Goal: Task Accomplishment & Management: Use online tool/utility

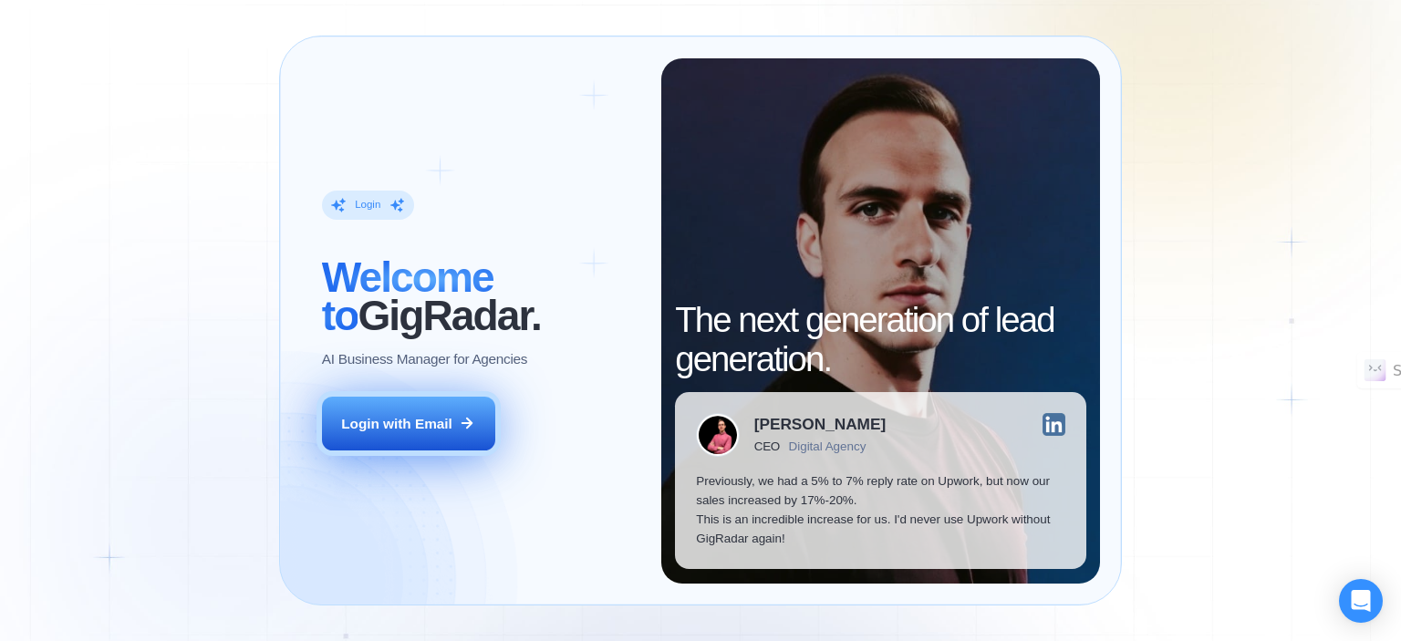
click at [408, 423] on div "Login with Email" at bounding box center [396, 423] width 111 height 19
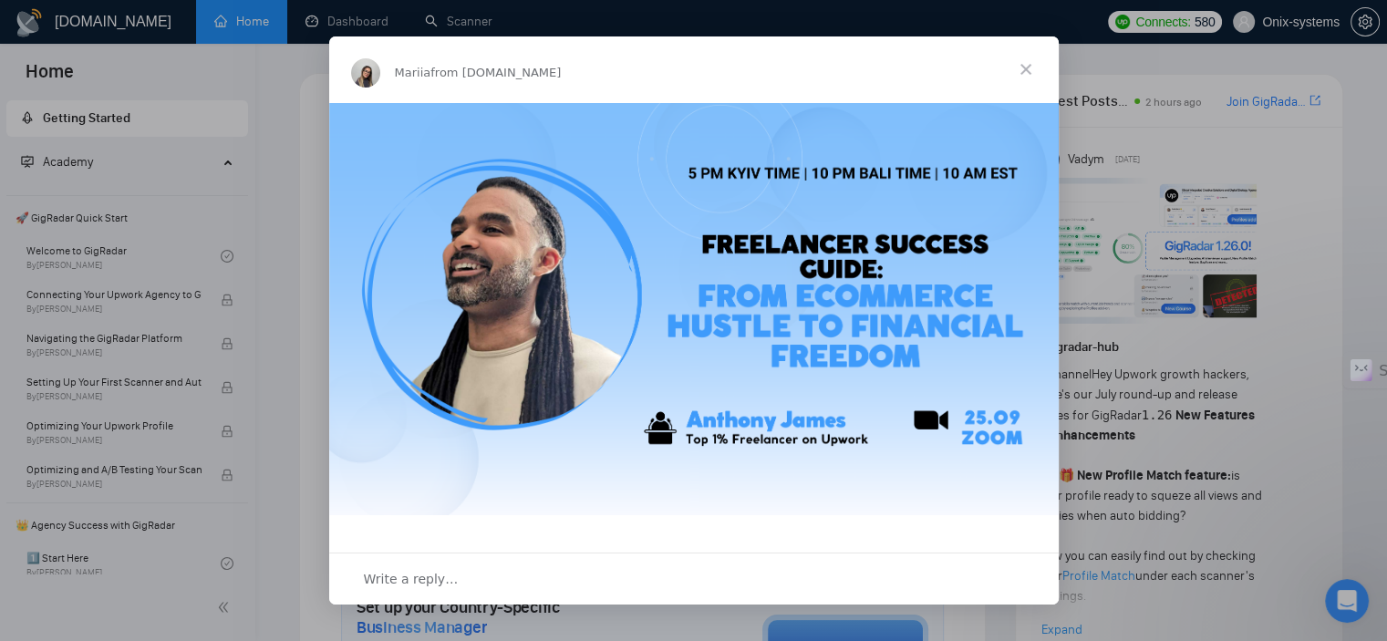
click at [1027, 67] on span "Close" at bounding box center [1026, 69] width 66 height 66
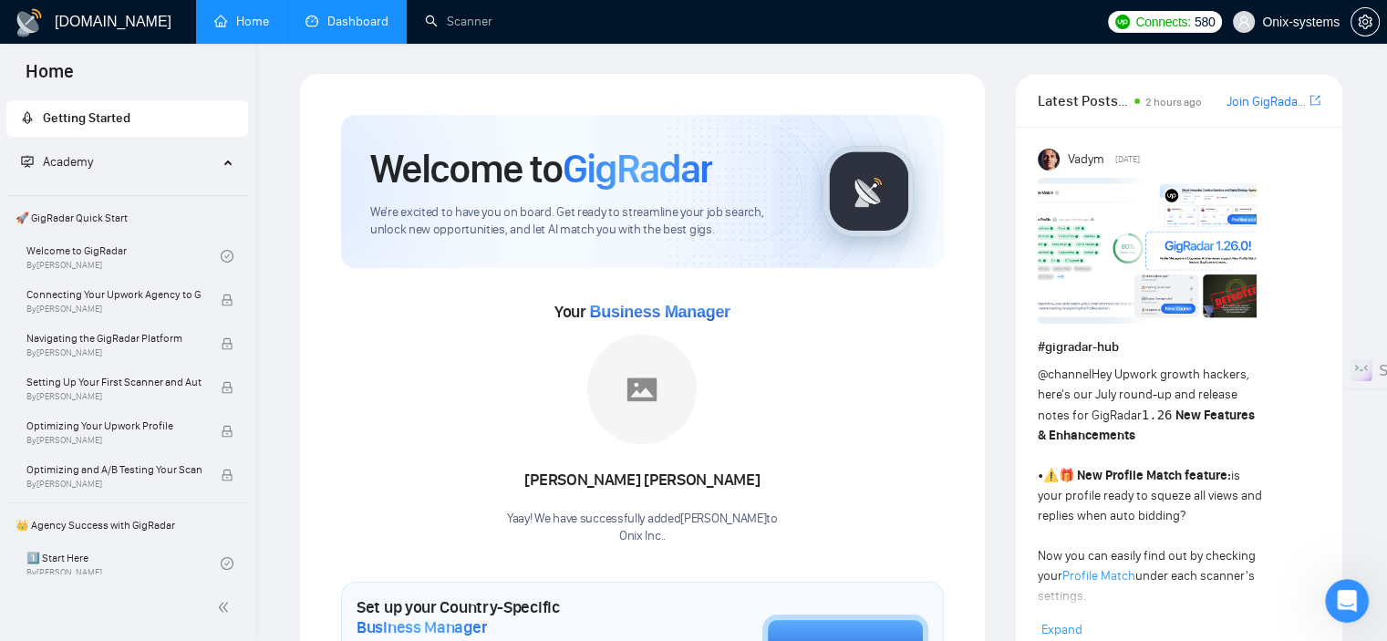
click at [338, 21] on link "Dashboard" at bounding box center [347, 22] width 83 height 16
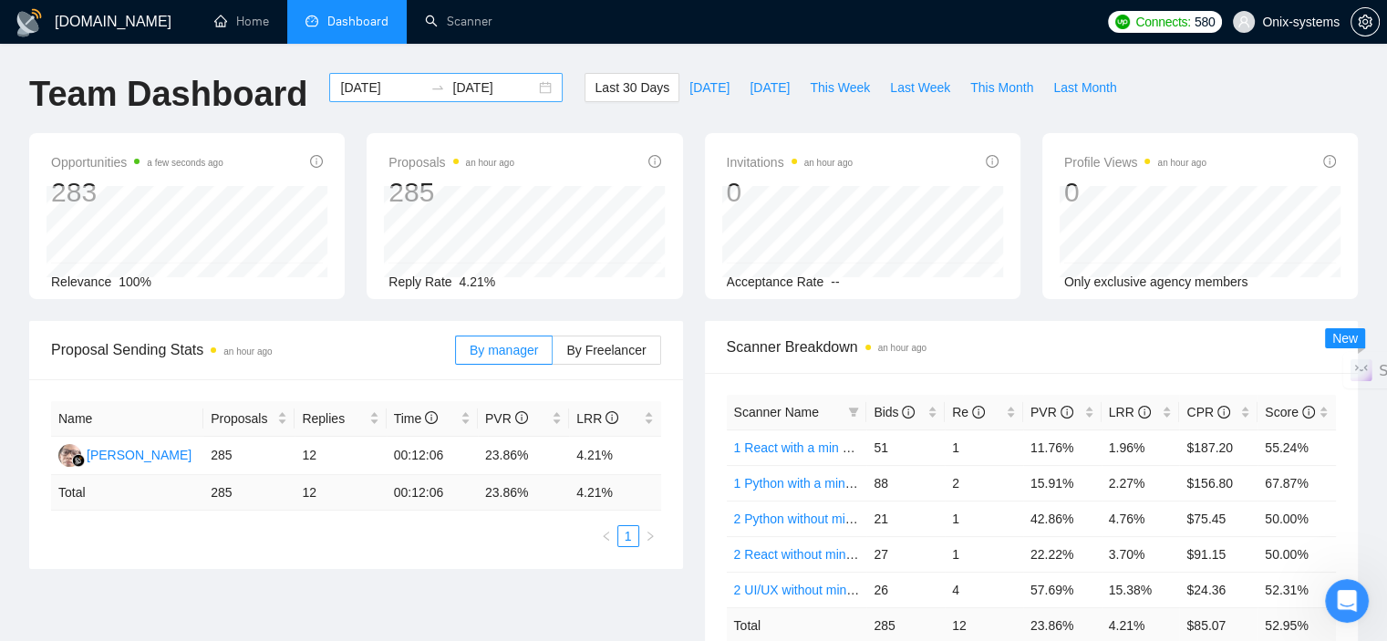
click at [526, 80] on div "[DATE] [DATE]" at bounding box center [446, 87] width 234 height 29
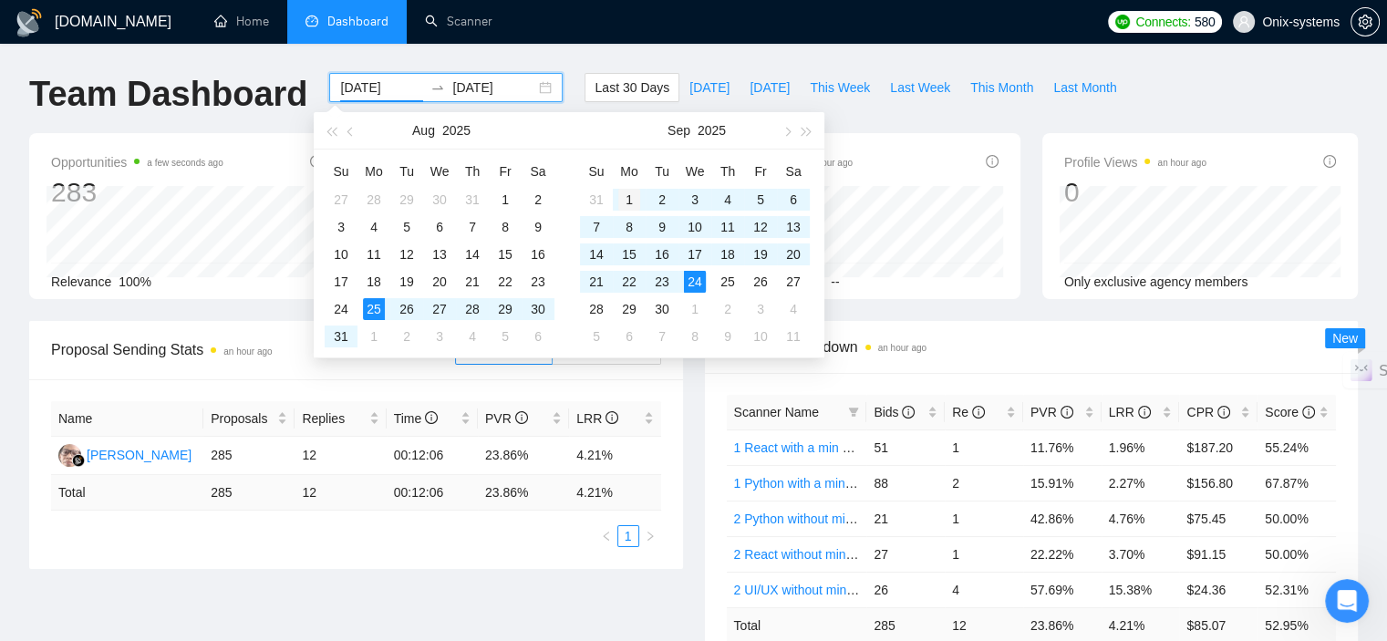
type input "[DATE]"
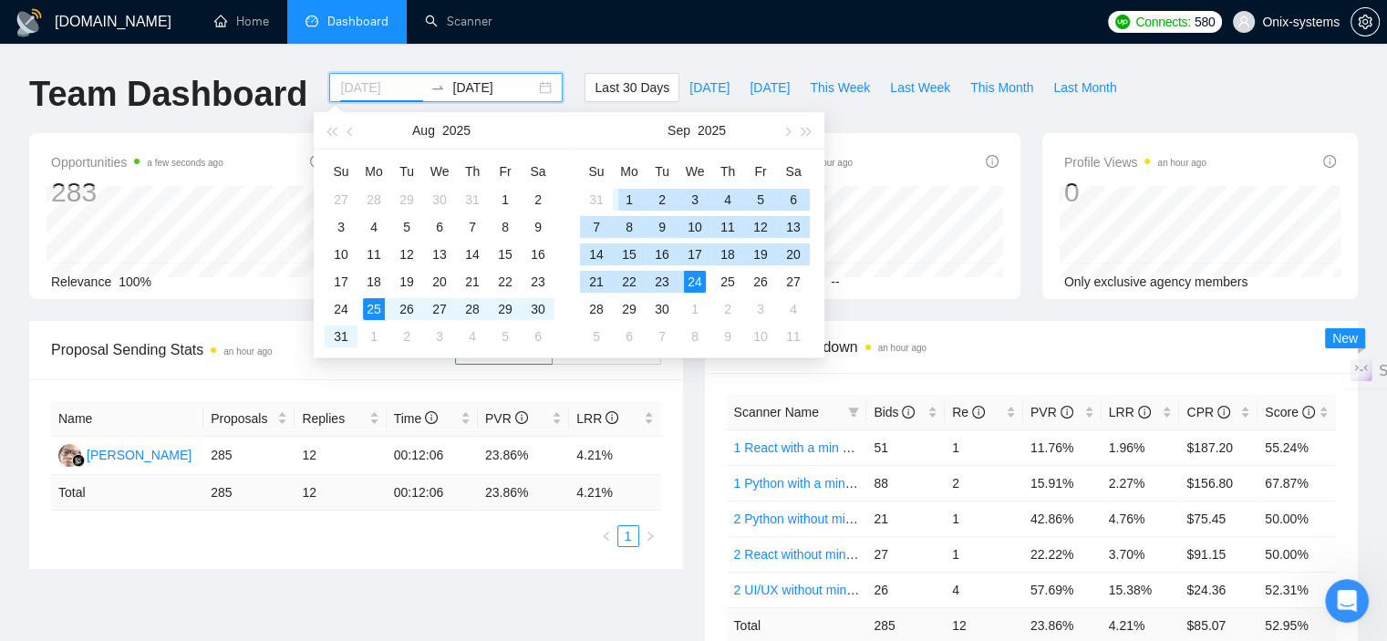
click at [635, 198] on div "1" at bounding box center [629, 200] width 22 height 22
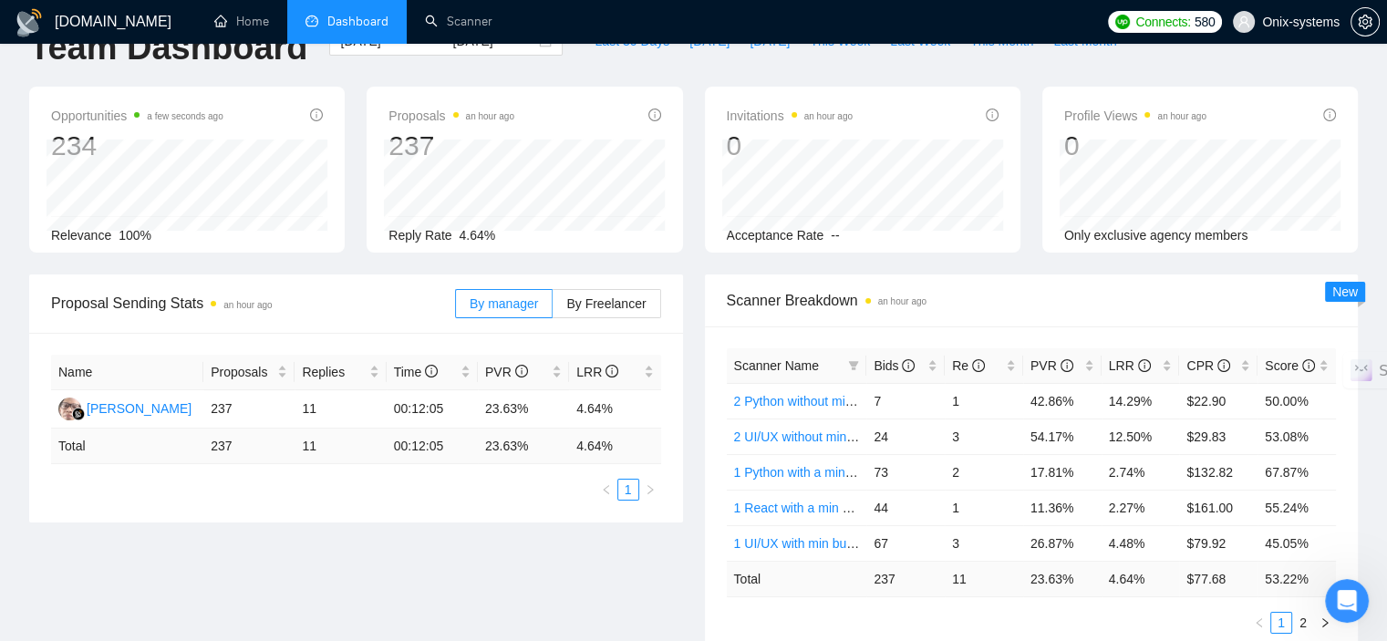
scroll to position [91, 0]
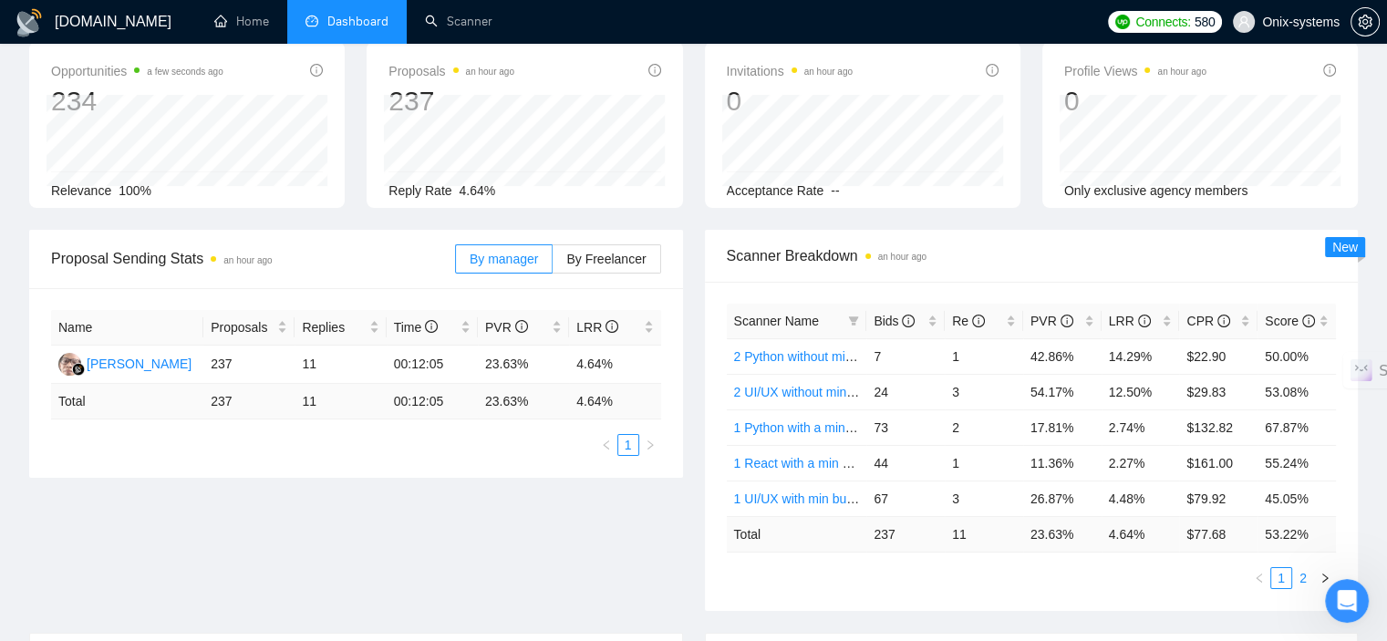
click at [1297, 570] on link "2" at bounding box center [1303, 578] width 20 height 20
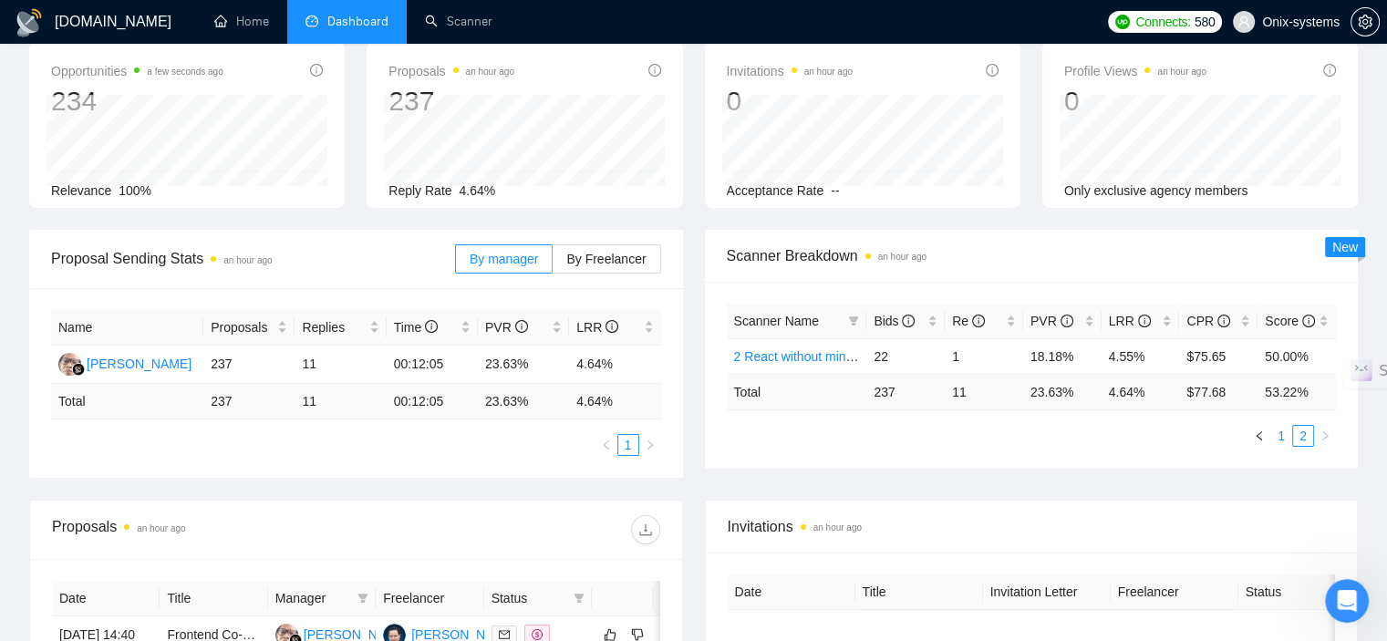
click at [1282, 443] on link "1" at bounding box center [1281, 436] width 20 height 20
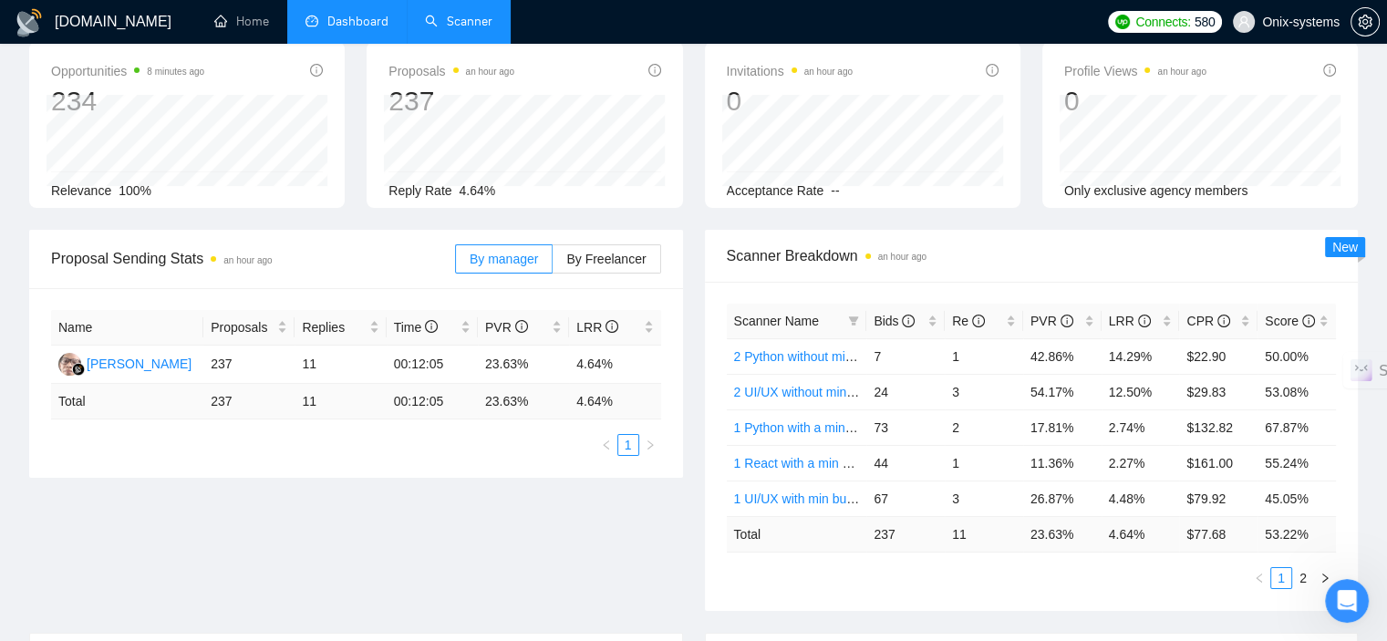
click at [482, 25] on link "Scanner" at bounding box center [458, 22] width 67 height 16
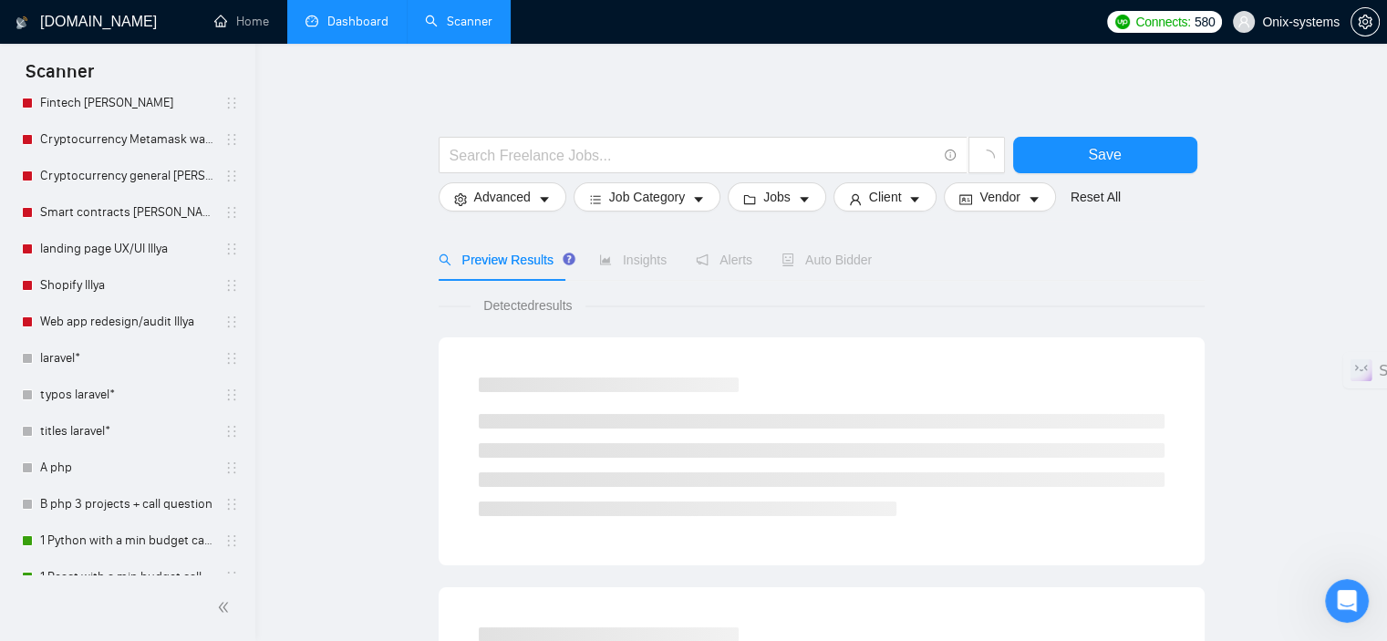
scroll to position [414, 0]
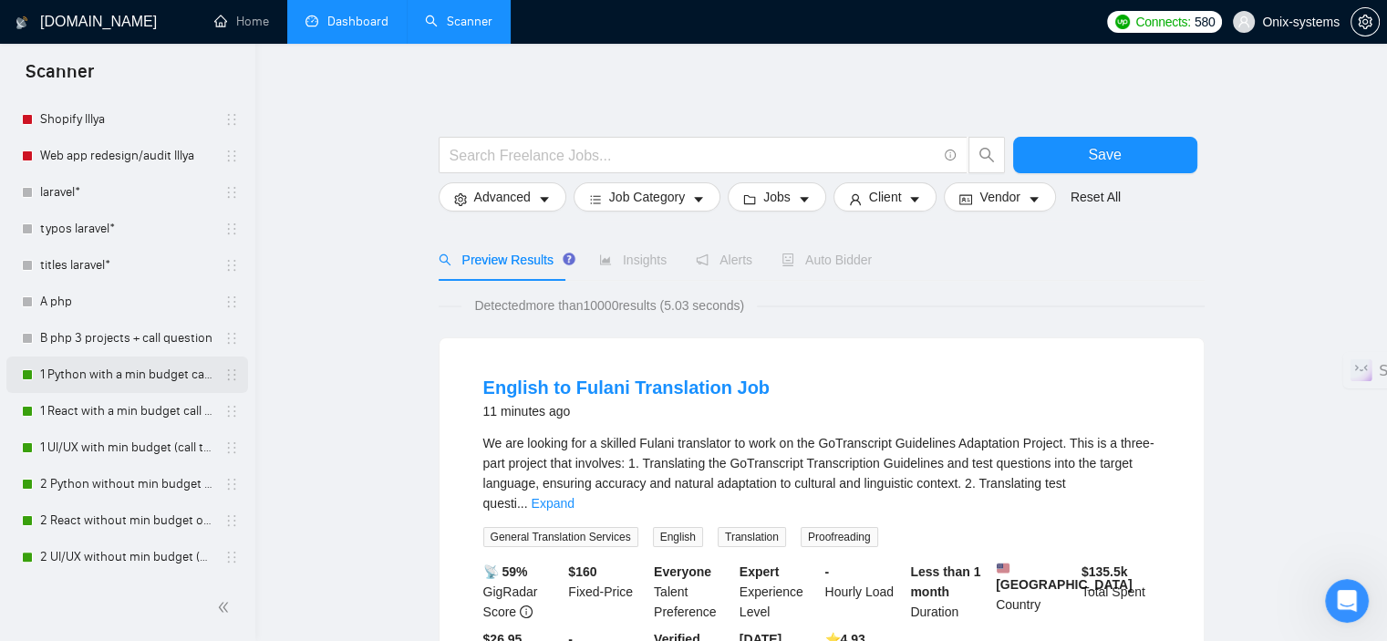
click at [119, 368] on link "1 Python with a min budget call to act" at bounding box center [126, 375] width 173 height 36
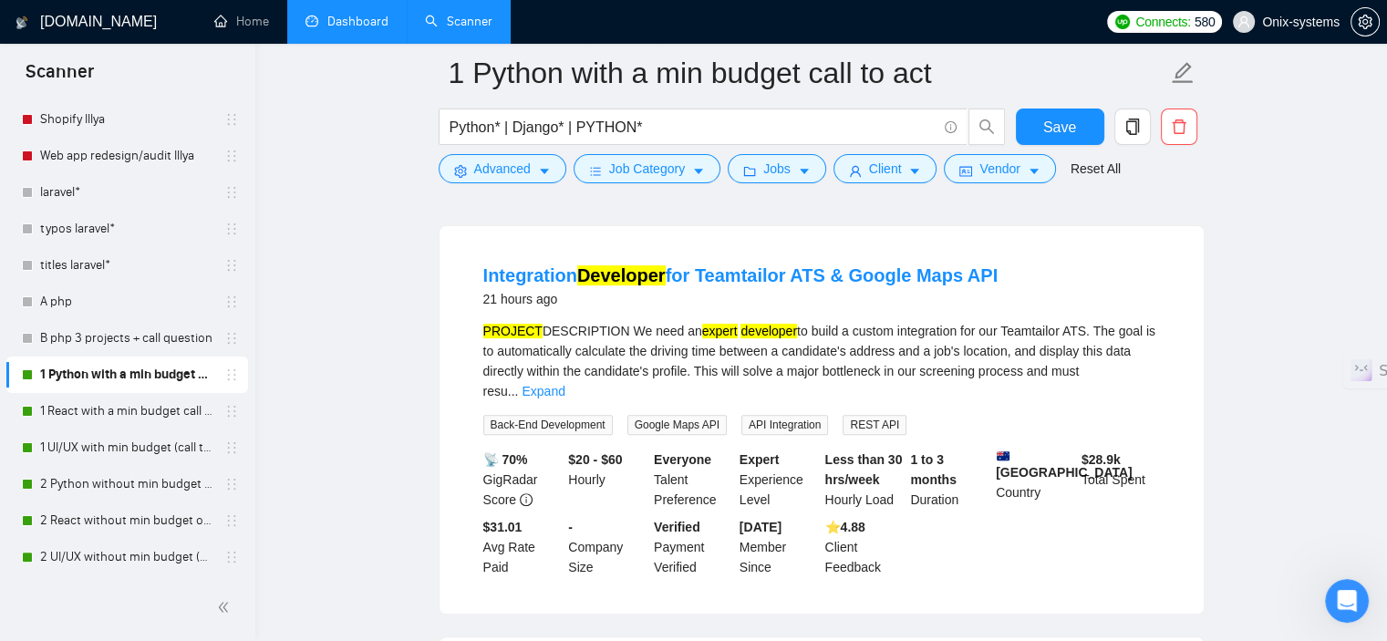
scroll to position [547, 0]
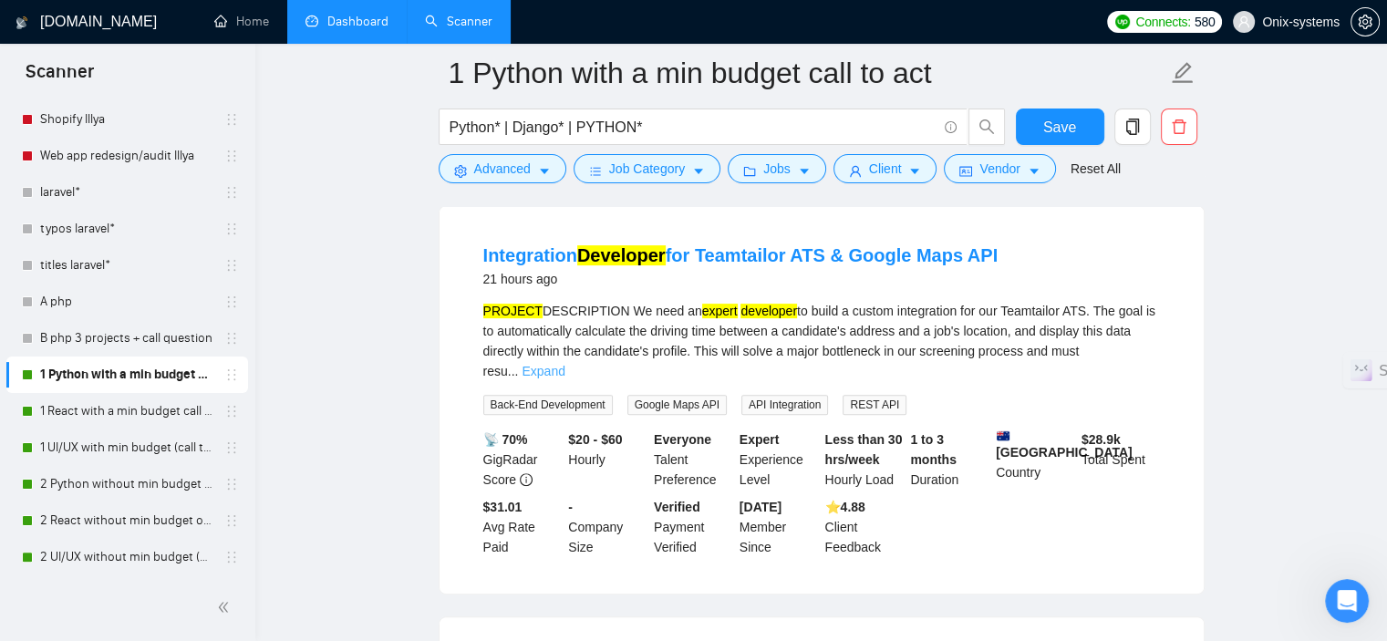
click at [565, 364] on link "Expand" at bounding box center [543, 371] width 43 height 15
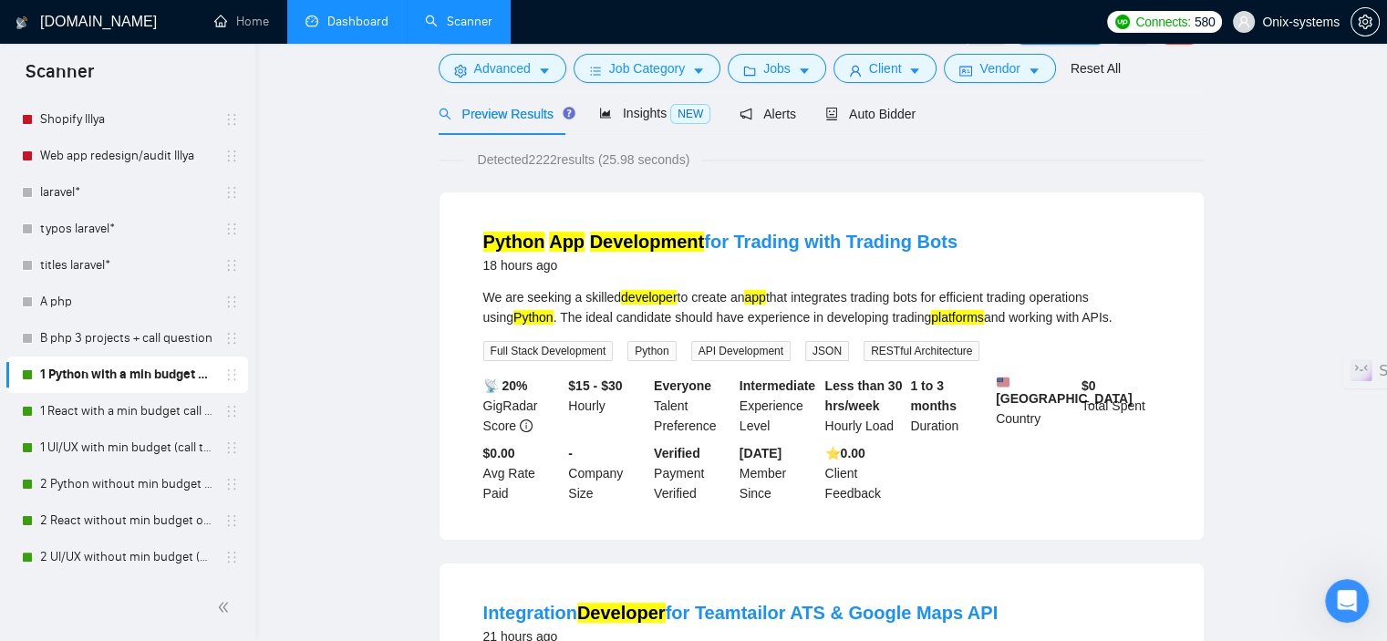
scroll to position [0, 0]
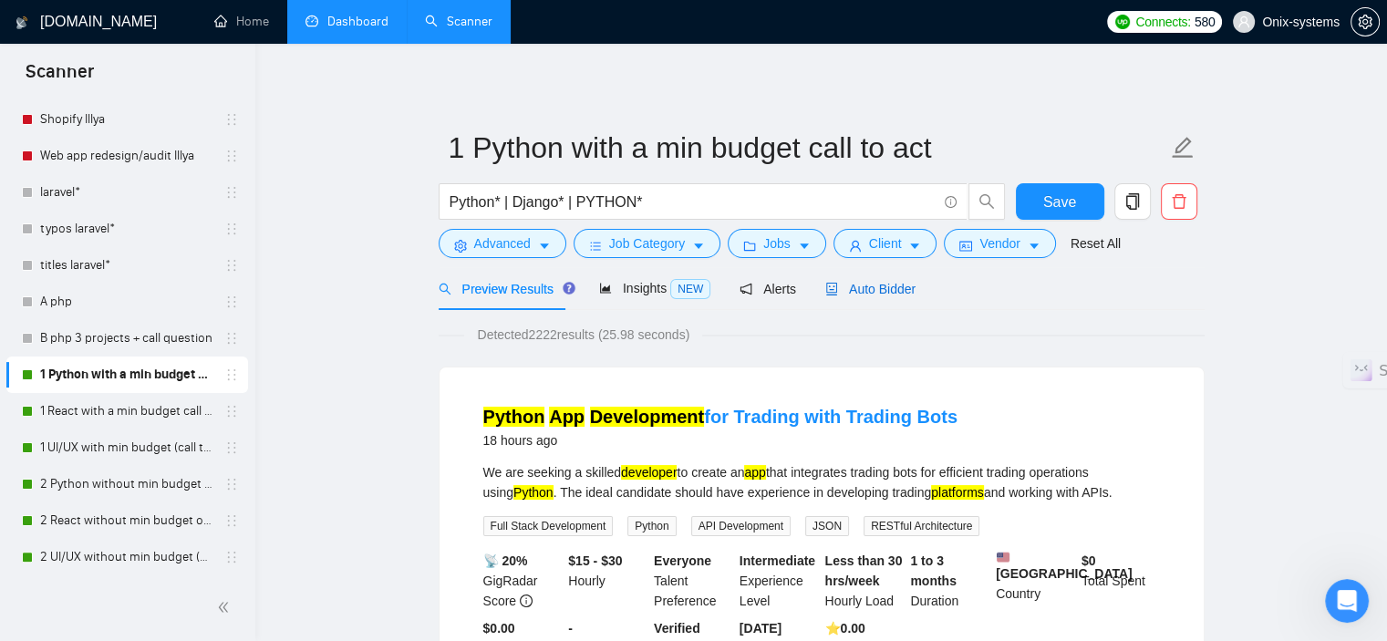
click at [882, 282] on span "Auto Bidder" at bounding box center [870, 289] width 90 height 15
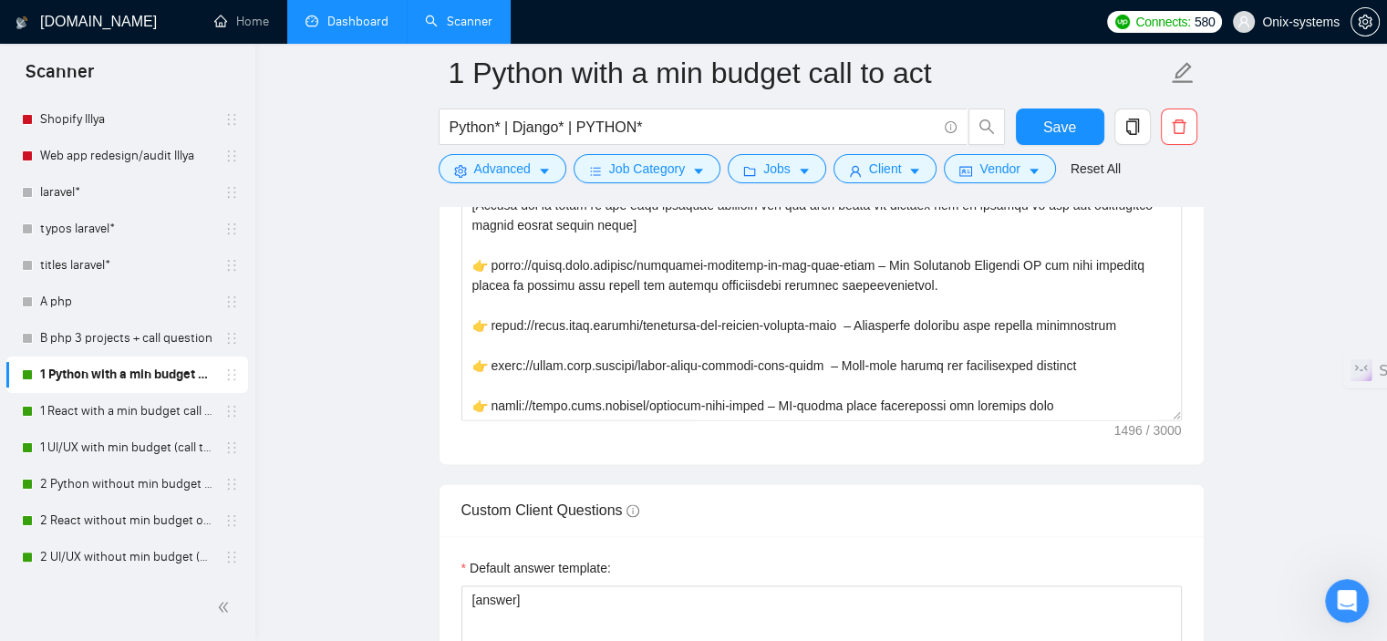
scroll to position [2463, 0]
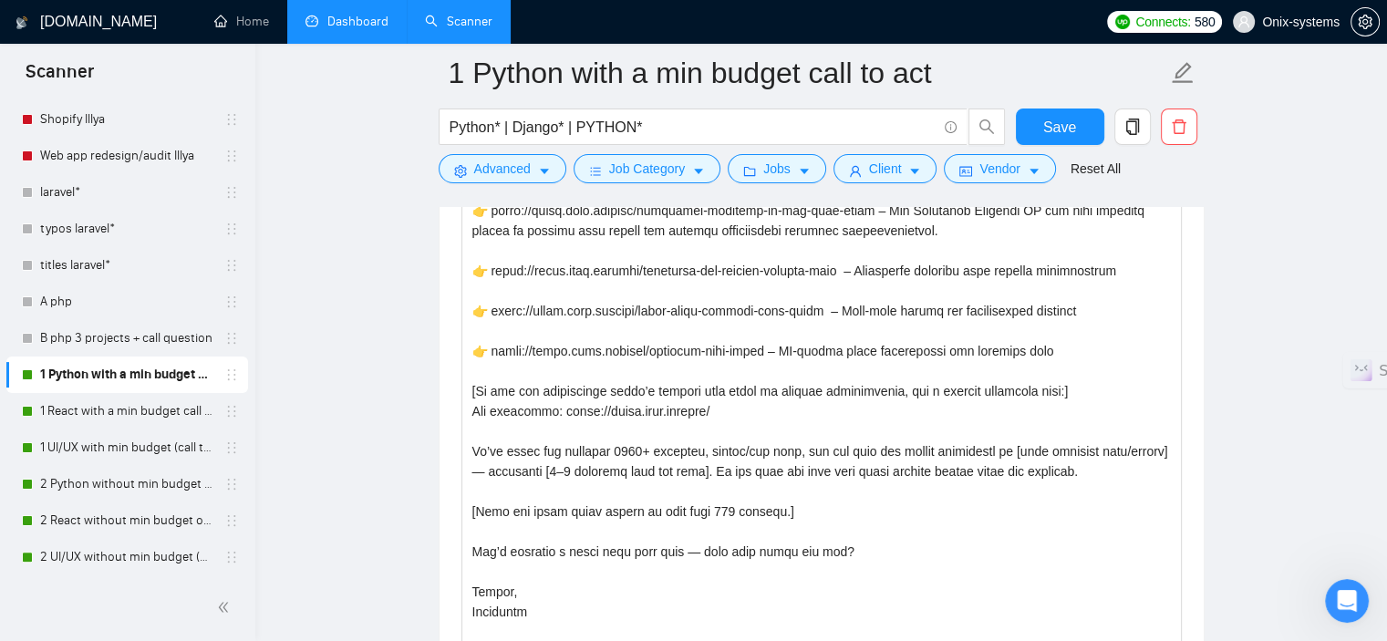
drag, startPoint x: 1175, startPoint y: 357, endPoint x: 1198, endPoint y: 664, distance: 308.2
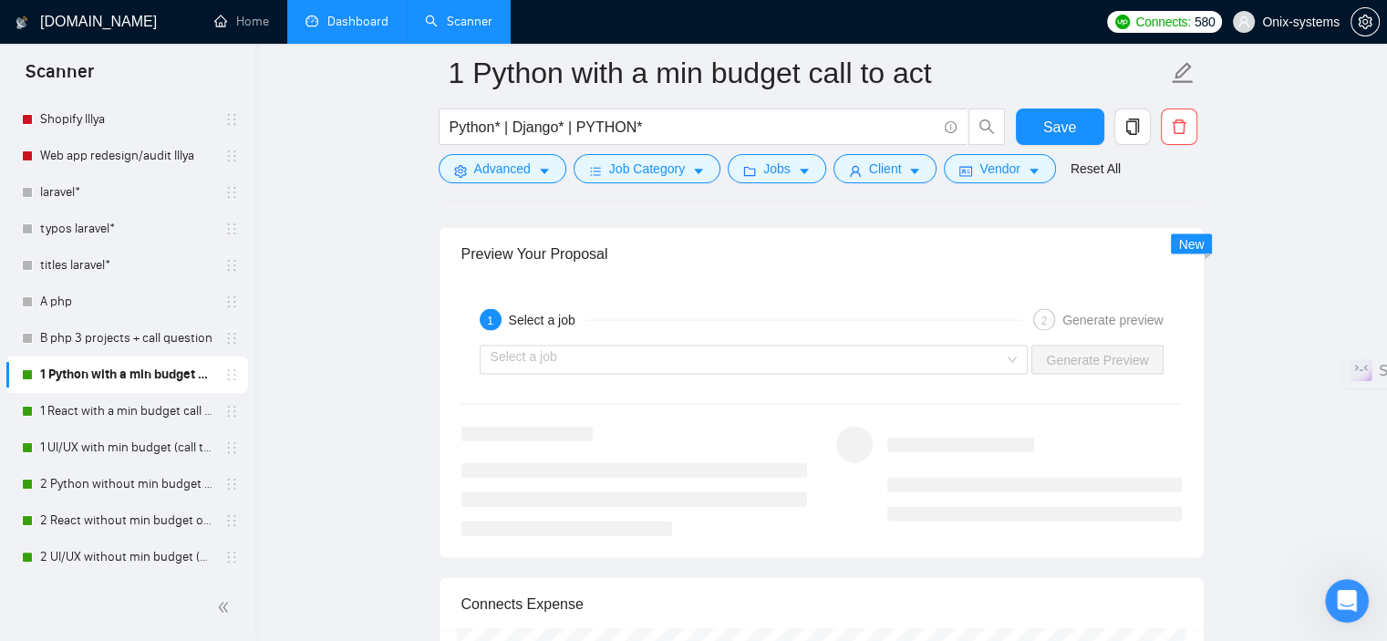
scroll to position [3922, 0]
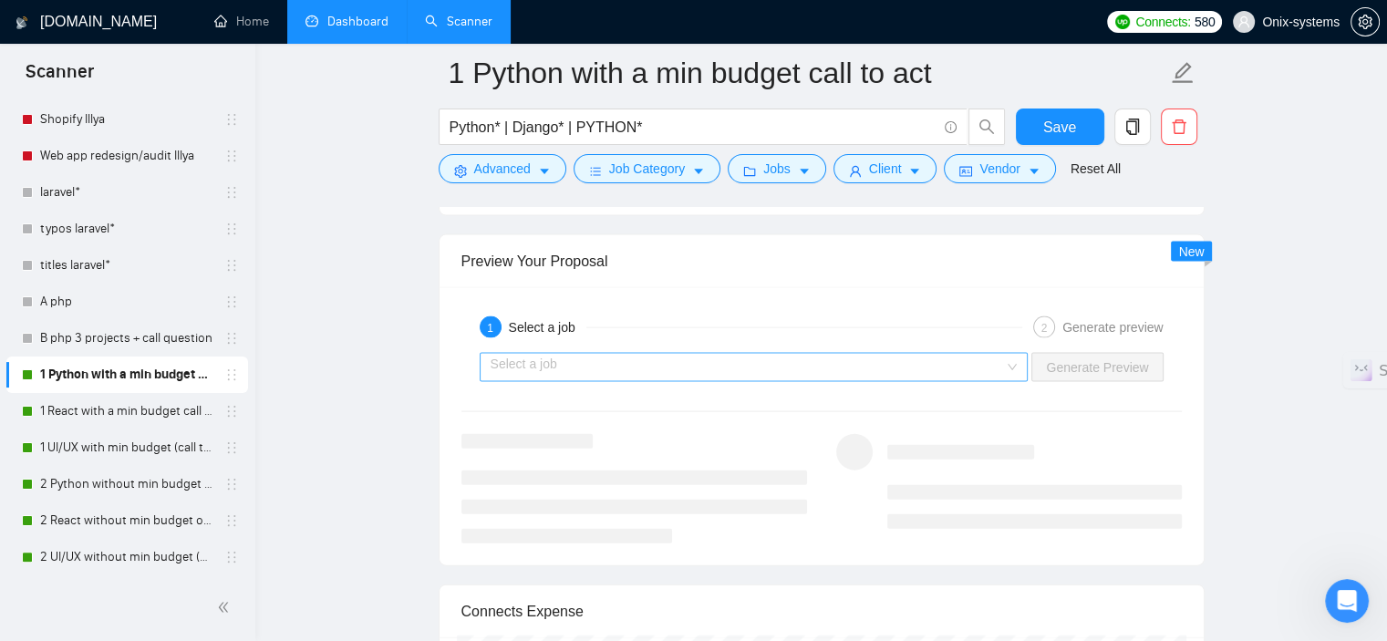
click at [970, 359] on input "search" at bounding box center [748, 367] width 514 height 27
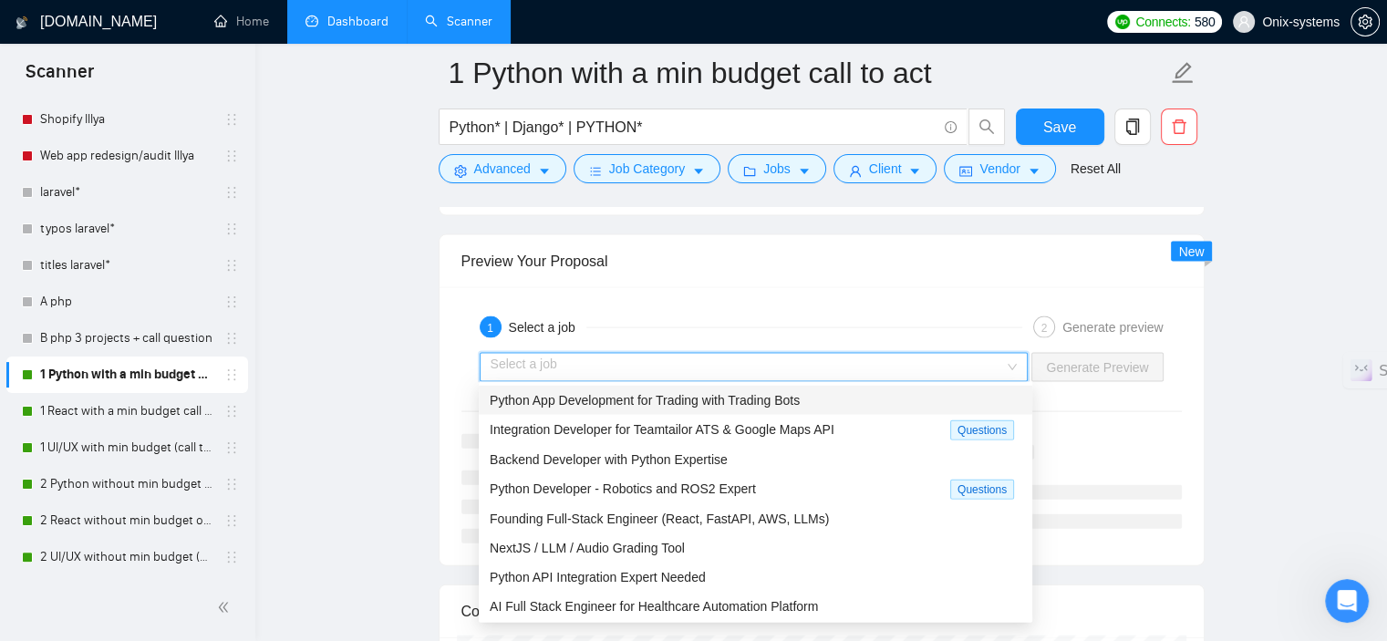
click at [690, 400] on span "Python App Development for Trading with Trading Bots" at bounding box center [645, 400] width 310 height 15
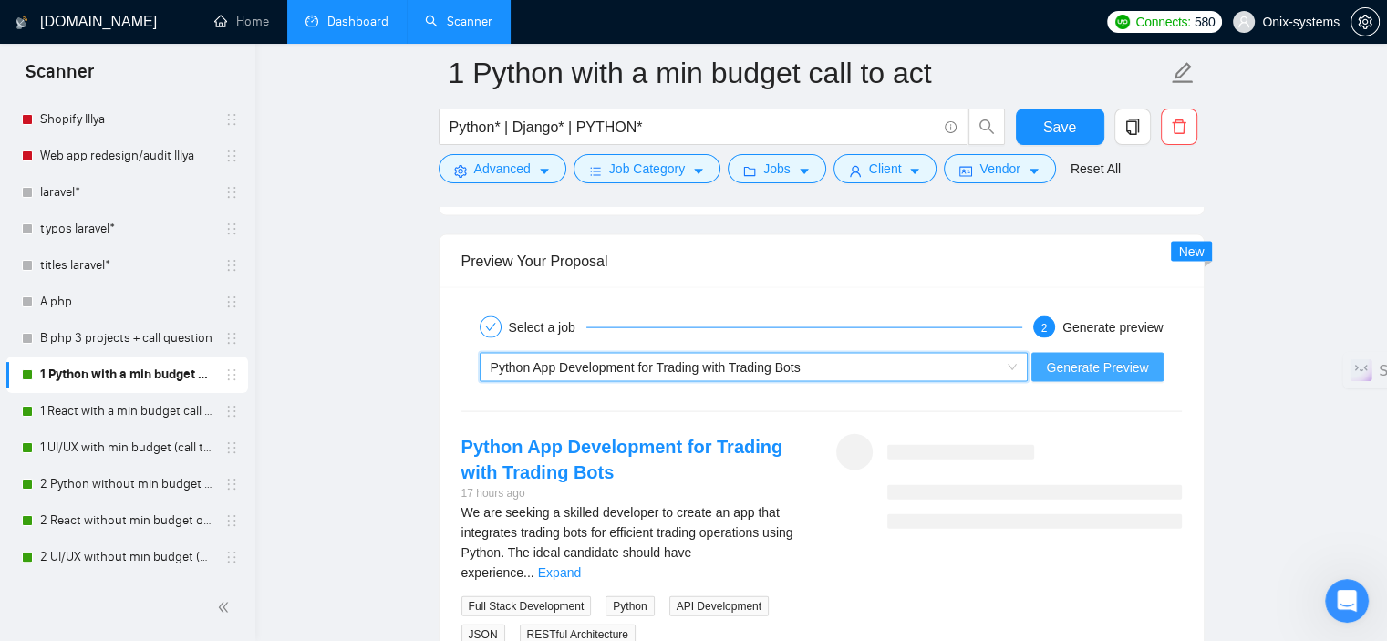
click at [1098, 366] on span "Generate Preview" at bounding box center [1097, 368] width 102 height 20
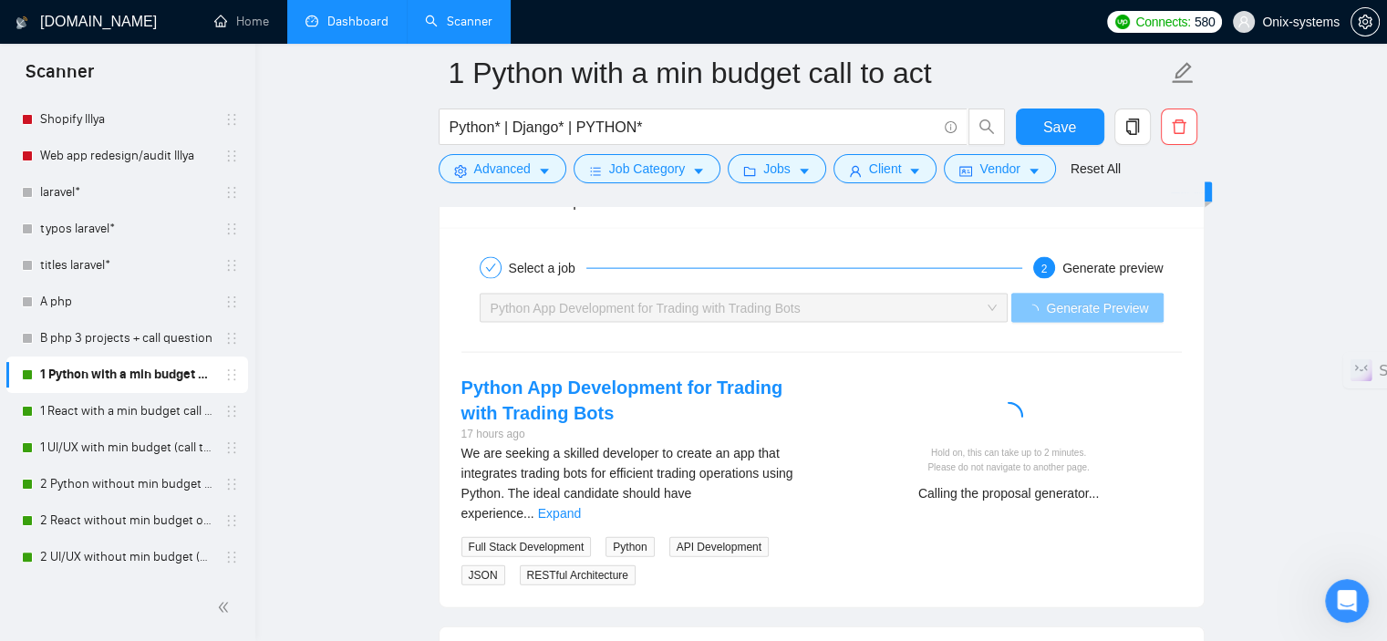
scroll to position [4013, 0]
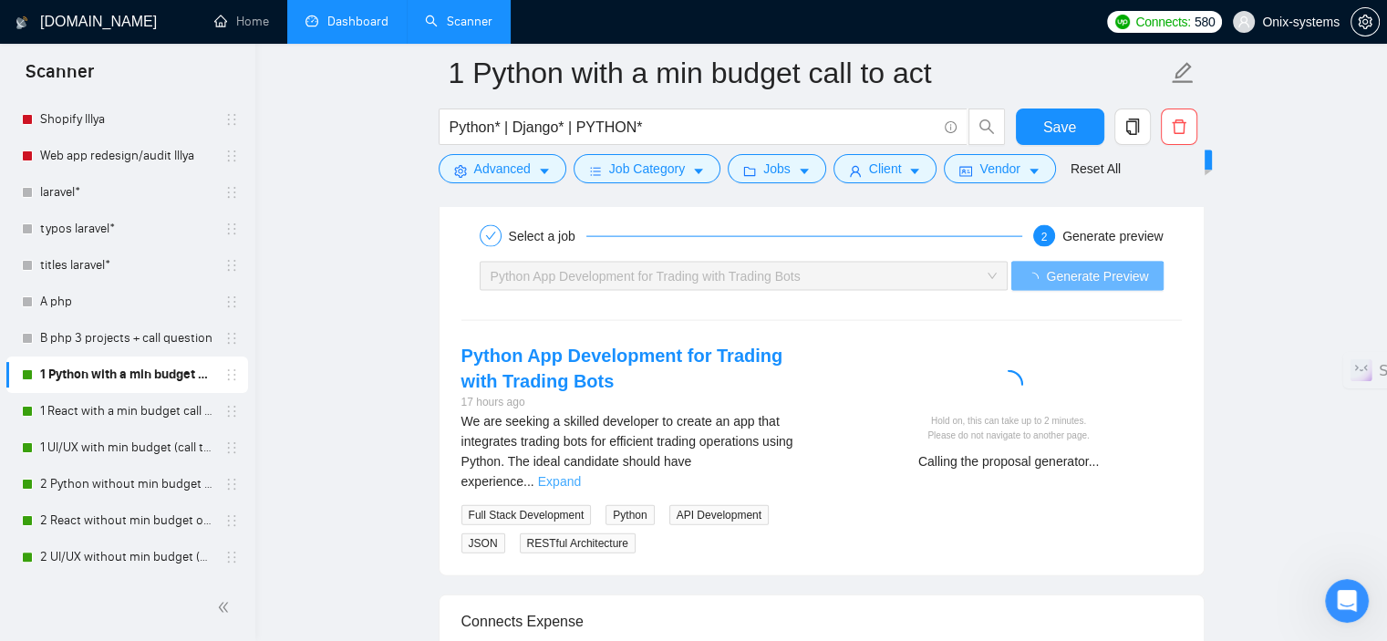
click at [581, 474] on link "Expand" at bounding box center [559, 481] width 43 height 15
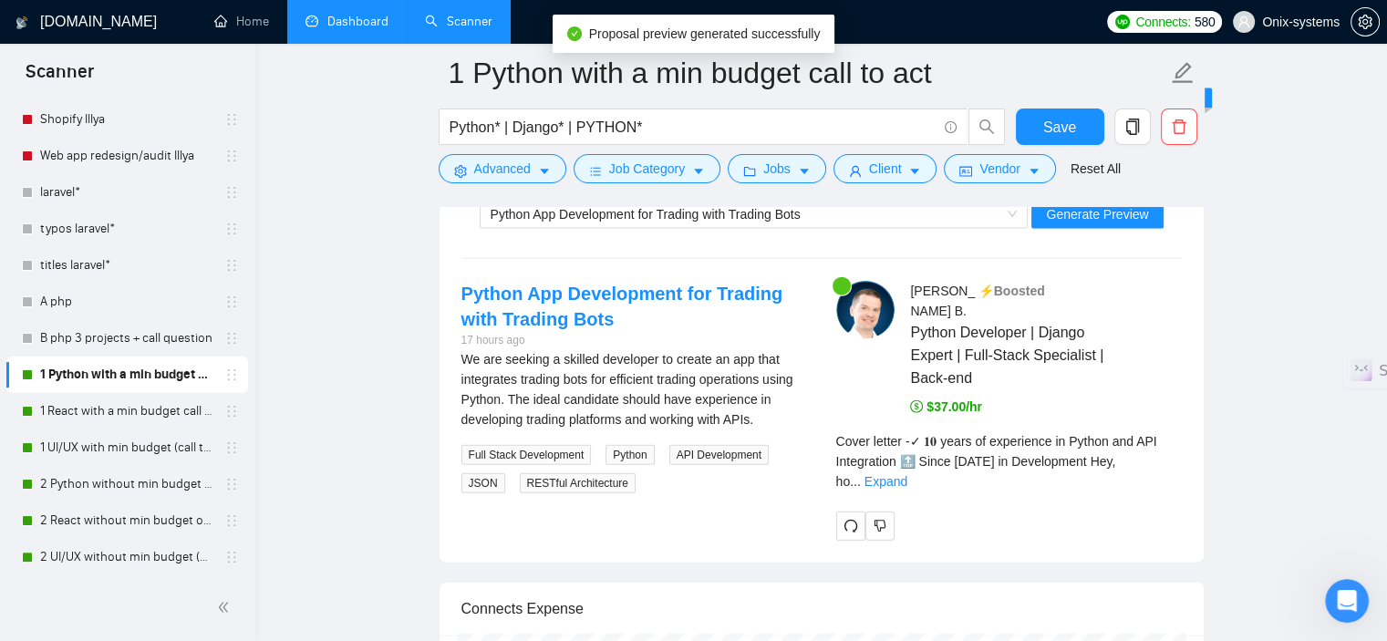
scroll to position [4104, 0]
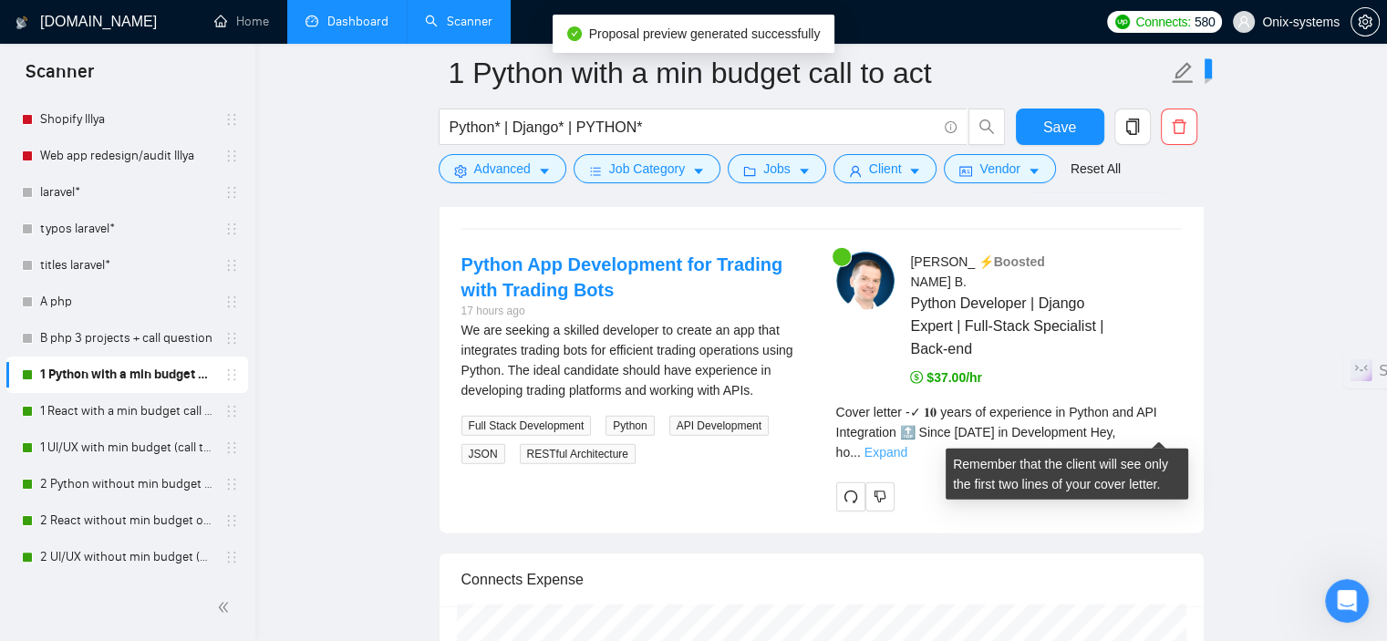
click at [908, 445] on link "Expand" at bounding box center [886, 452] width 43 height 15
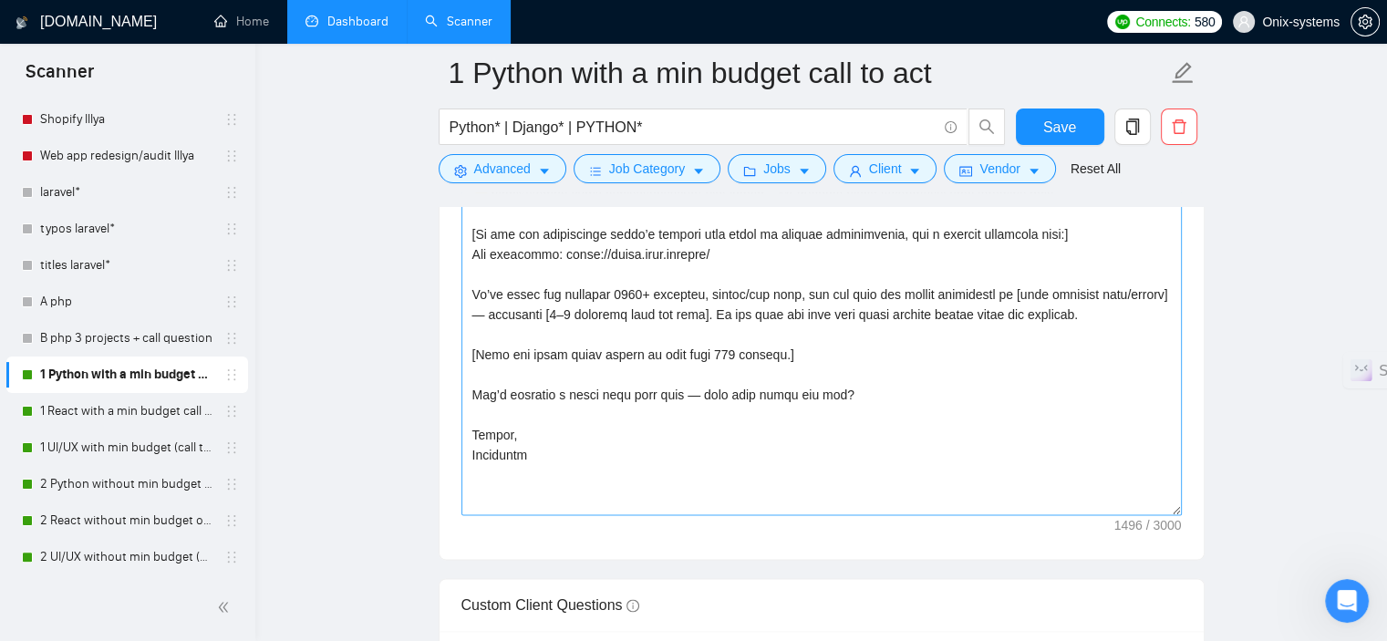
scroll to position [2828, 0]
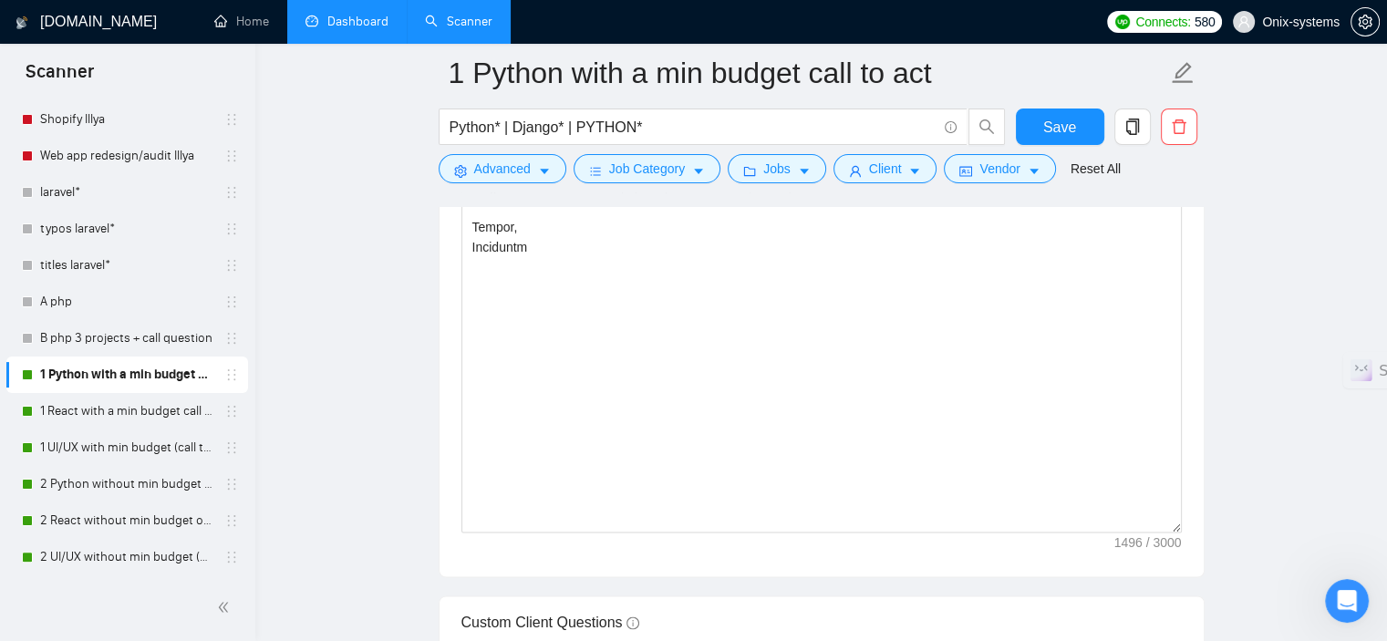
drag, startPoint x: 1178, startPoint y: 298, endPoint x: 1186, endPoint y: 524, distance: 225.4
click at [1204, 527] on main "1 Python with a min budget call to act Python* | Django* | PYTHON* Save Advance…" at bounding box center [822, 560] width 1074 height 6630
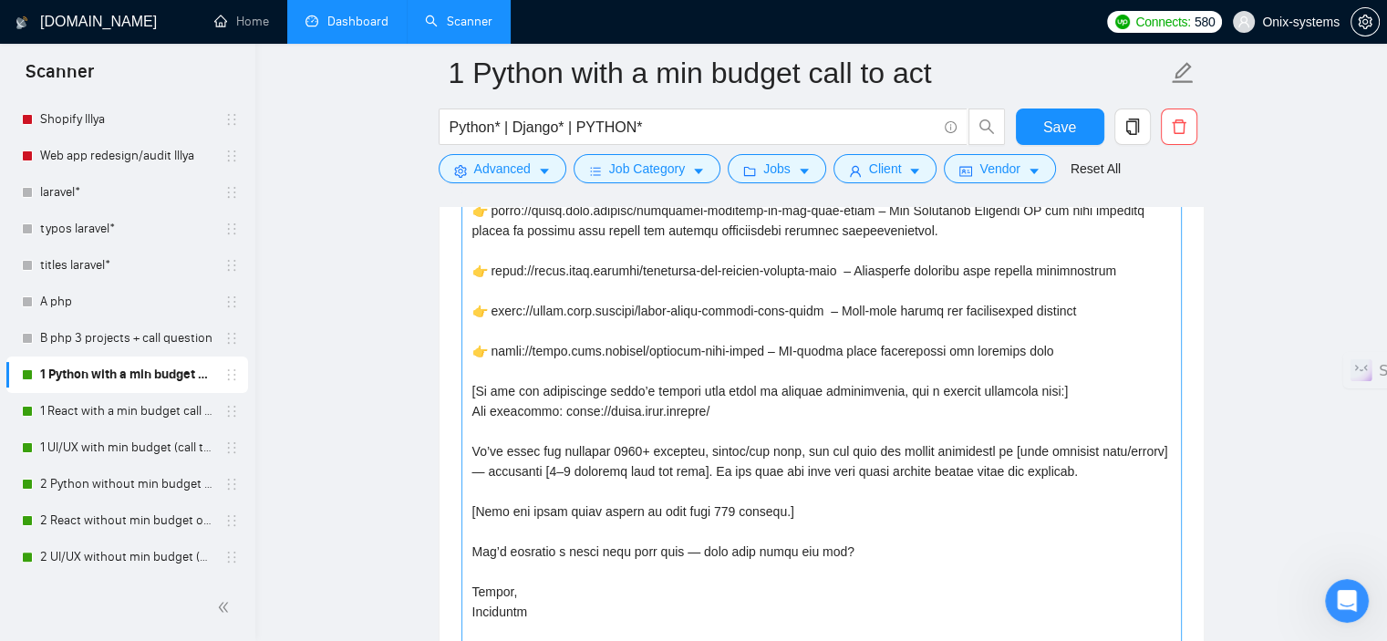
scroll to position [2098, 0]
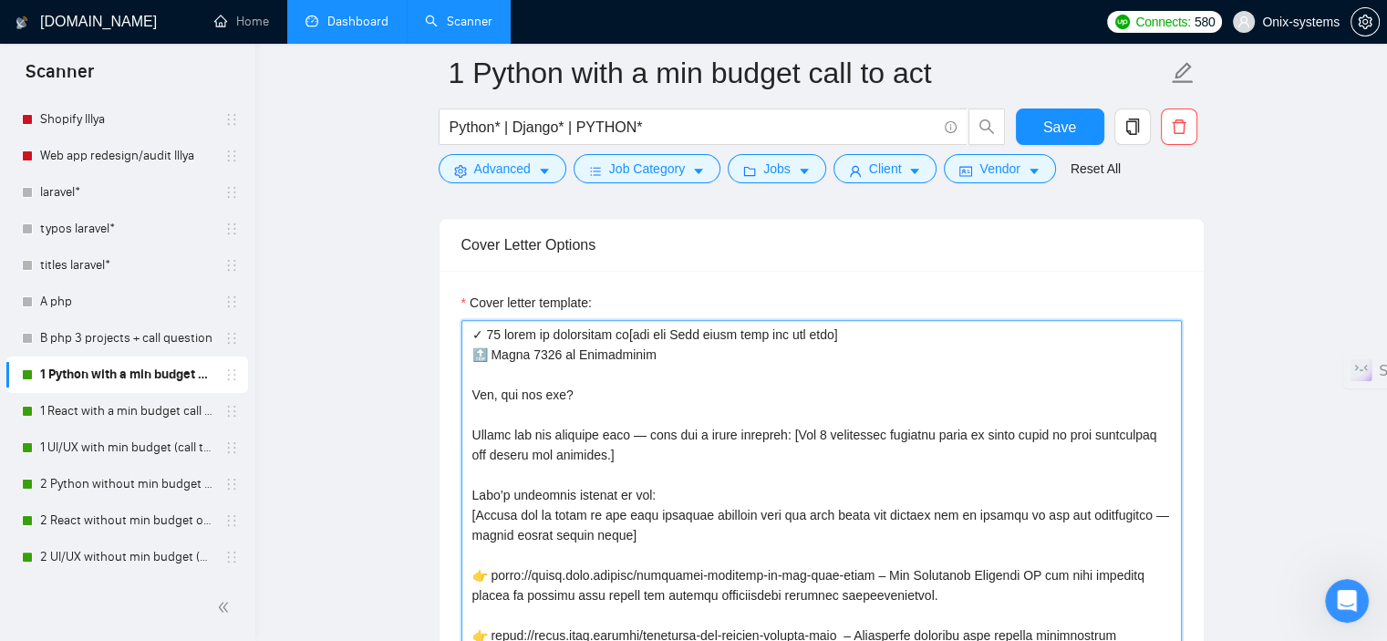
drag, startPoint x: 613, startPoint y: 392, endPoint x: 446, endPoint y: 402, distance: 167.2
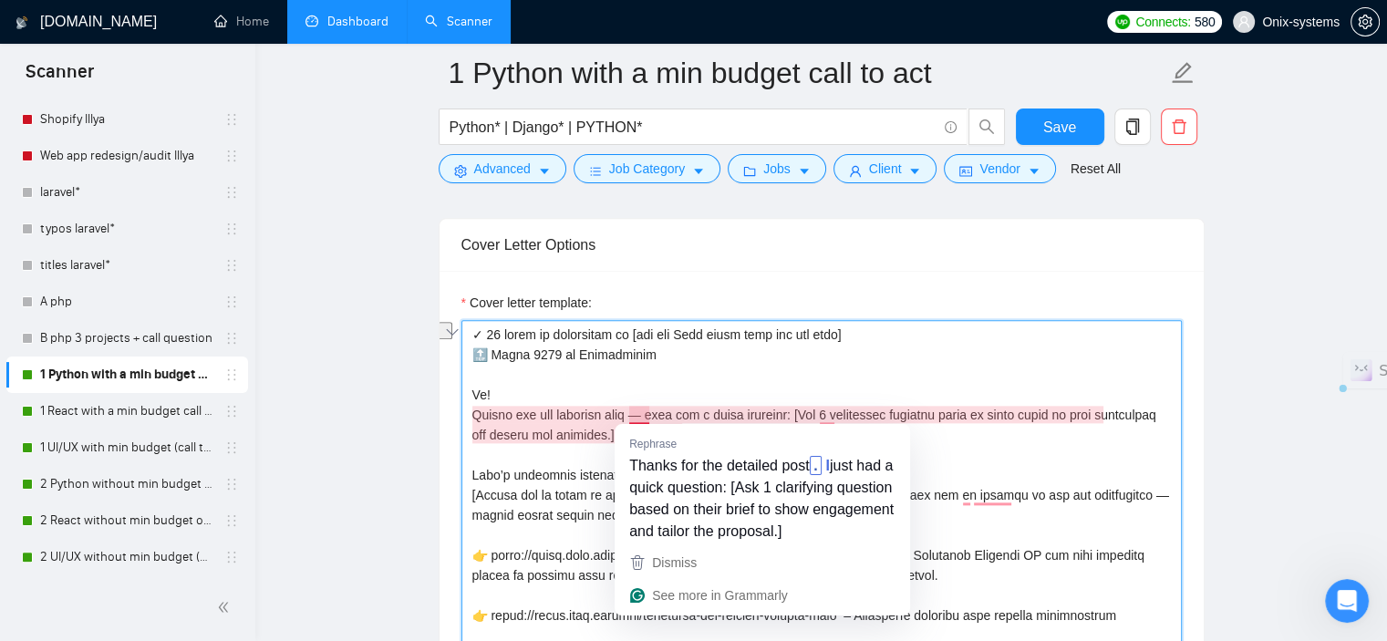
drag, startPoint x: 646, startPoint y: 412, endPoint x: 410, endPoint y: 414, distance: 235.3
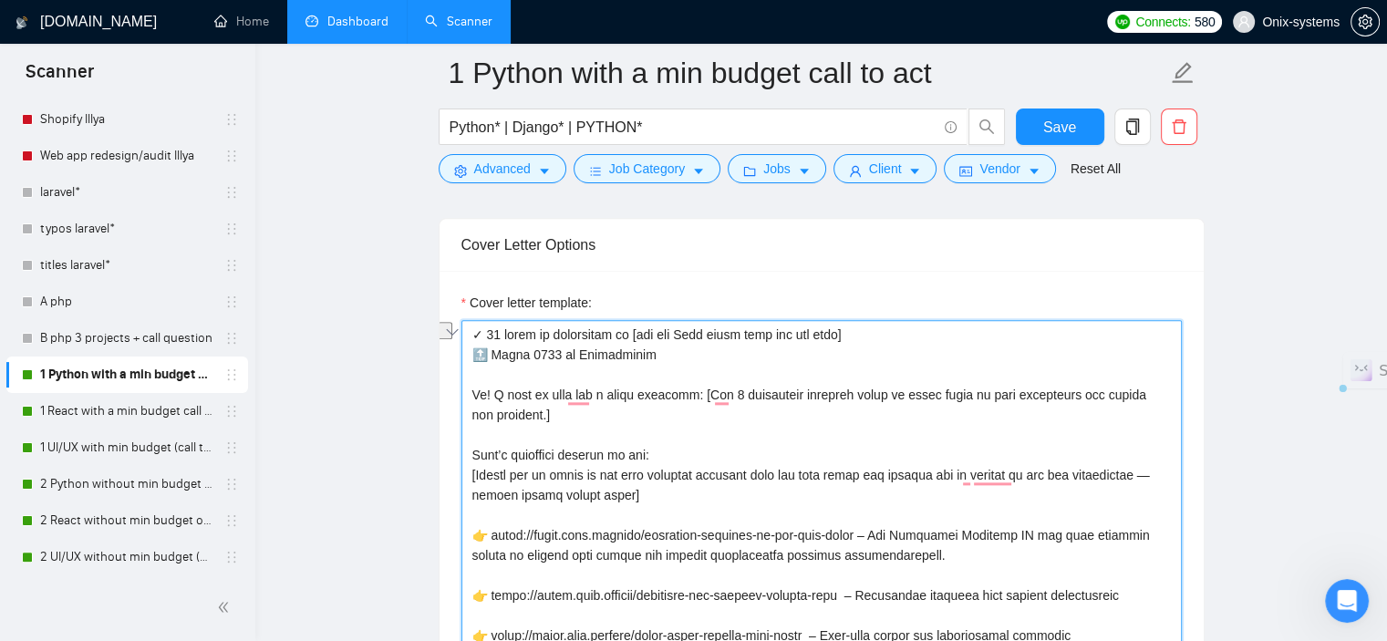
drag, startPoint x: 566, startPoint y: 391, endPoint x: 490, endPoint y: 393, distance: 75.7
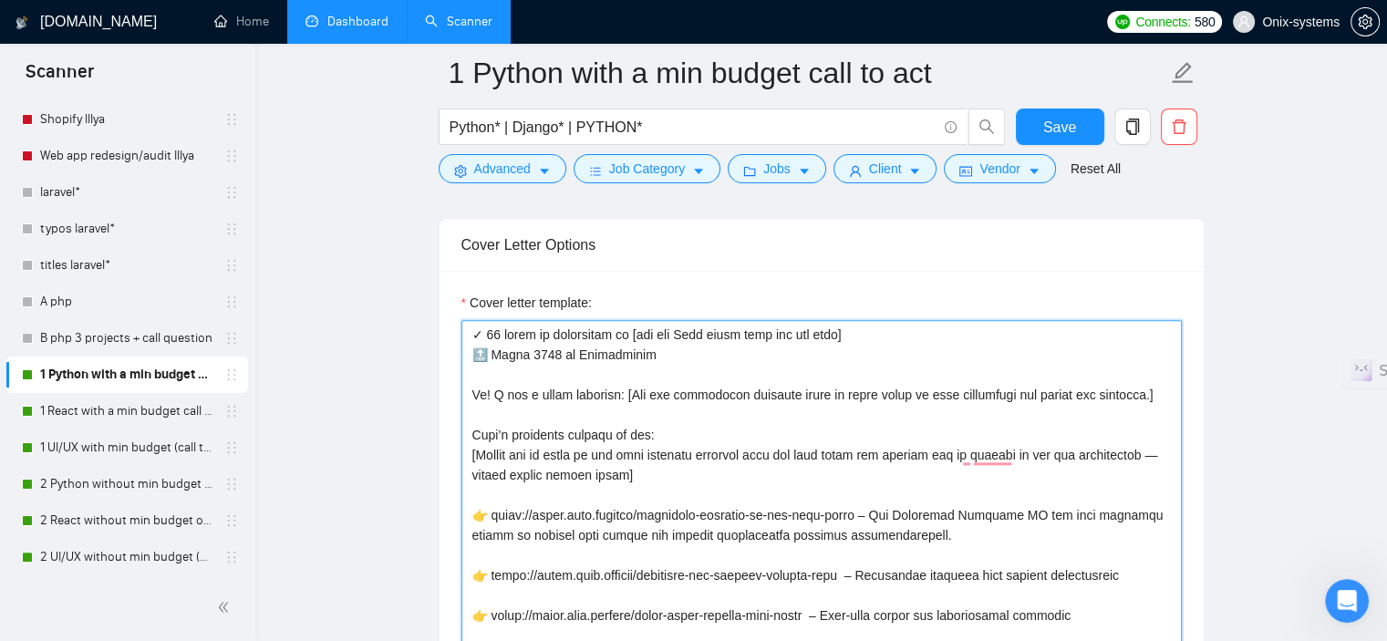
scroll to position [2189, 0]
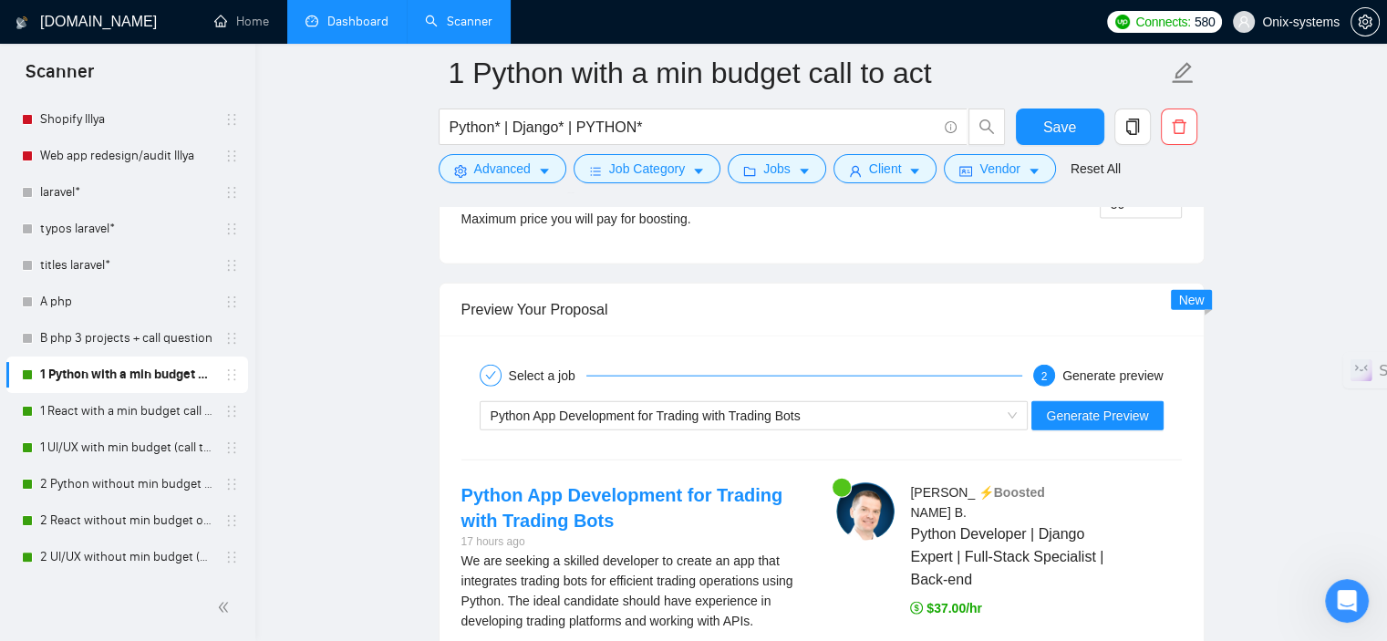
scroll to position [4104, 0]
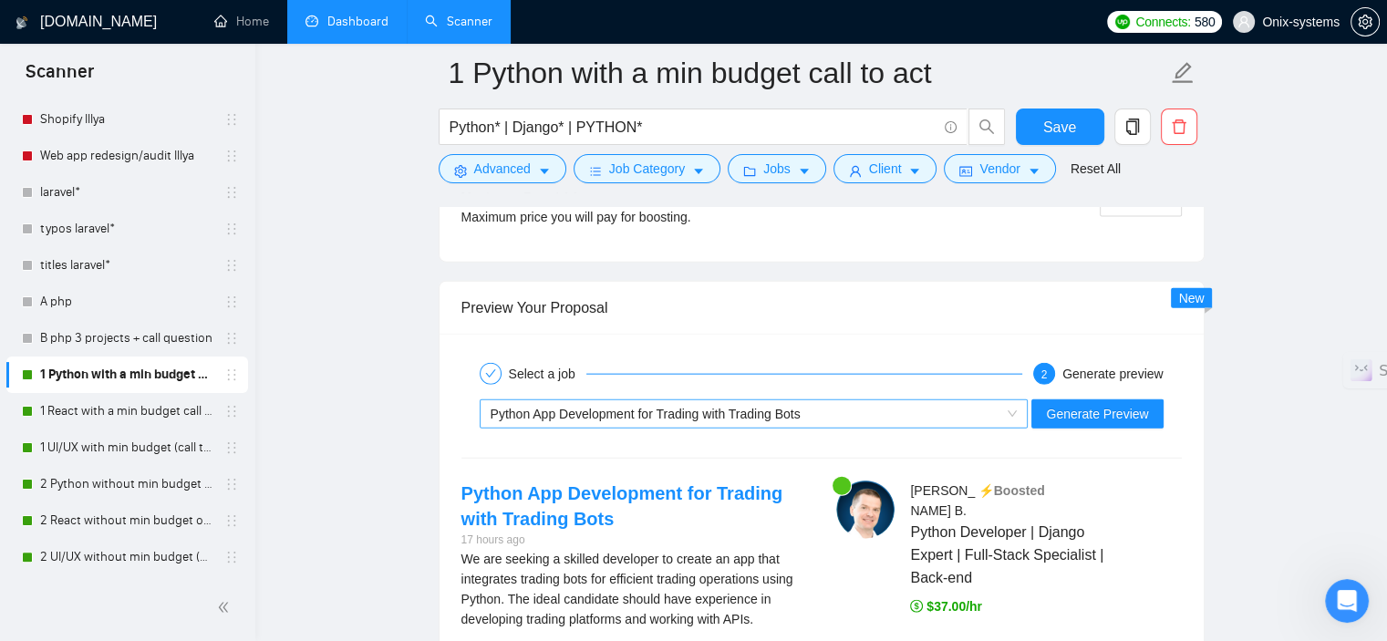
click at [847, 422] on div "Python App Development for Trading with Trading Bots" at bounding box center [746, 413] width 511 height 27
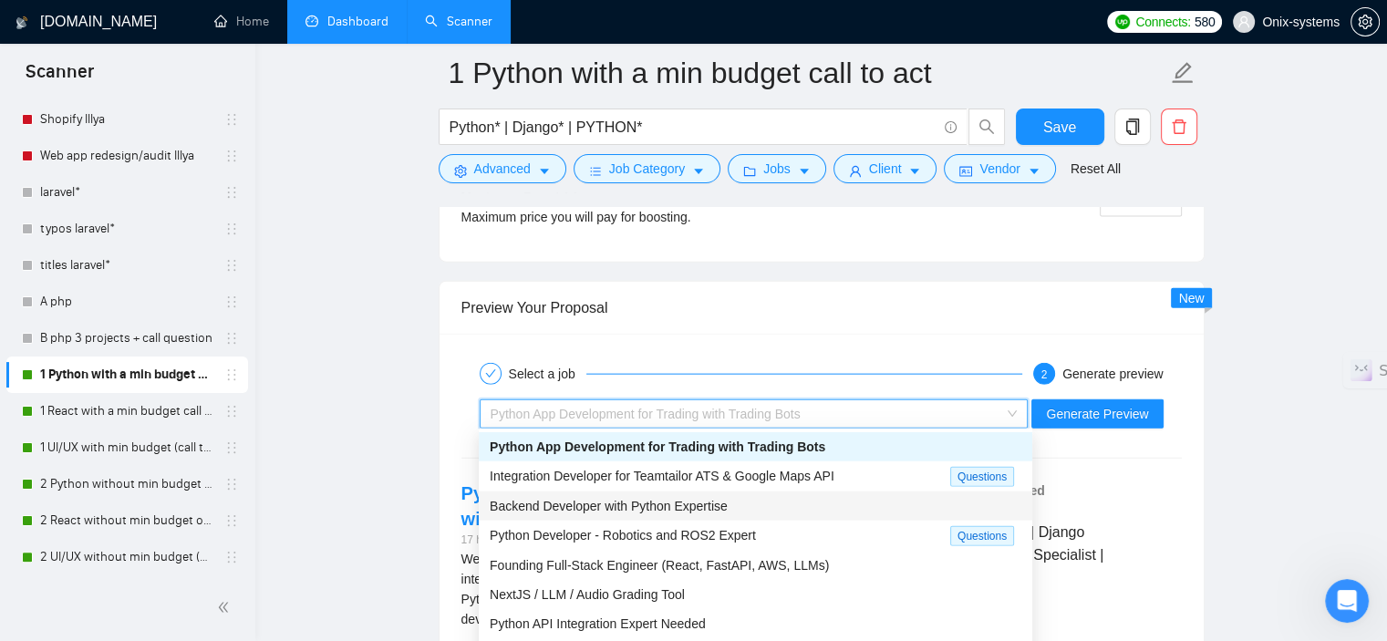
click at [603, 504] on span "Backend Developer with Python Expertise" at bounding box center [609, 506] width 238 height 15
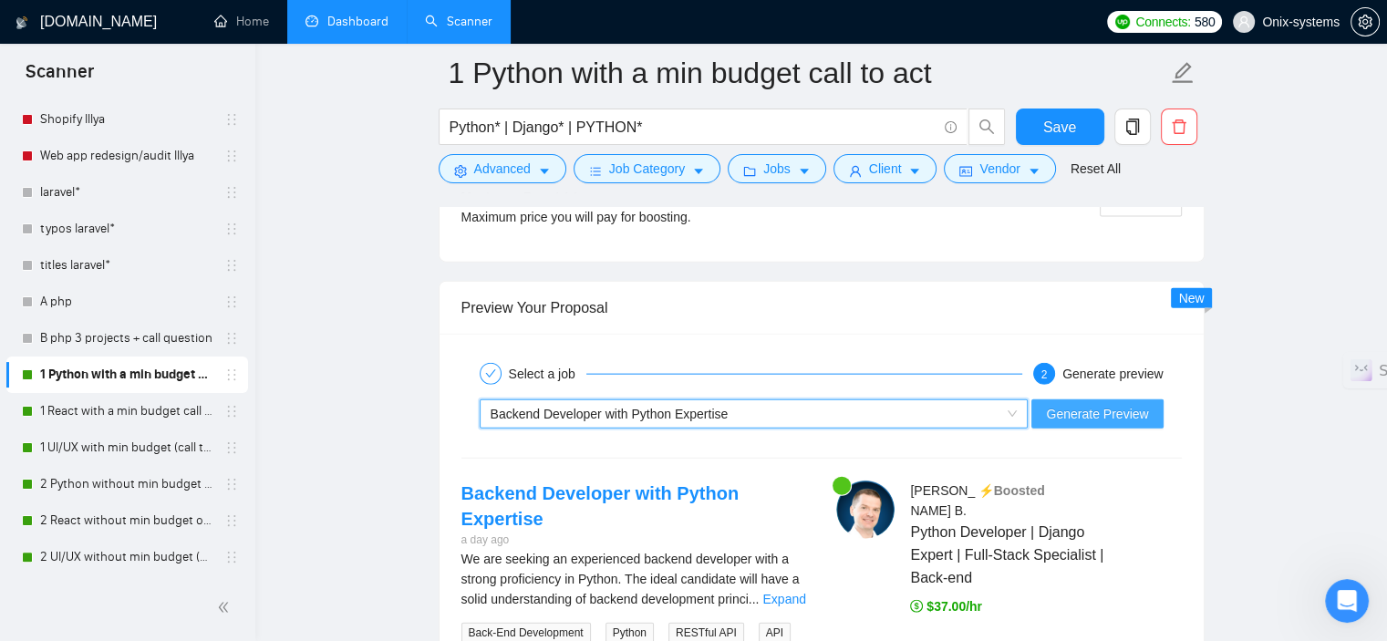
click at [1094, 416] on span "Generate Preview" at bounding box center [1097, 414] width 102 height 20
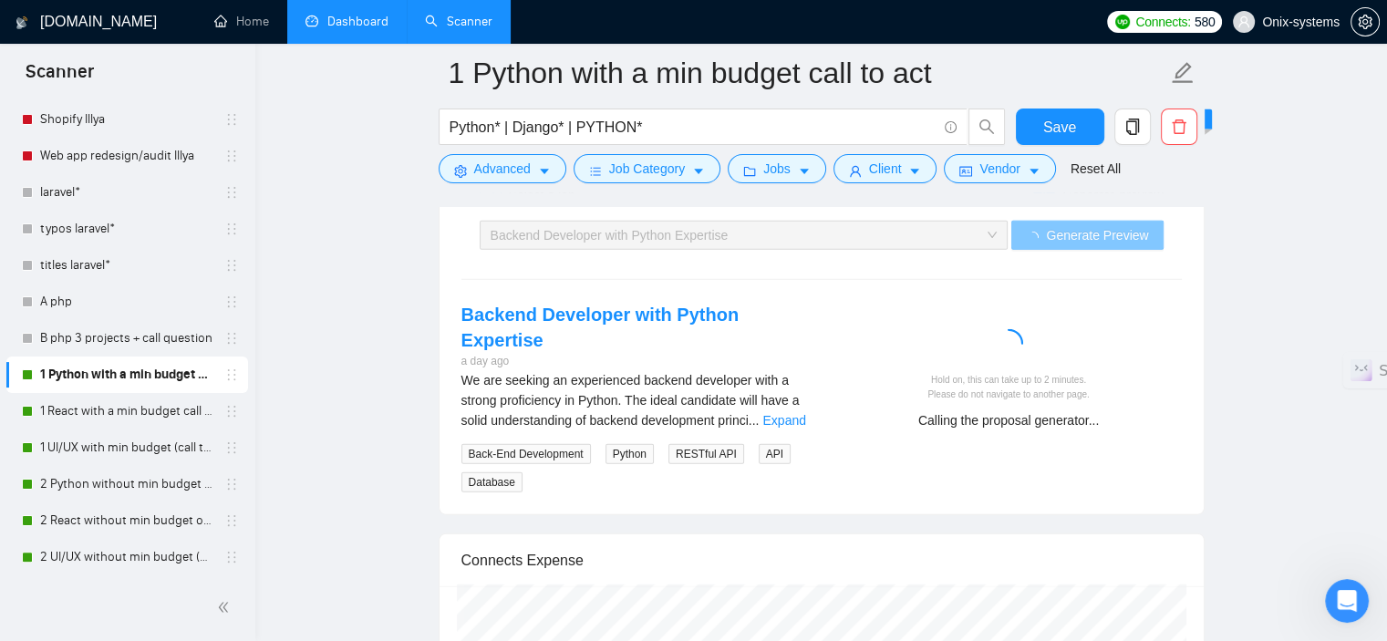
scroll to position [4287, 0]
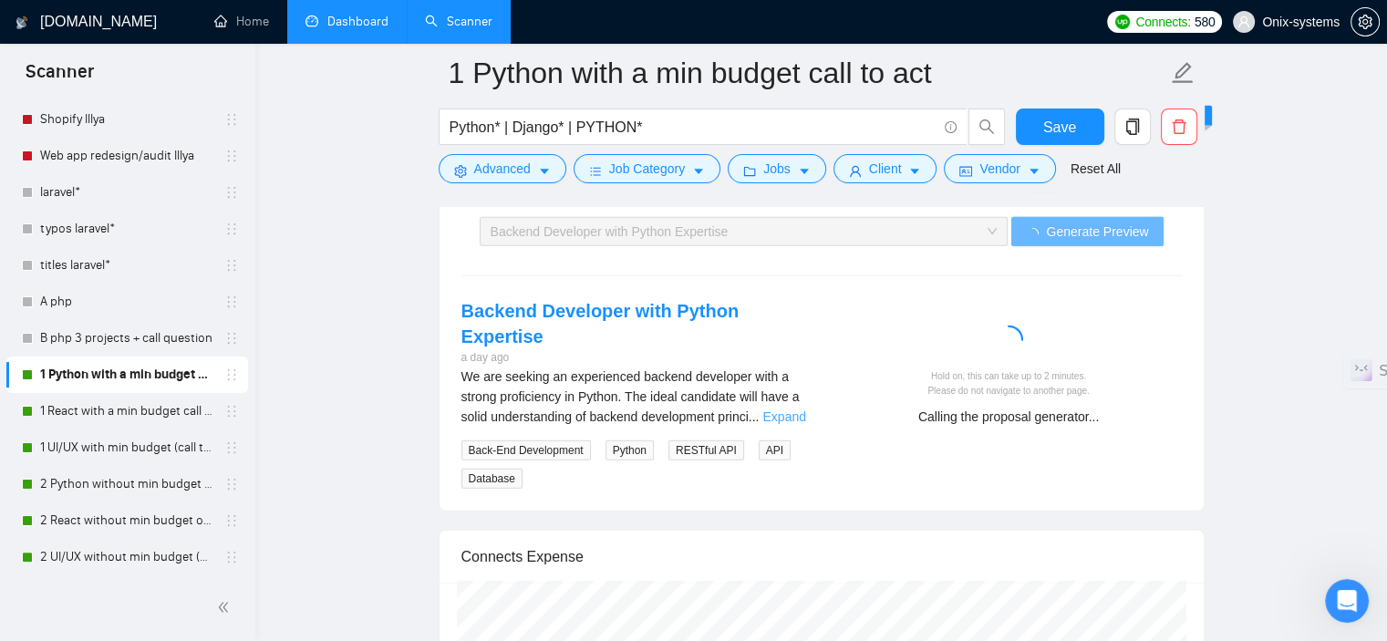
click at [780, 410] on link "Expand" at bounding box center [784, 417] width 43 height 15
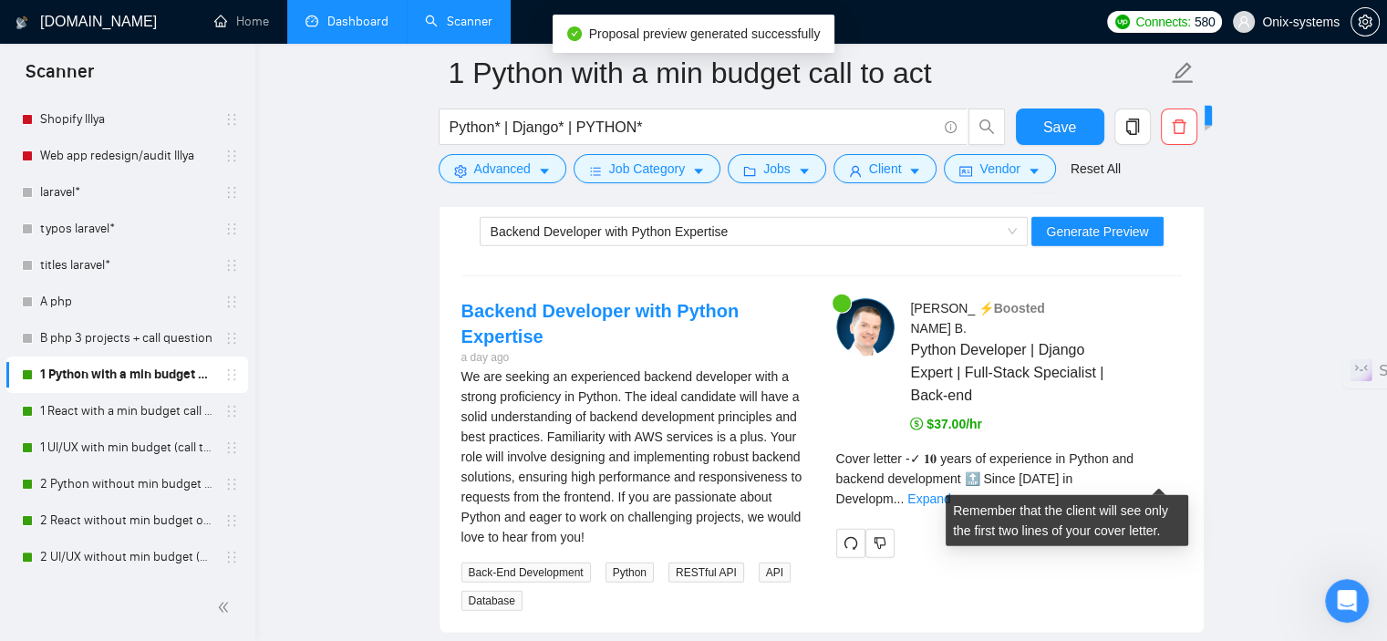
click at [1179, 477] on div "Cover letter - ✓ 𝟏𝟎 years of experience in Python and backend development 🔝 Sin…" at bounding box center [1009, 479] width 346 height 60
click at [950, 492] on link "Expand" at bounding box center [929, 499] width 43 height 15
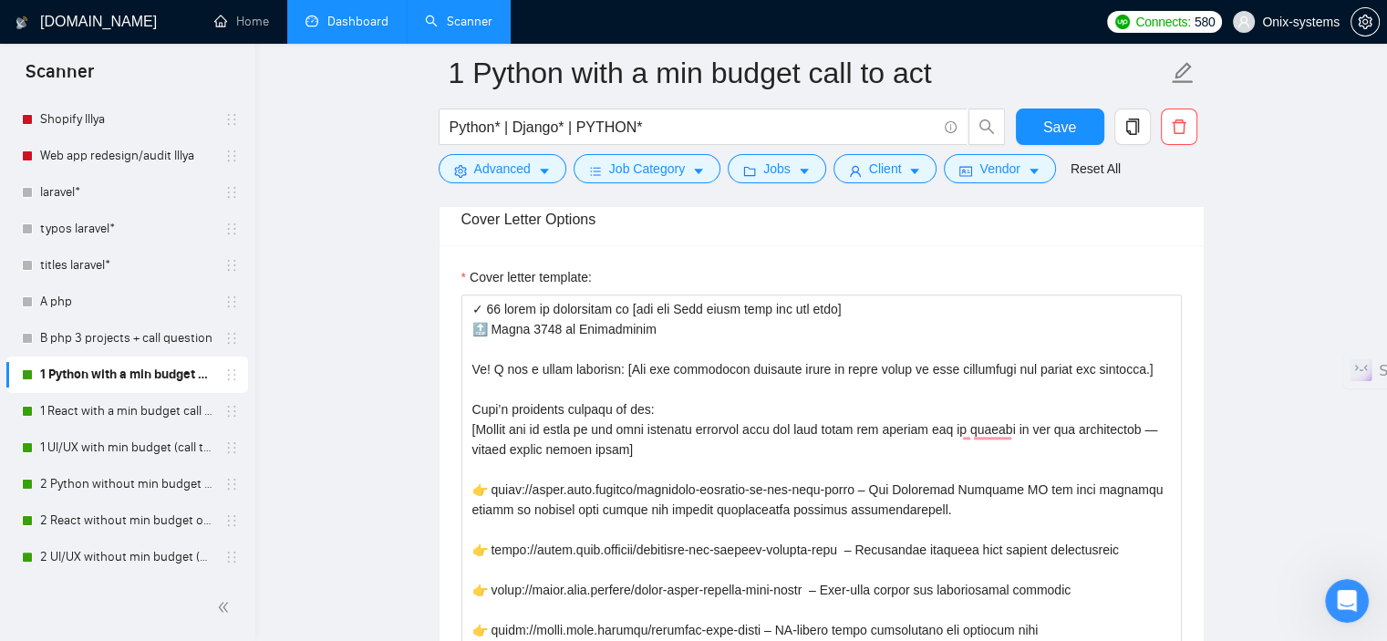
scroll to position [2098, 0]
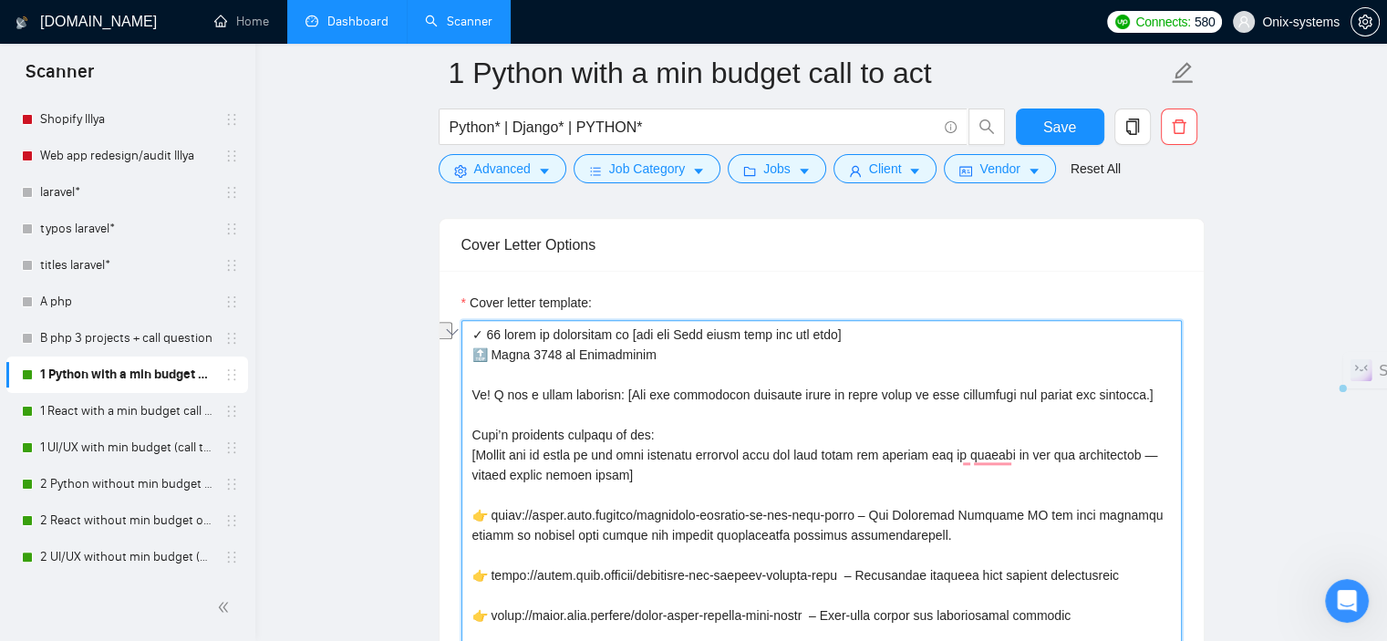
drag, startPoint x: 679, startPoint y: 345, endPoint x: 436, endPoint y: 345, distance: 242.6
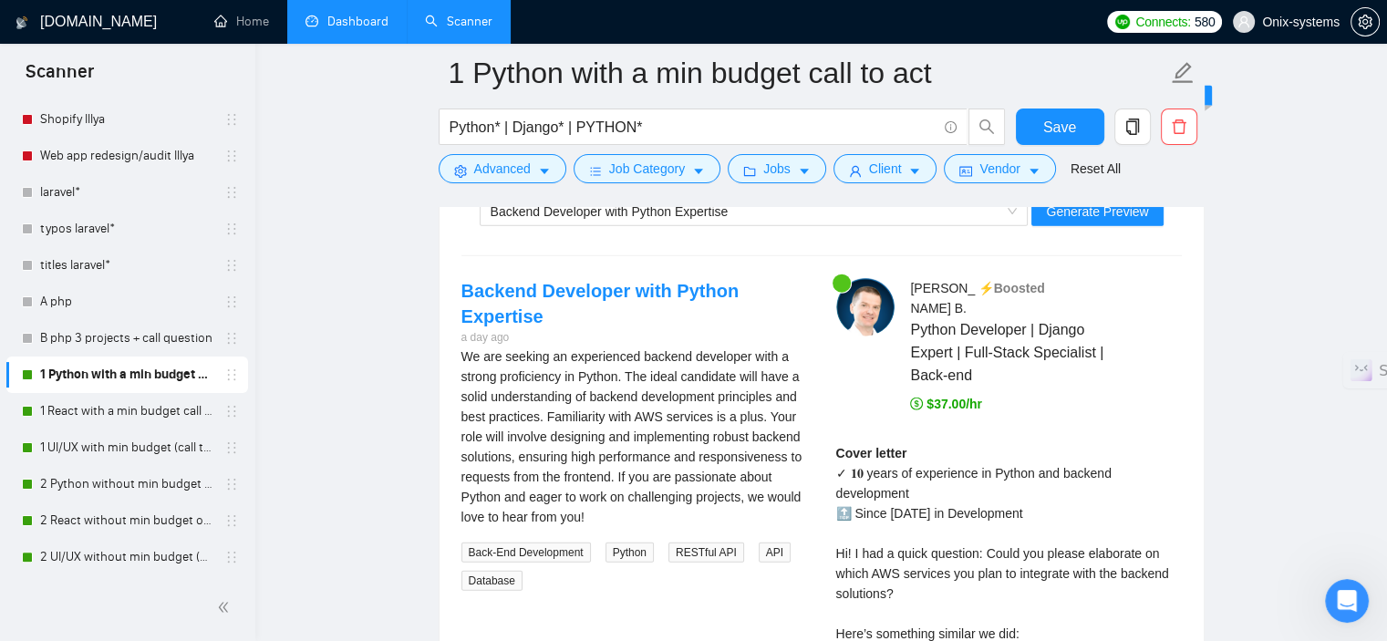
scroll to position [4287, 0]
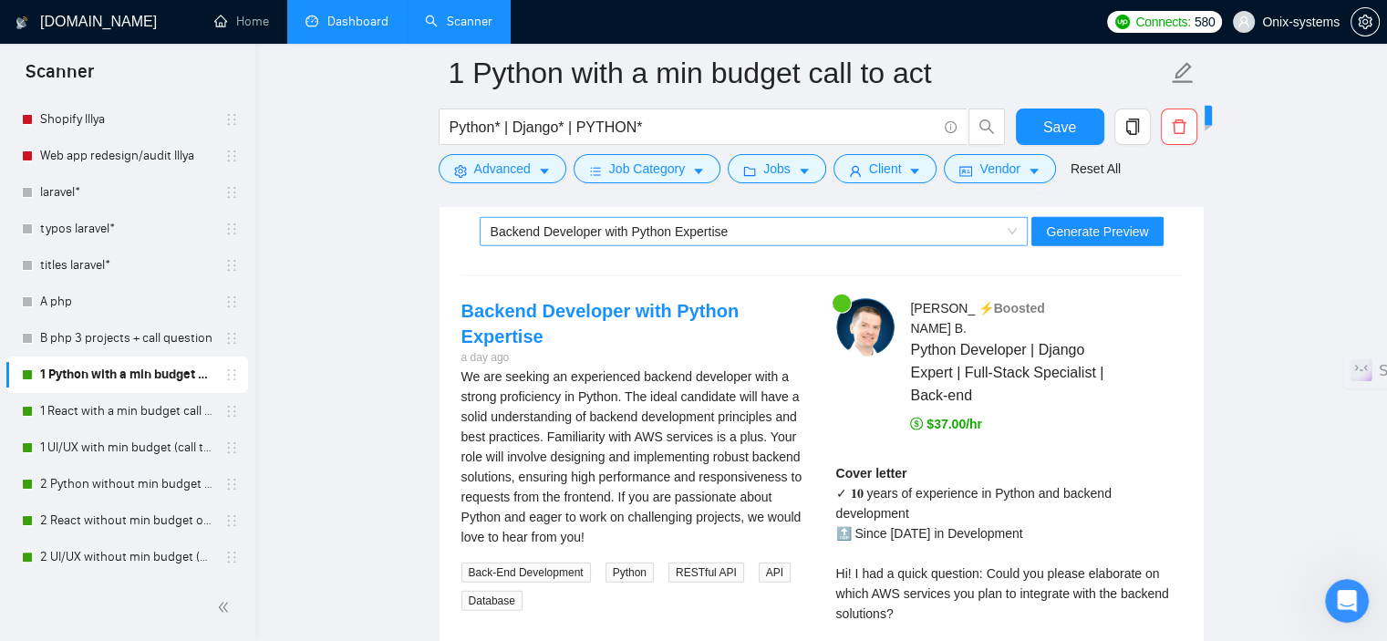
click at [788, 224] on div "Backend Developer with Python Expertise" at bounding box center [746, 231] width 511 height 27
type textarea "✓ 97 lorem ip dolorsitam co [adi eli Sedd eiusm temp inc utl etdo] Ma! A eni a …"
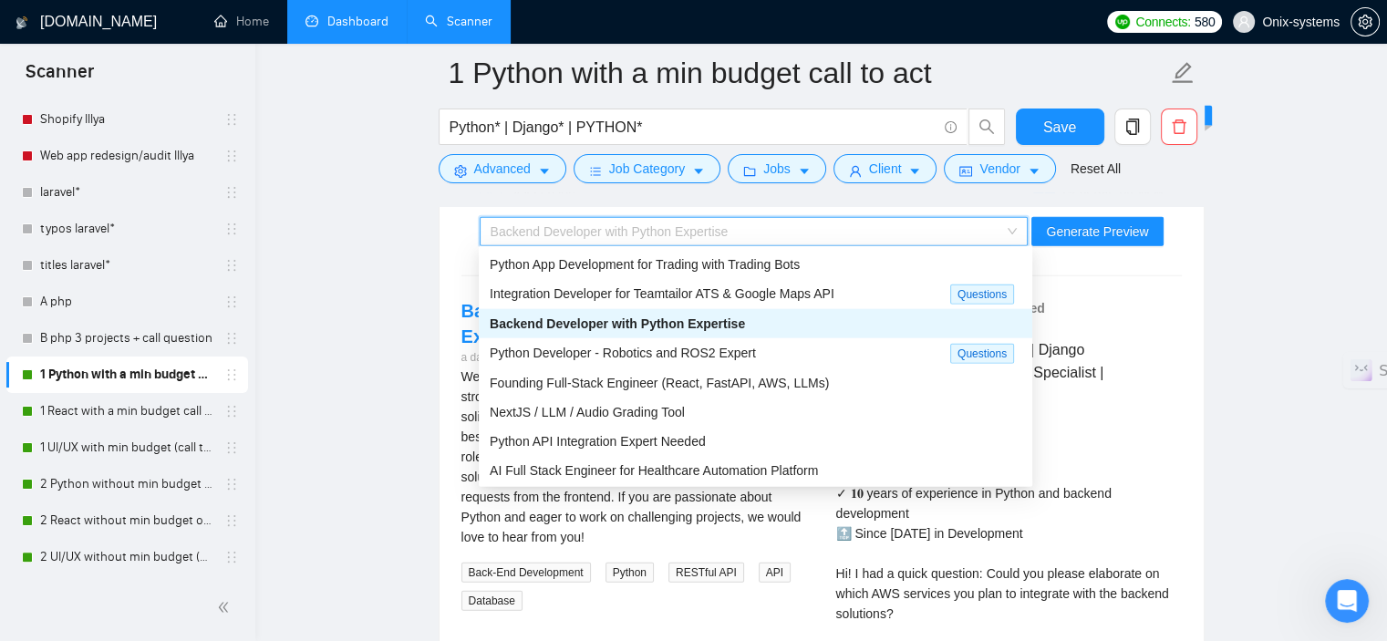
click at [679, 331] on span "Backend Developer with Python Expertise" at bounding box center [617, 324] width 255 height 15
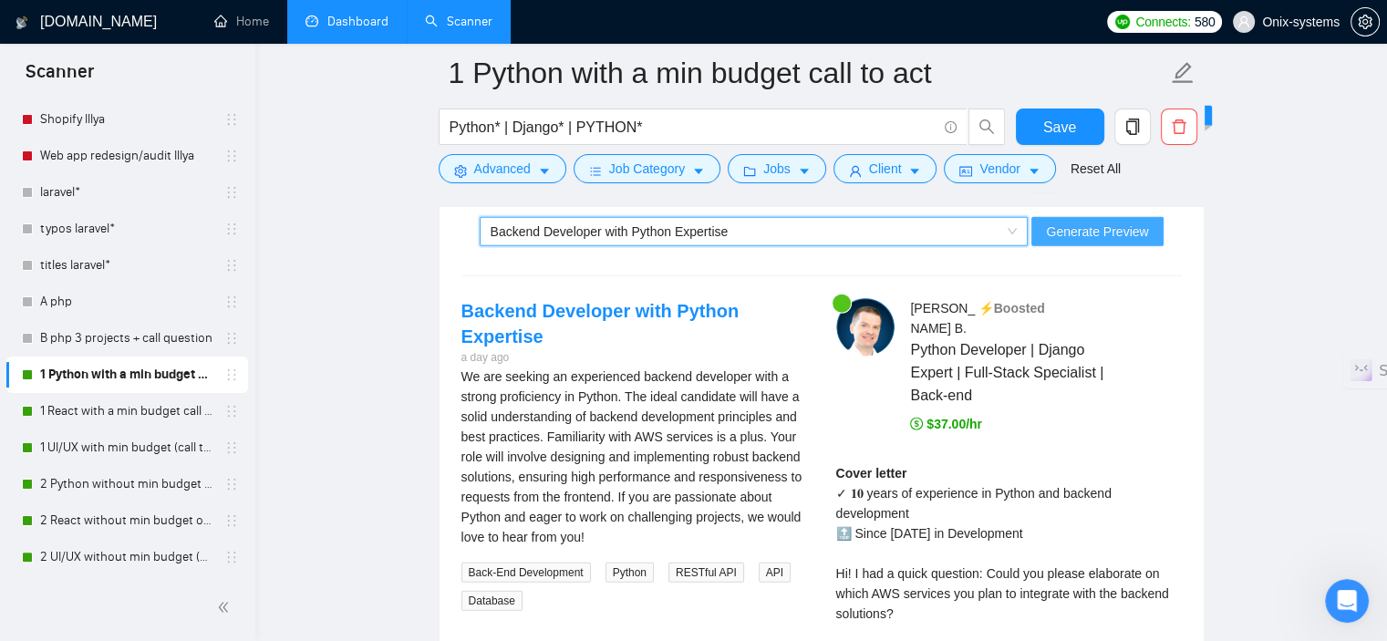
click at [1136, 229] on span "Generate Preview" at bounding box center [1097, 232] width 102 height 20
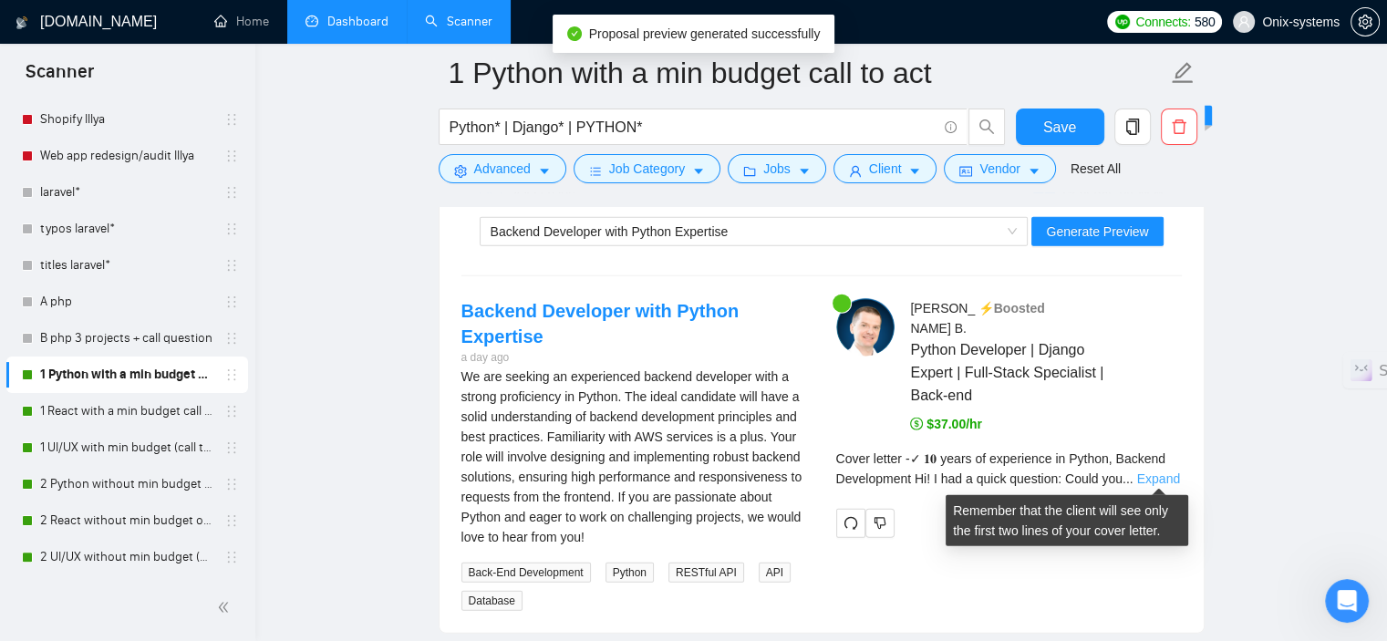
click at [1147, 474] on link "Expand" at bounding box center [1158, 479] width 43 height 15
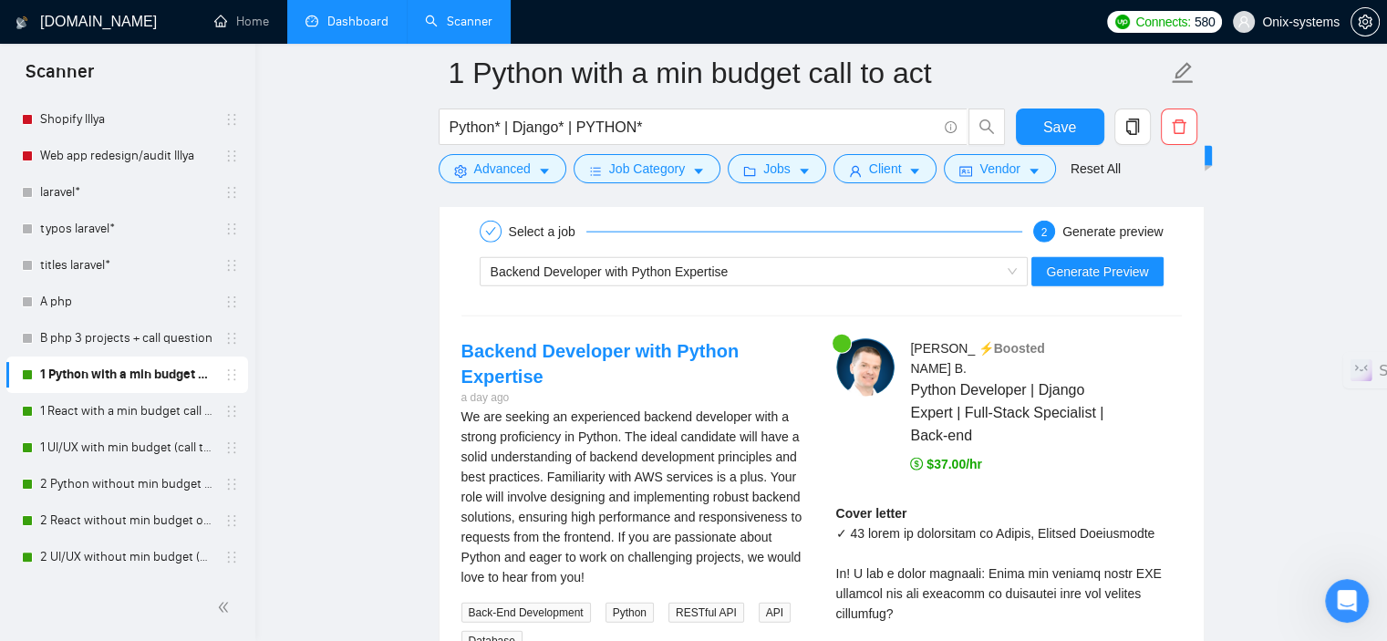
scroll to position [4104, 0]
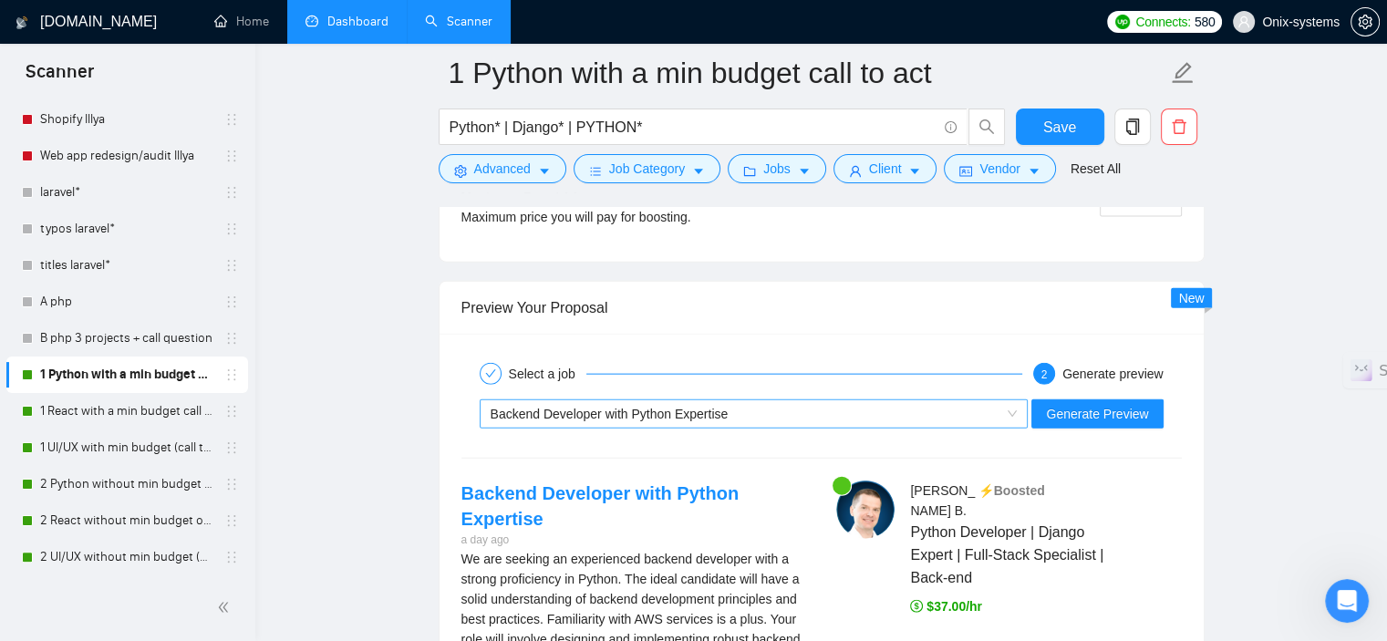
click at [539, 413] on span "Backend Developer with Python Expertise" at bounding box center [610, 414] width 238 height 15
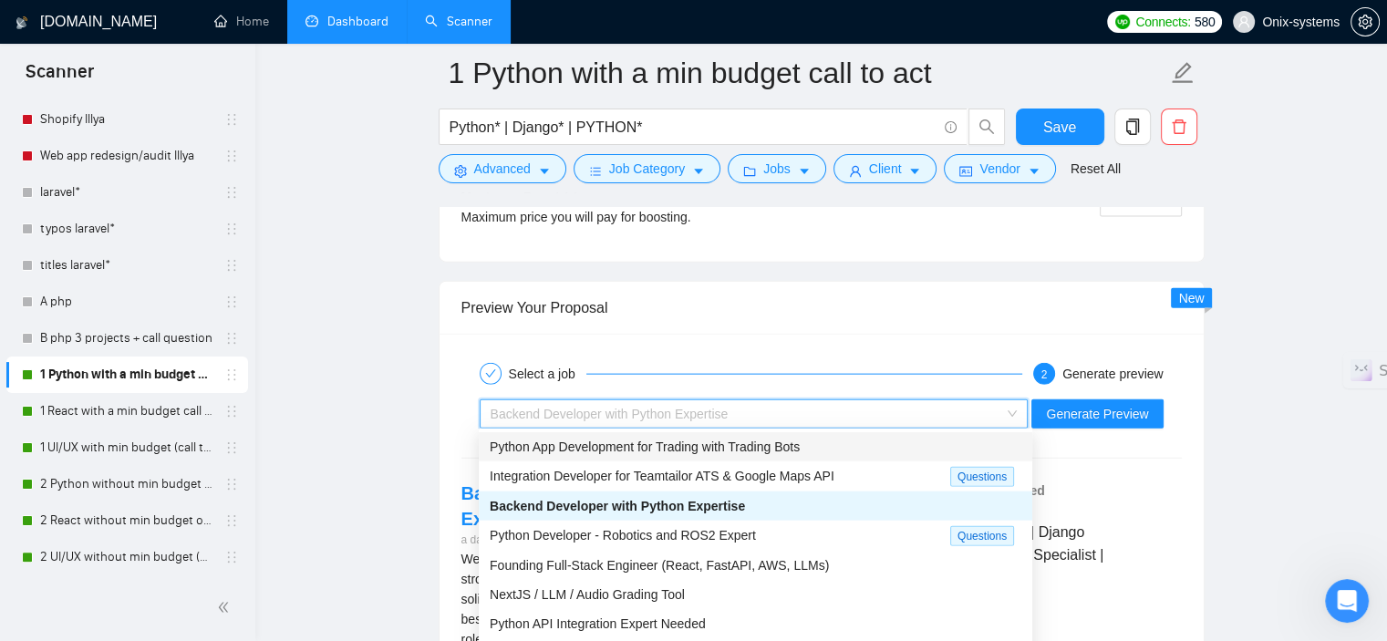
scroll to position [62, 0]
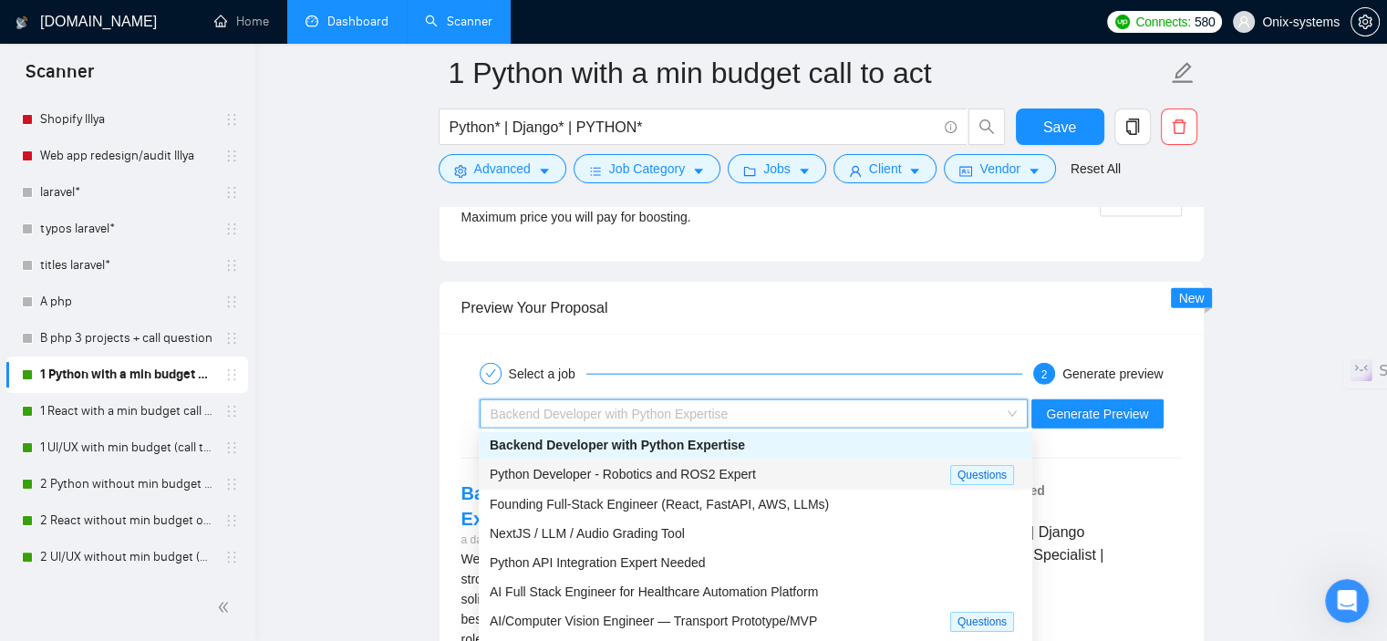
click at [699, 476] on span "Python Developer - Robotics and ROS2 Expert" at bounding box center [623, 474] width 266 height 15
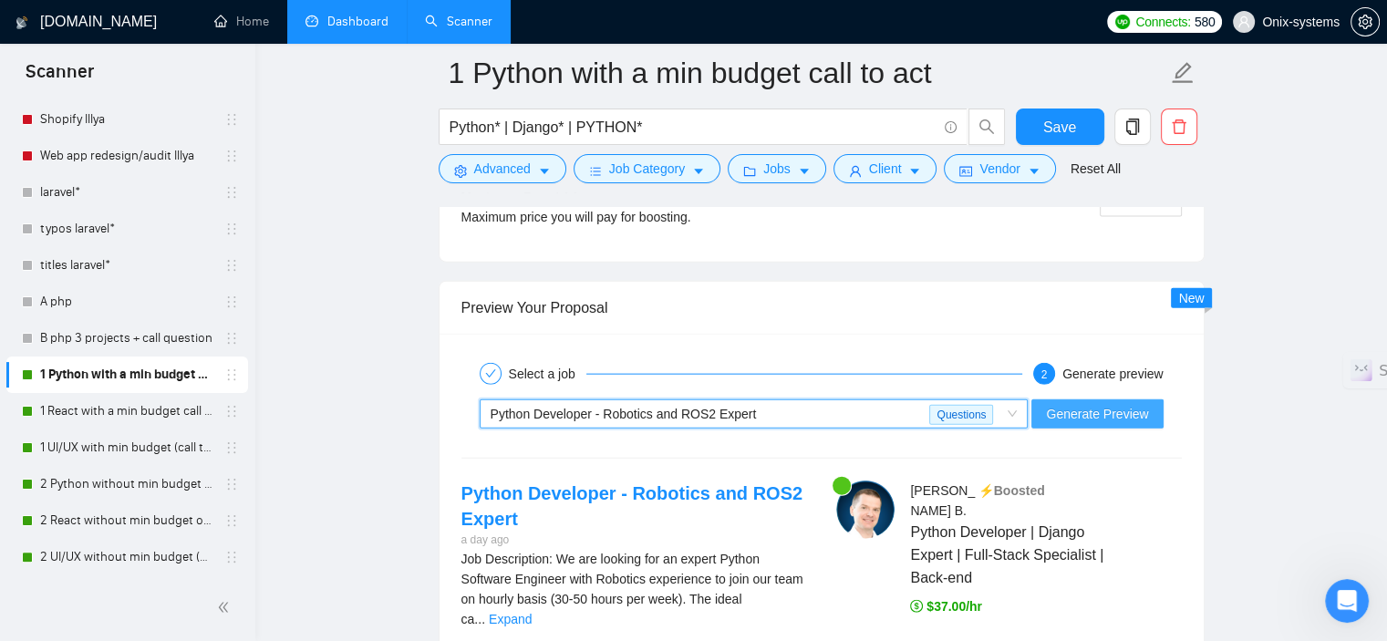
click at [1123, 418] on span "Generate Preview" at bounding box center [1097, 414] width 102 height 20
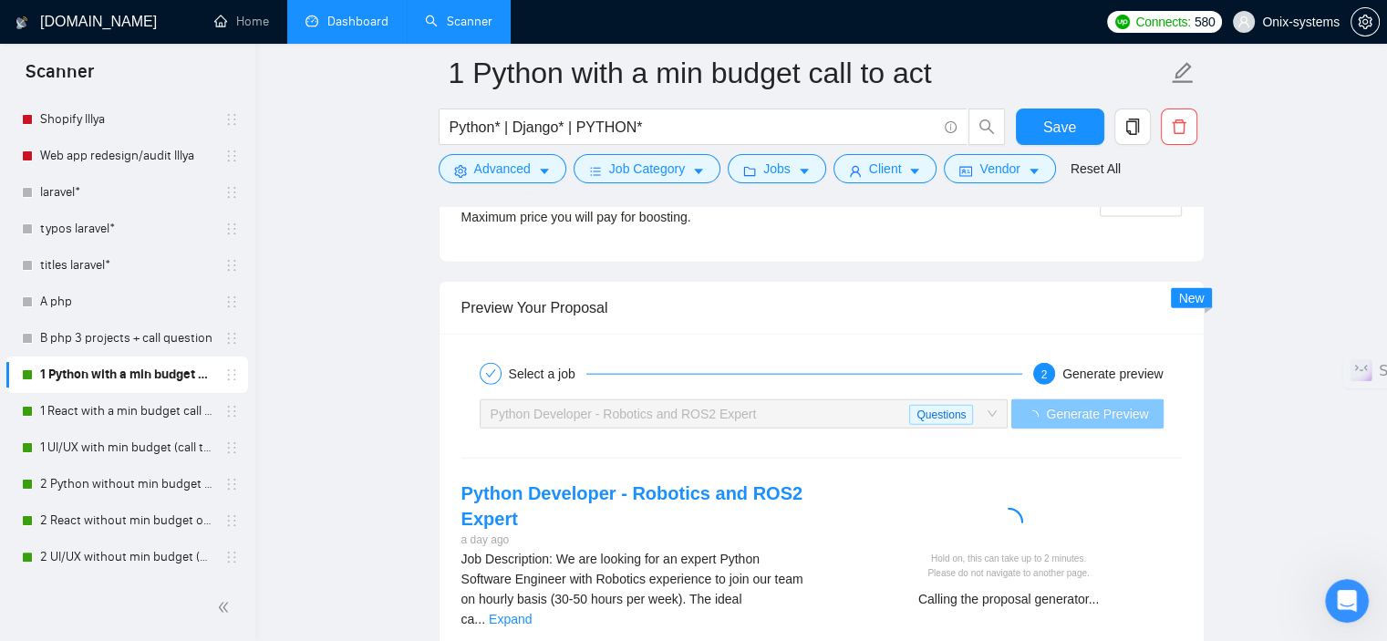
scroll to position [4196, 0]
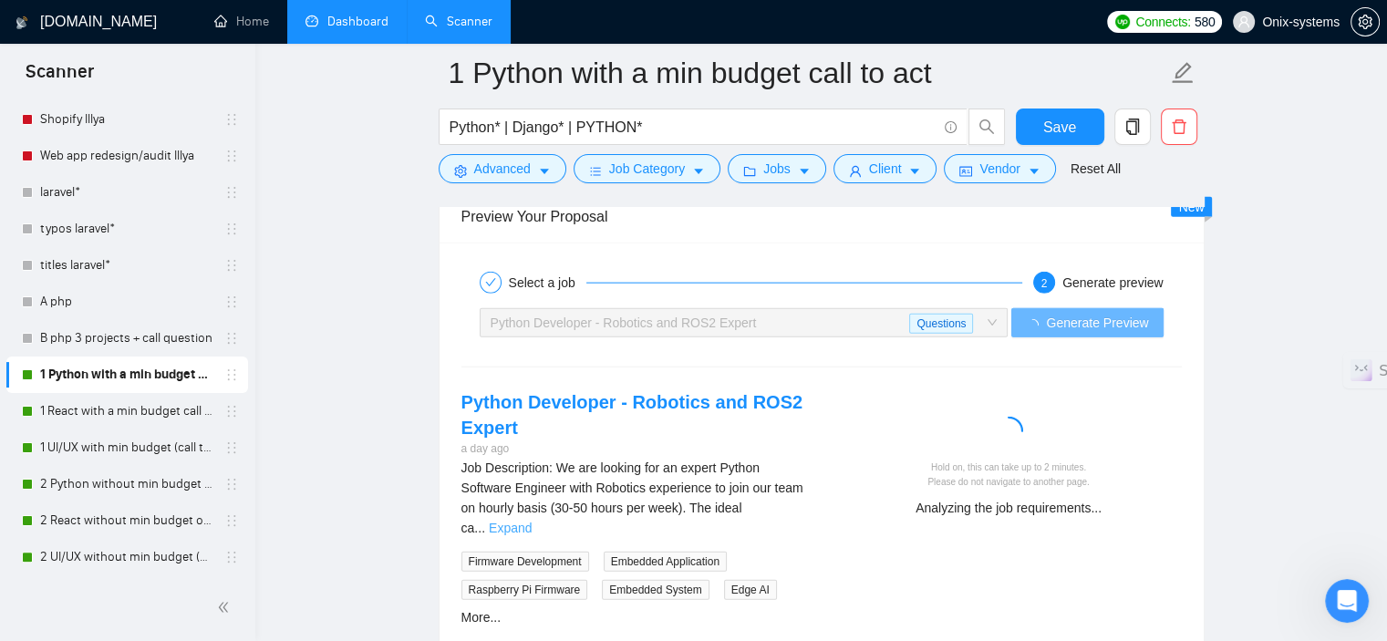
click at [532, 521] on link "Expand" at bounding box center [510, 528] width 43 height 15
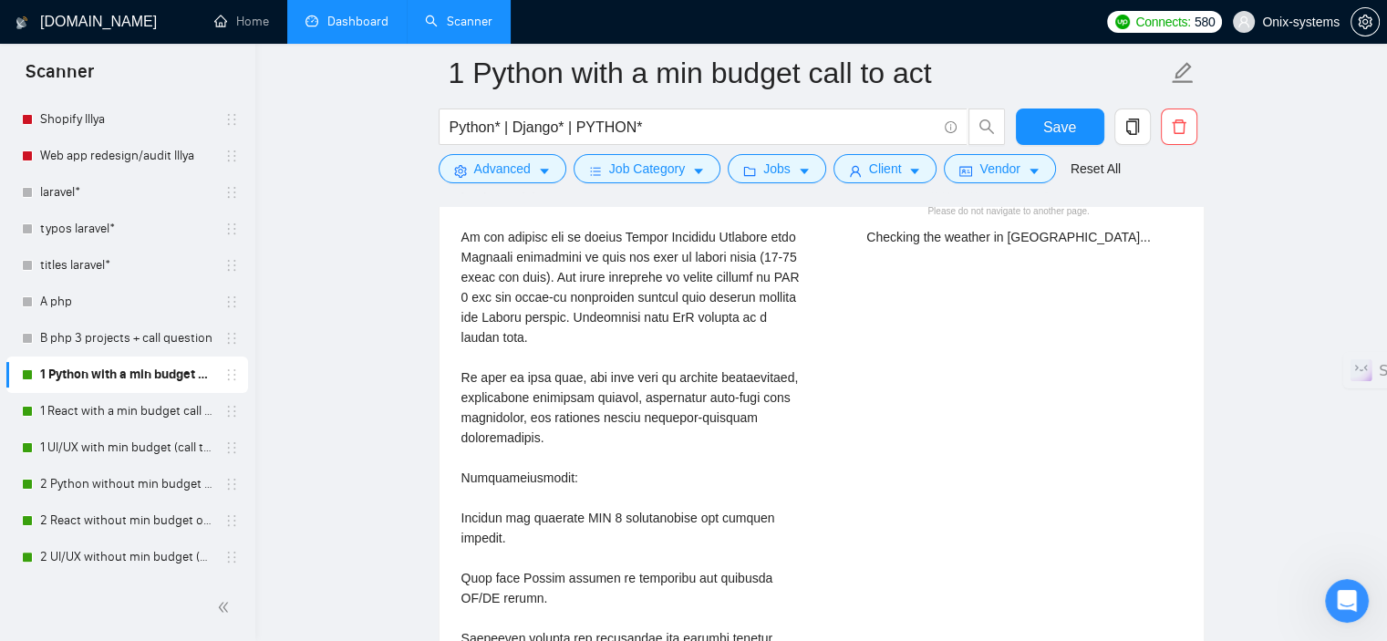
scroll to position [4469, 0]
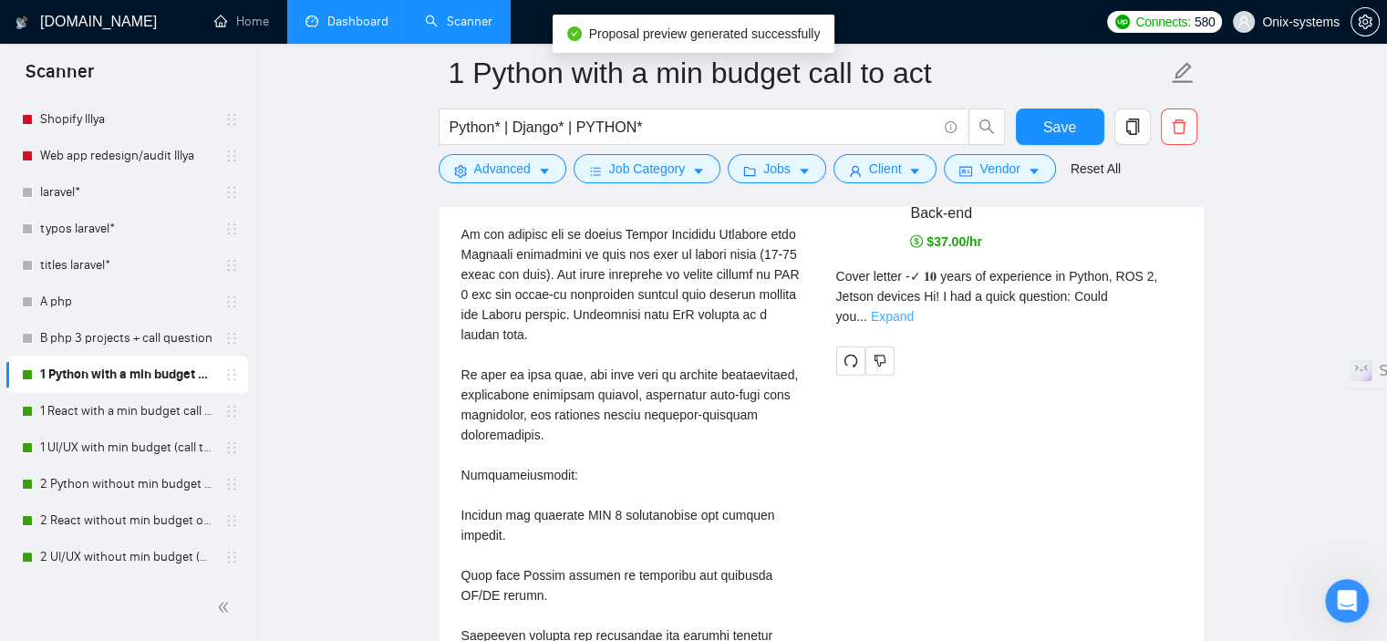
click at [914, 309] on link "Expand" at bounding box center [892, 316] width 43 height 15
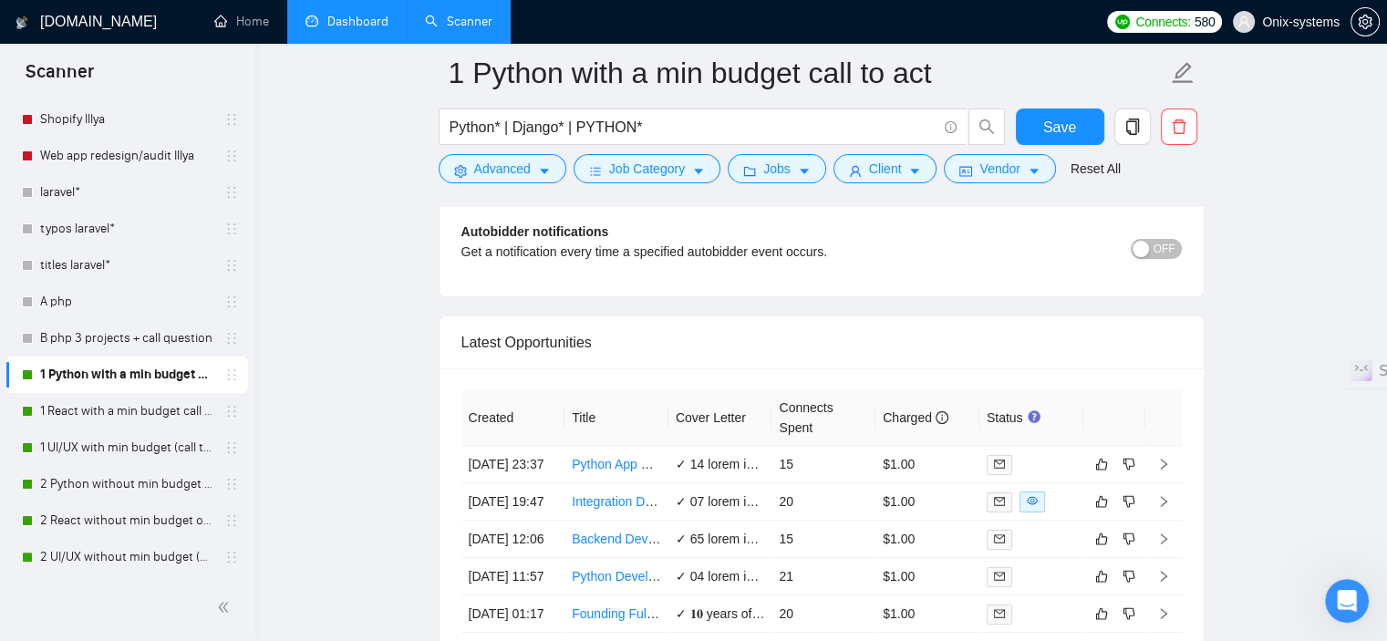
scroll to position [7114, 0]
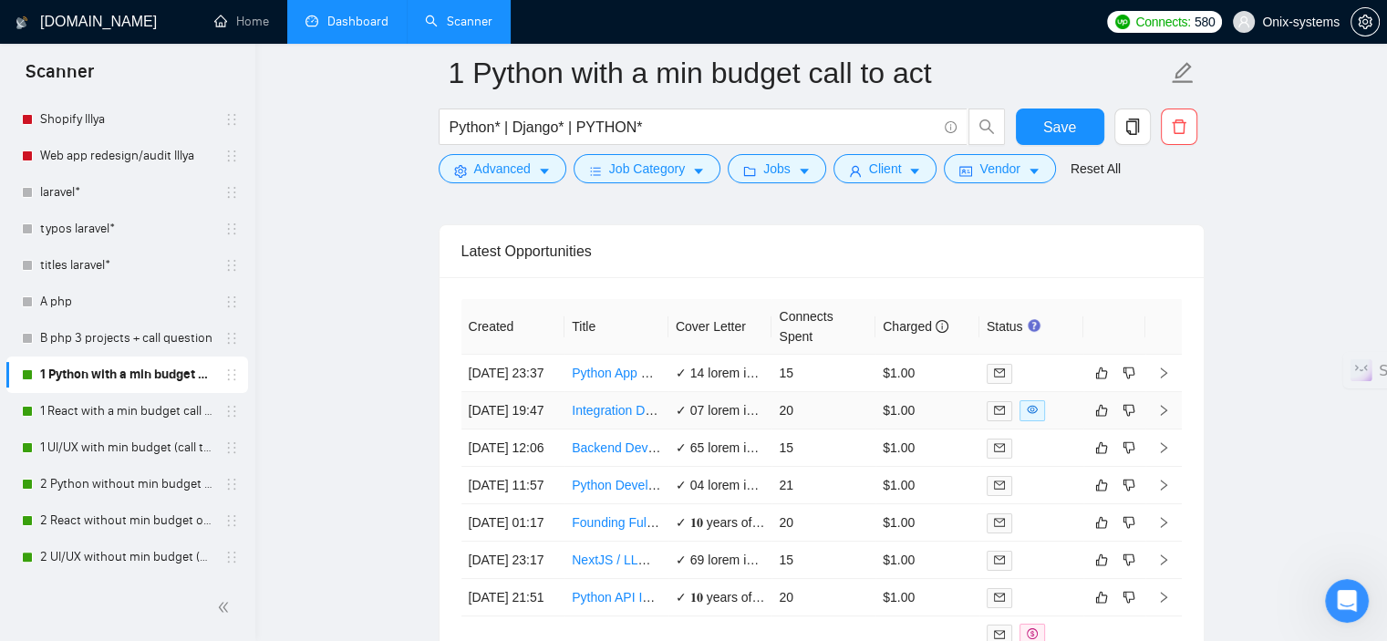
click at [1154, 430] on td at bounding box center [1164, 410] width 36 height 37
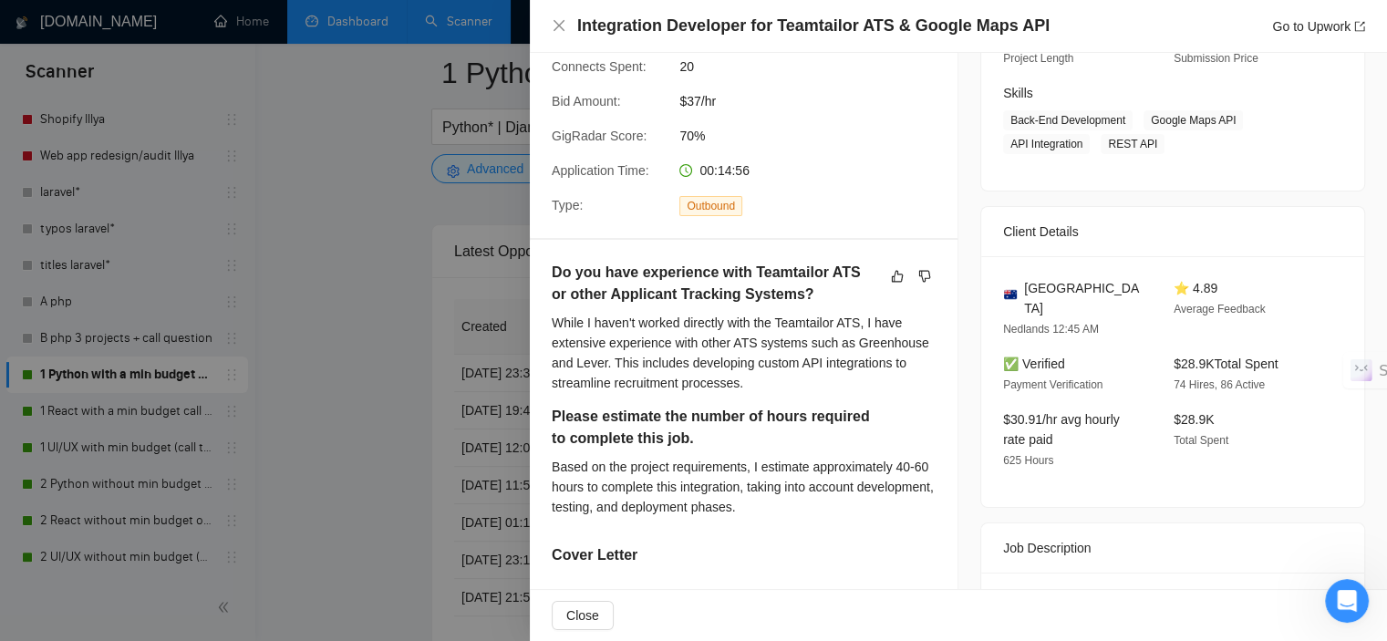
scroll to position [547, 0]
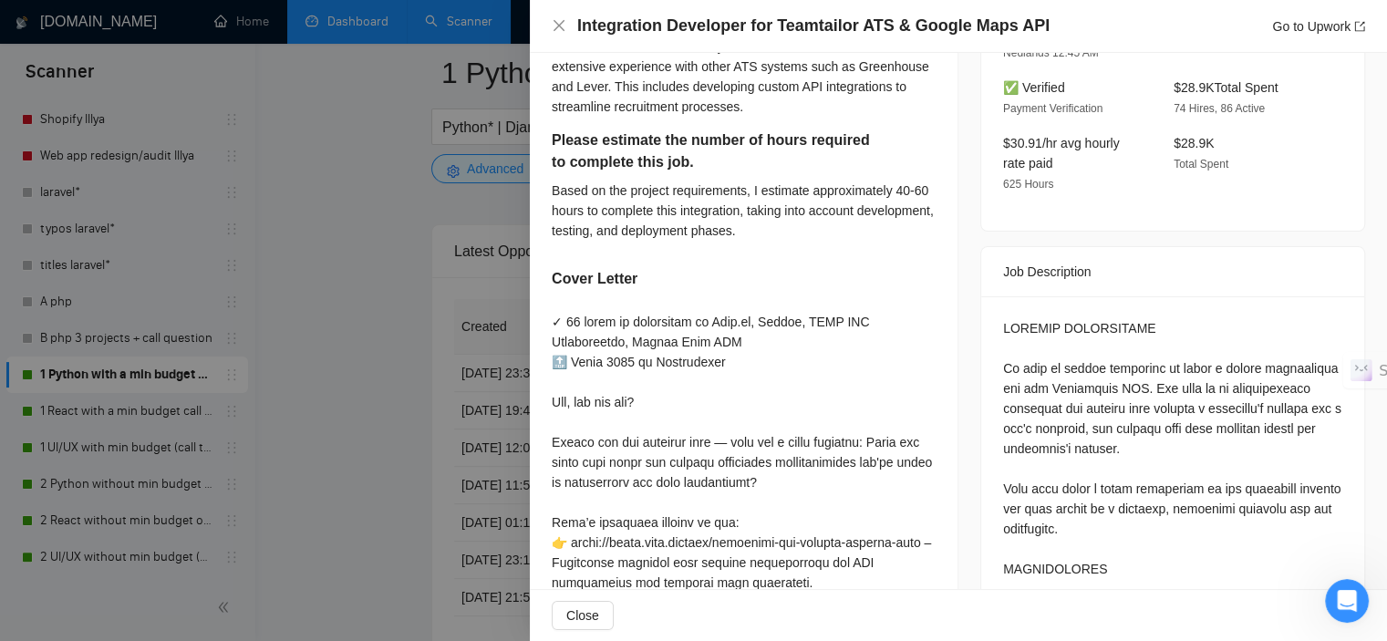
click at [348, 452] on div at bounding box center [693, 320] width 1387 height 641
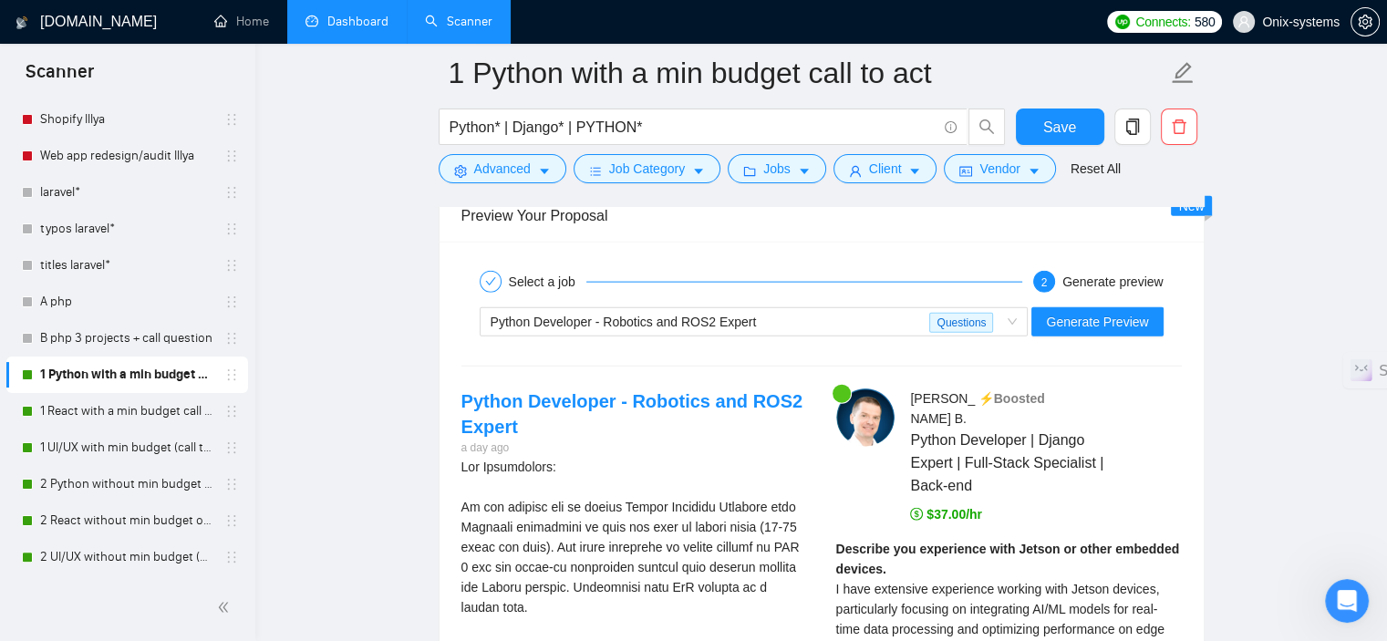
scroll to position [4196, 0]
click at [732, 333] on div "Python Developer - Robotics and ROS2 Expert" at bounding box center [711, 322] width 440 height 27
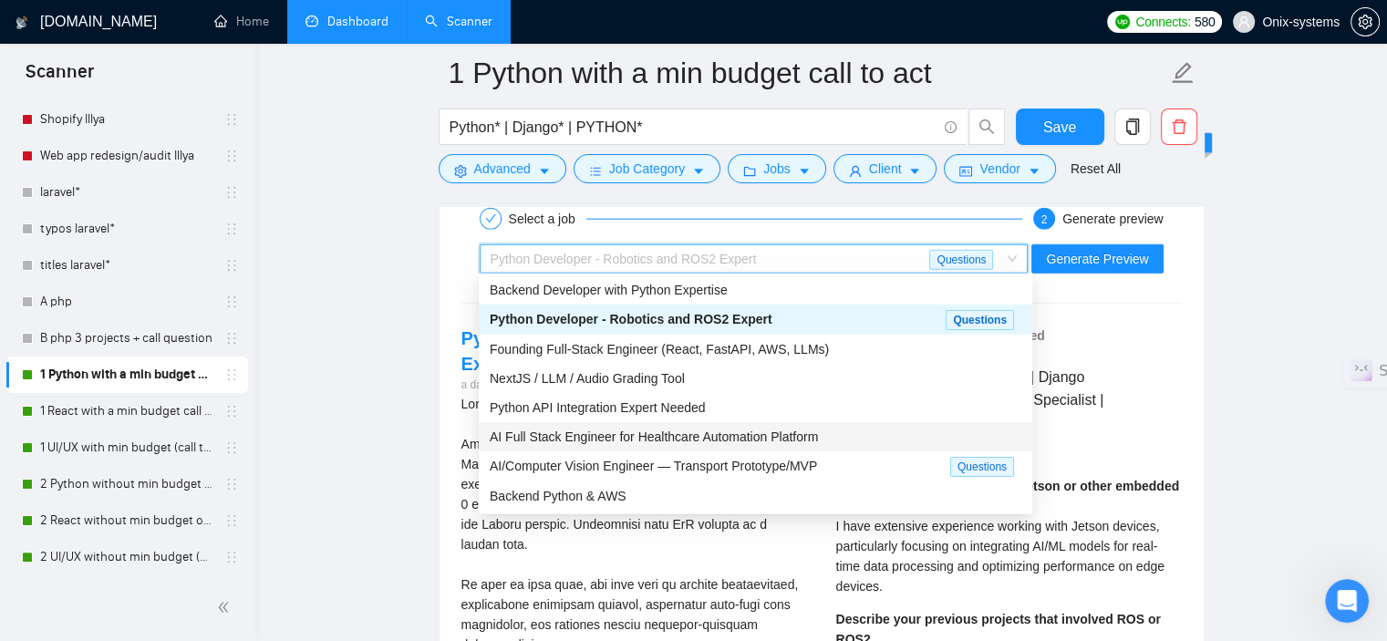
scroll to position [4287, 0]
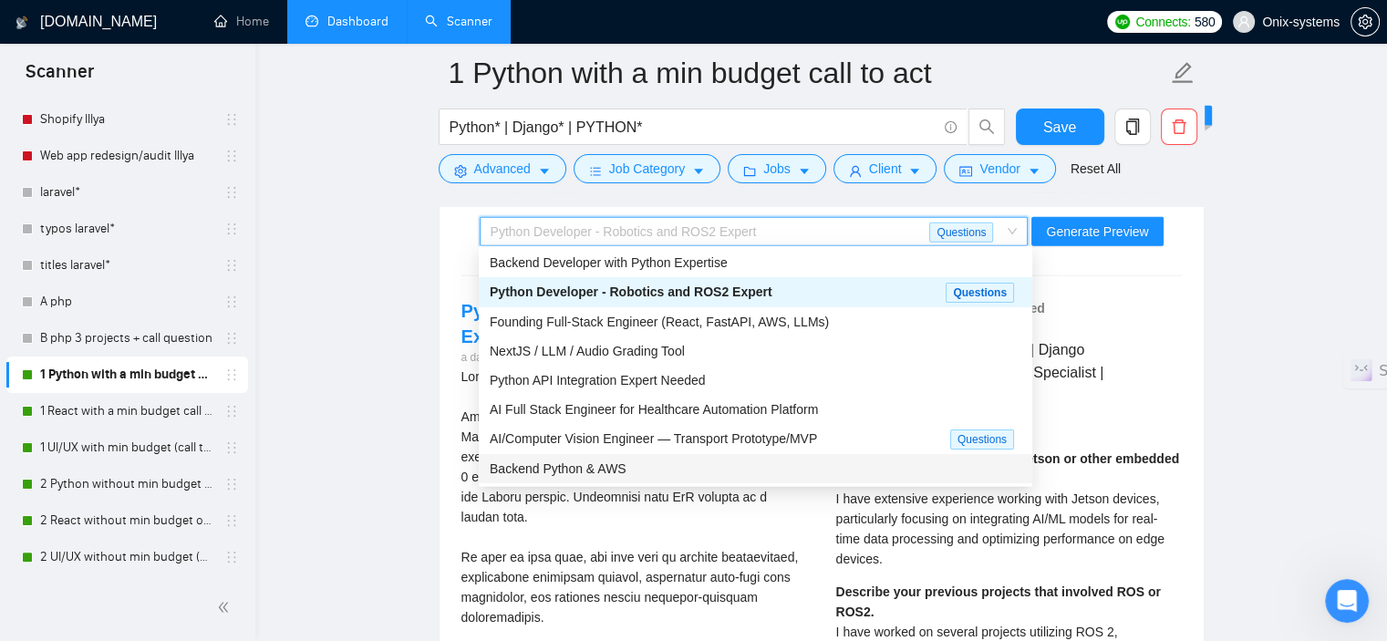
click at [639, 463] on div "Backend Python & AWS" at bounding box center [756, 469] width 532 height 20
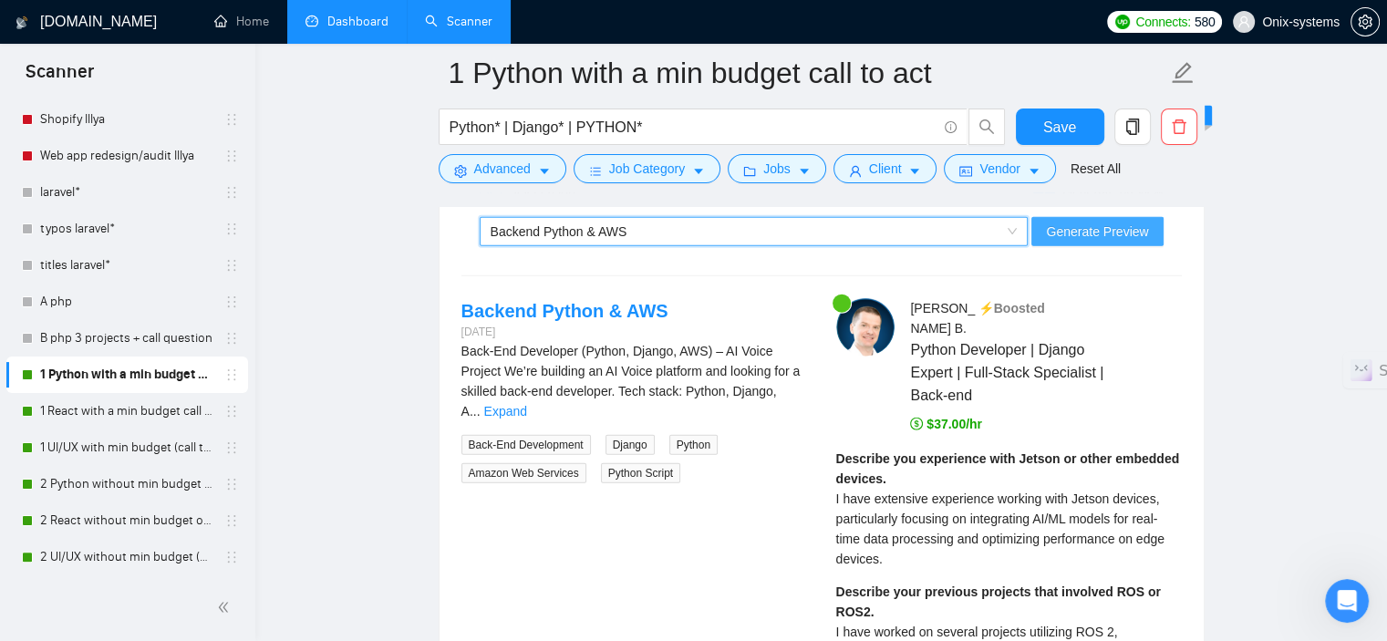
click at [1122, 229] on span "Generate Preview" at bounding box center [1097, 232] width 102 height 20
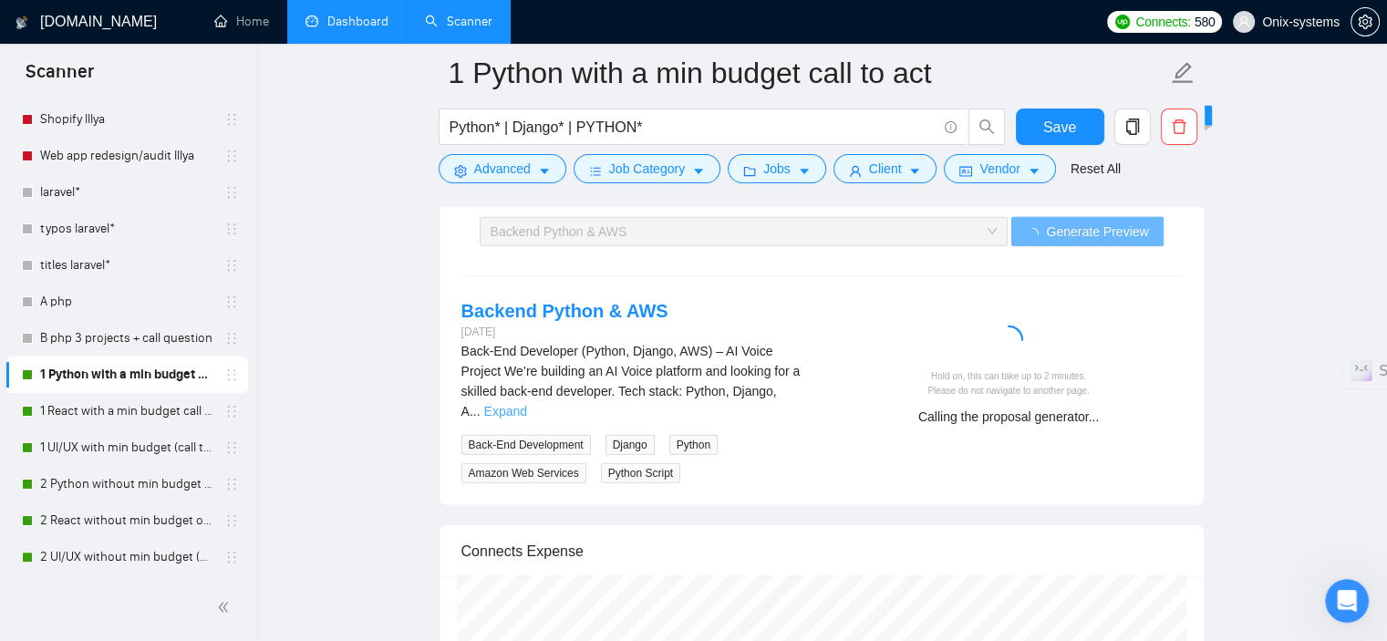
click at [527, 404] on link "Expand" at bounding box center [505, 411] width 43 height 15
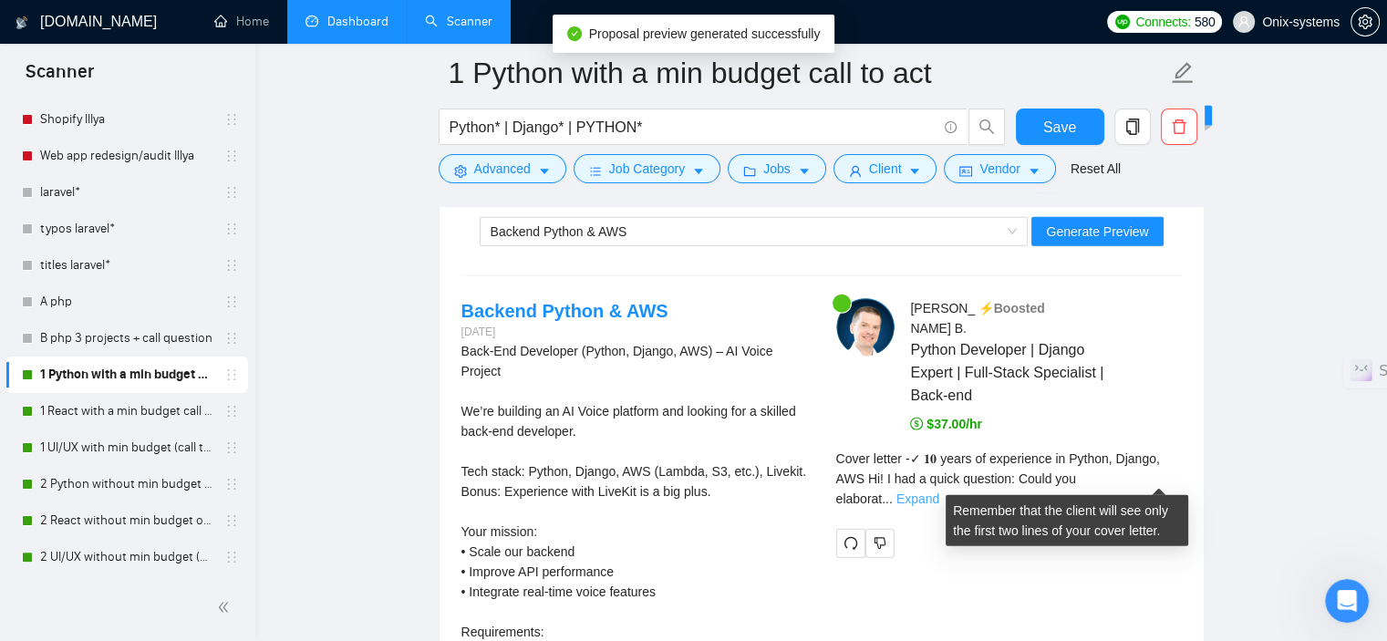
click at [939, 492] on link "Expand" at bounding box center [918, 499] width 43 height 15
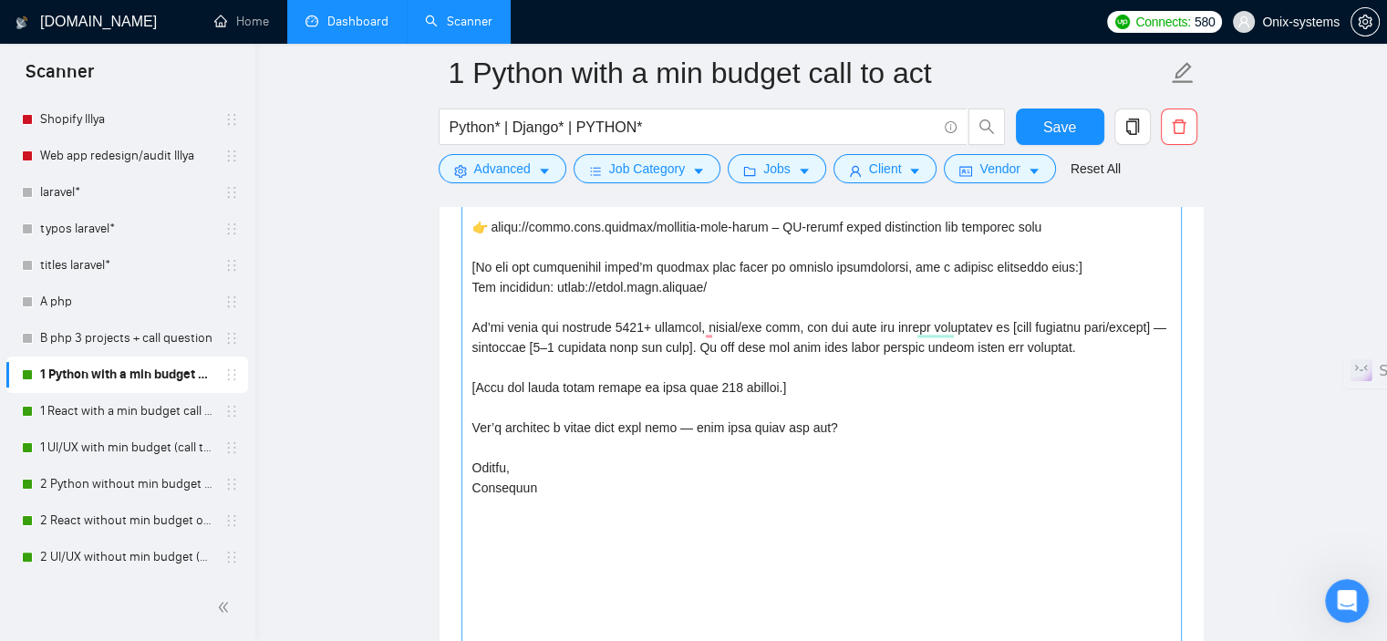
scroll to position [2463, 0]
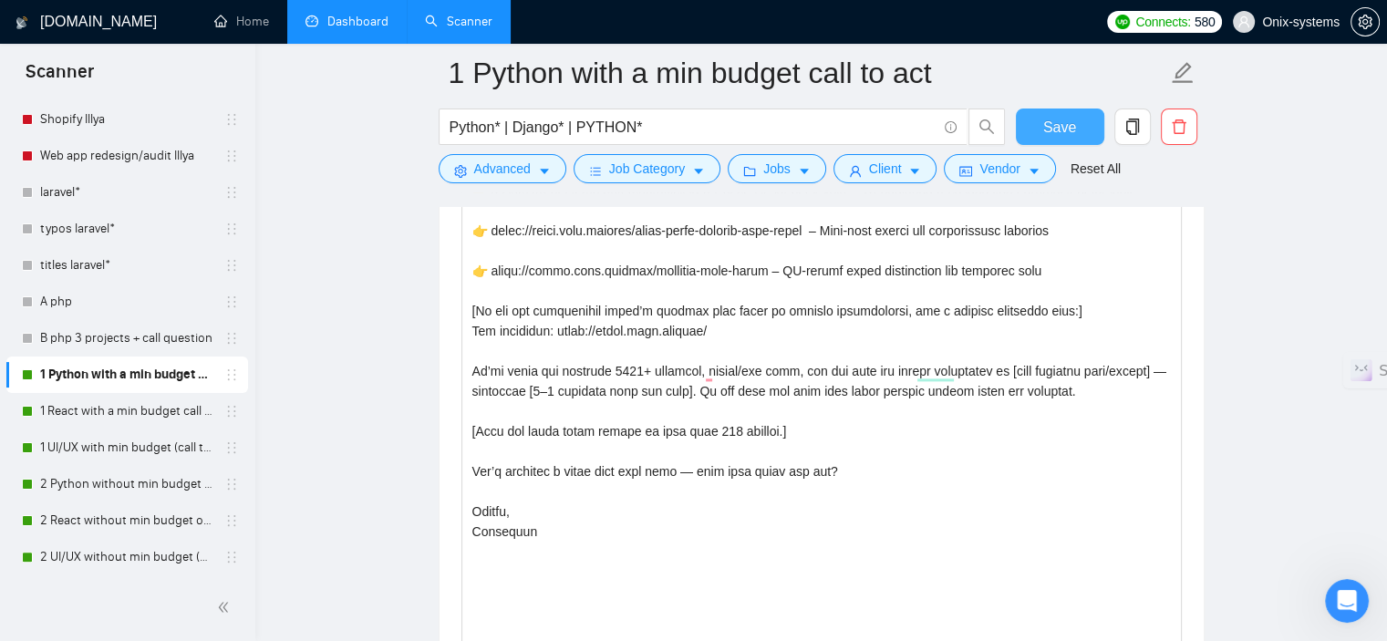
click at [1048, 114] on button "Save" at bounding box center [1060, 127] width 88 height 36
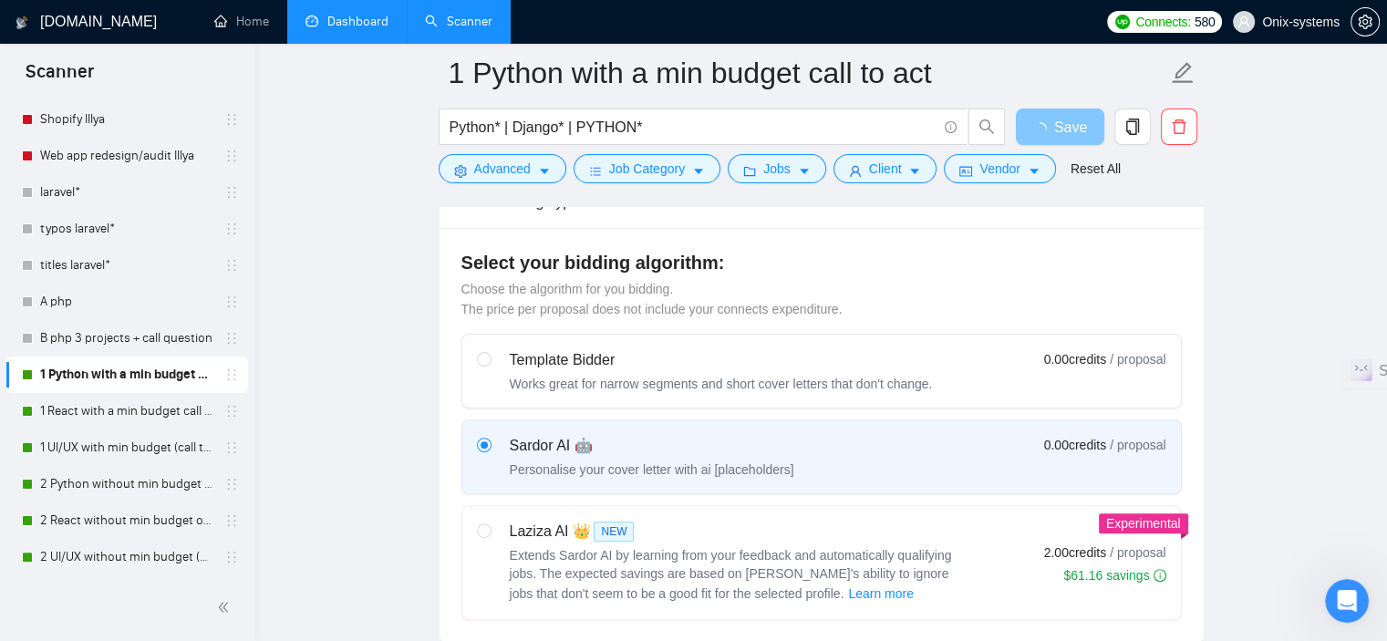
scroll to position [0, 0]
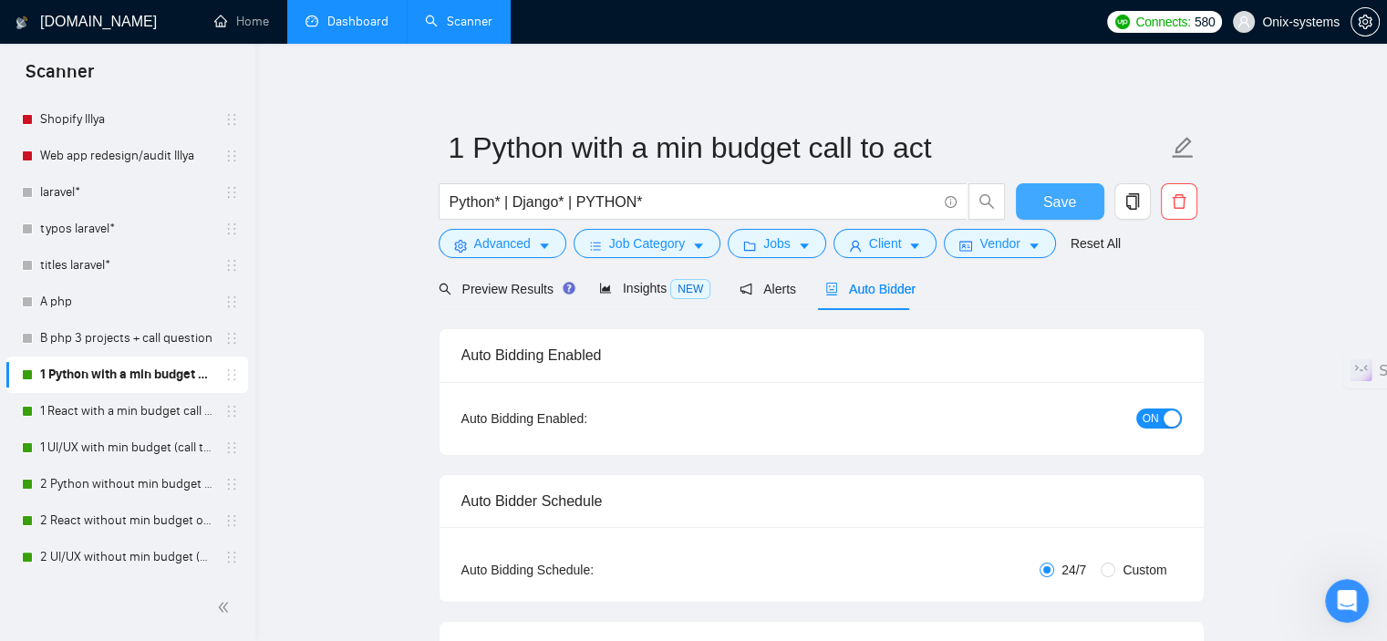
click at [1071, 202] on span "Save" at bounding box center [1059, 202] width 33 height 23
click at [86, 419] on link "1 React with a min budget call to act." at bounding box center [126, 411] width 173 height 36
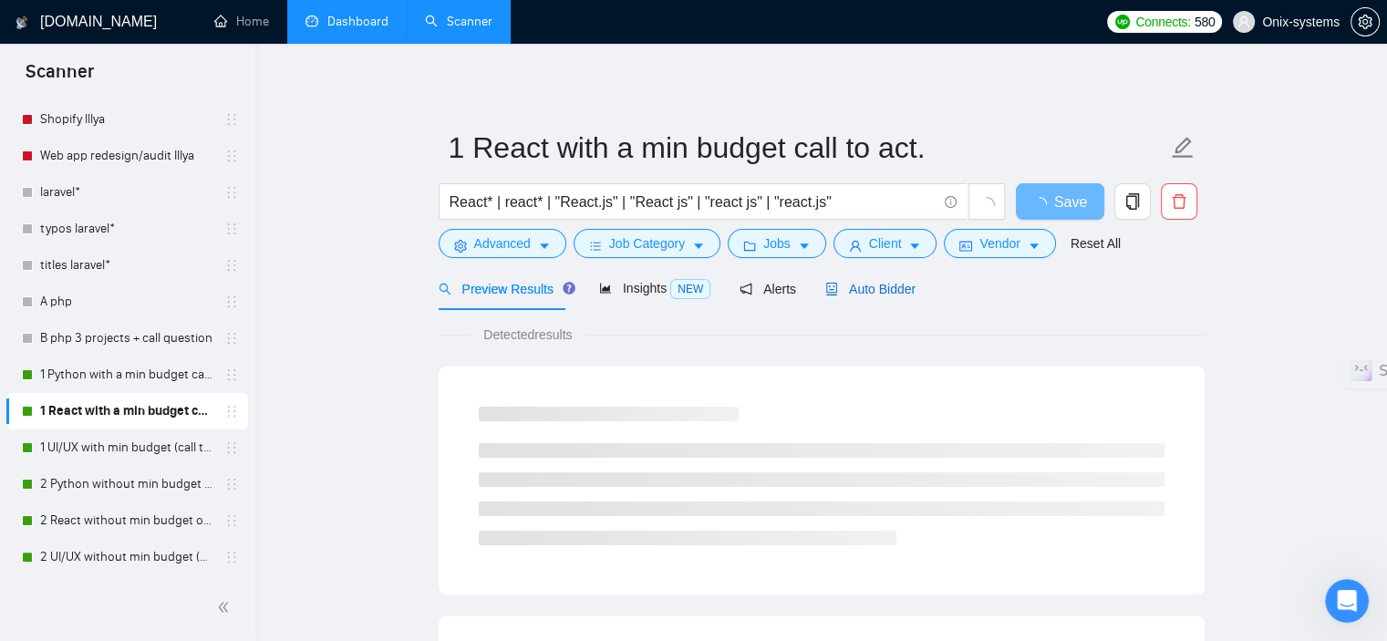
click at [861, 283] on span "Auto Bidder" at bounding box center [870, 289] width 90 height 15
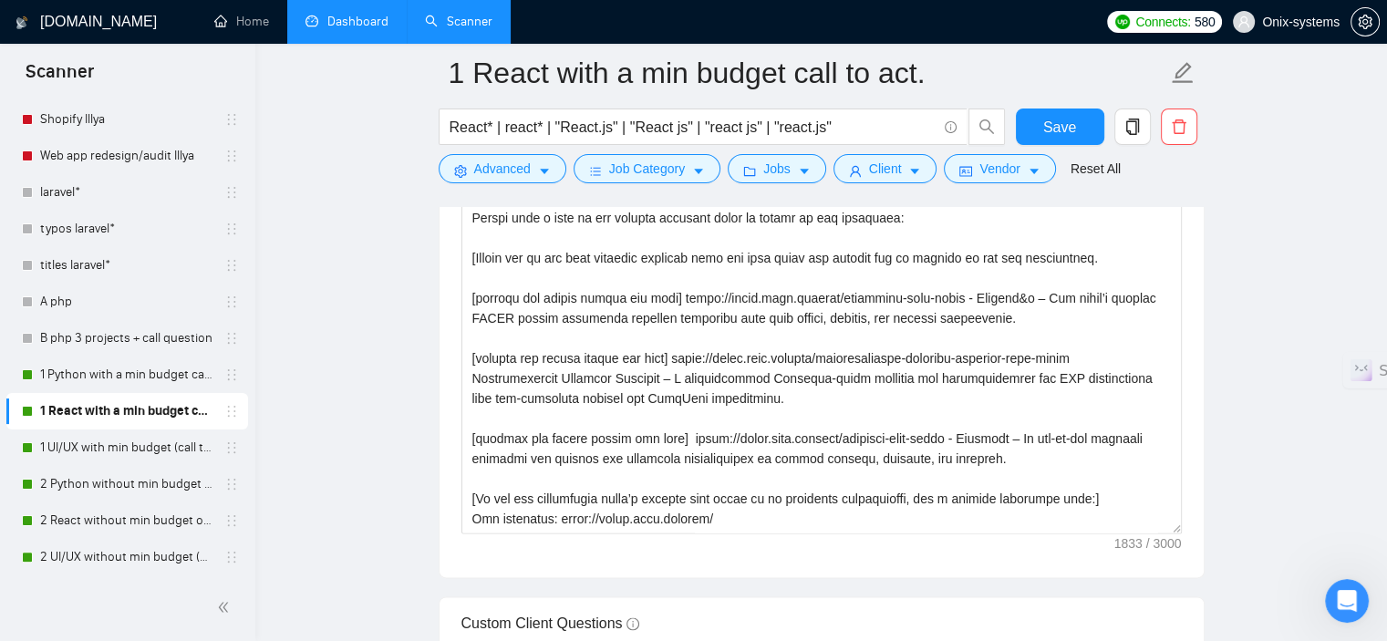
scroll to position [2463, 0]
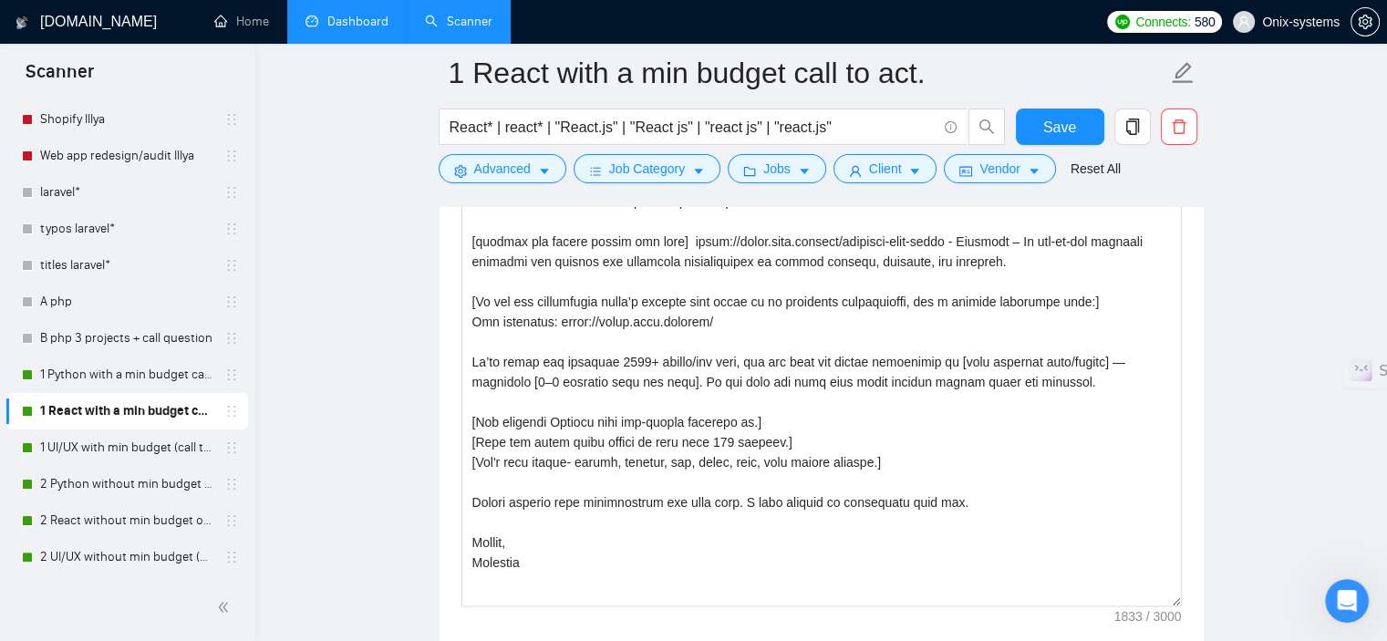
drag, startPoint x: 1179, startPoint y: 324, endPoint x: 1237, endPoint y: 596, distance: 277.8
click at [1237, 596] on main "1 React with a min budget call to act. React* | react* | "React.js" | "React js…" at bounding box center [822, 423] width 1074 height 5627
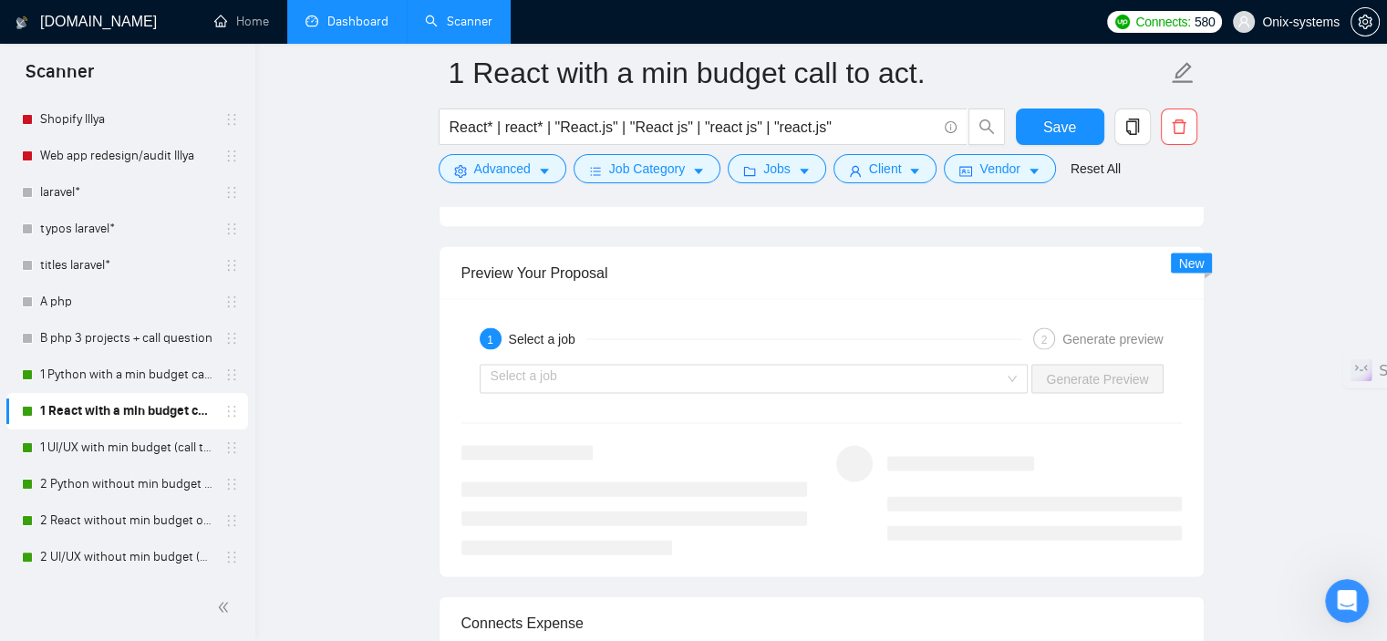
scroll to position [3831, 0]
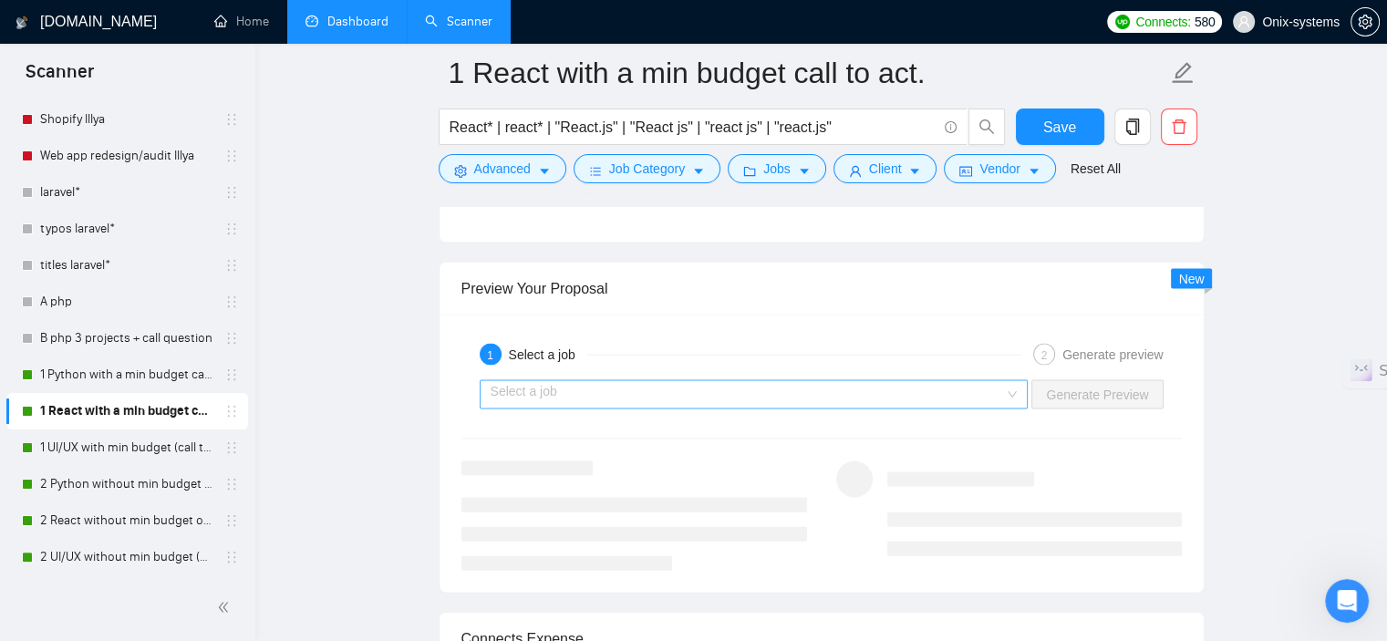
click at [919, 400] on input "search" at bounding box center [748, 394] width 514 height 27
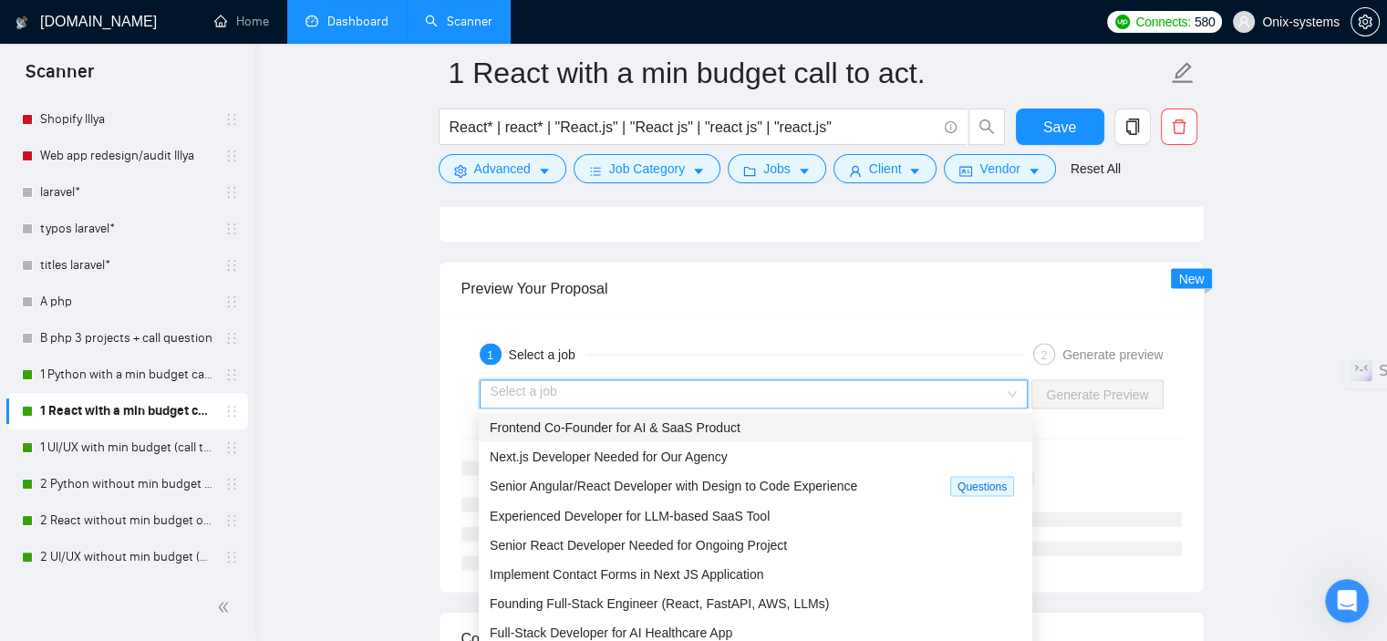
click at [653, 435] on span "Frontend Co-Founder for AI & SaaS Product" at bounding box center [615, 427] width 251 height 15
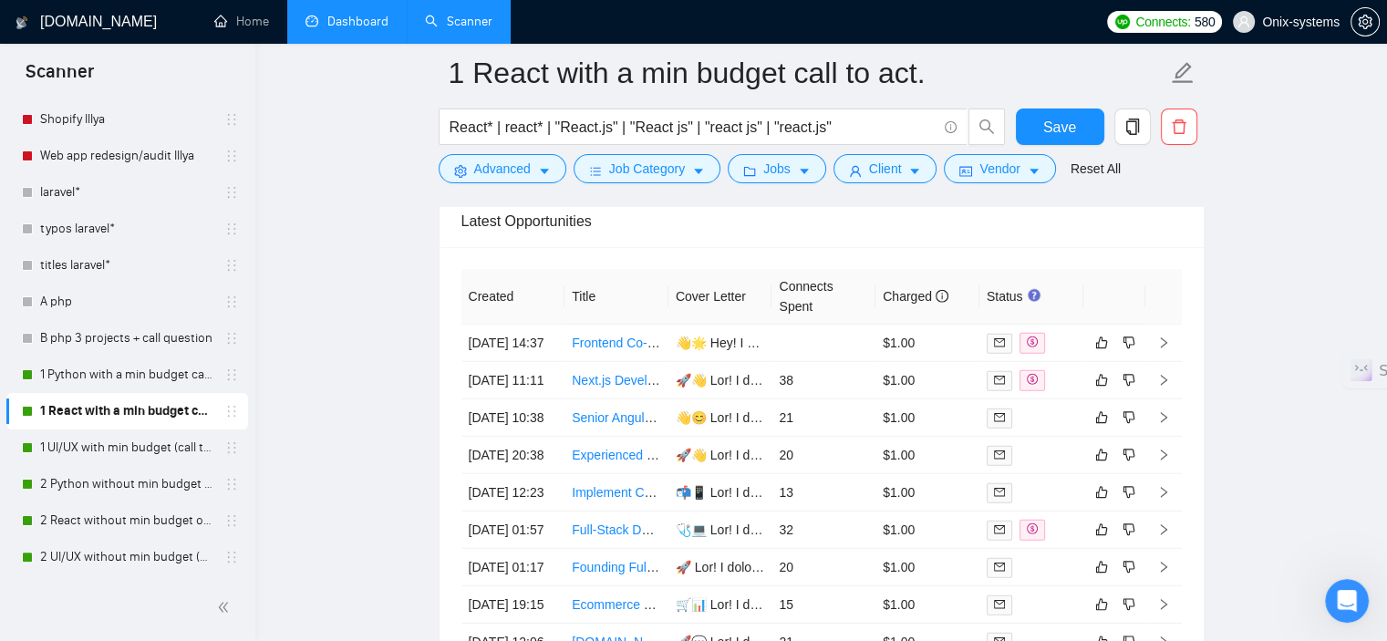
scroll to position [5017, 0]
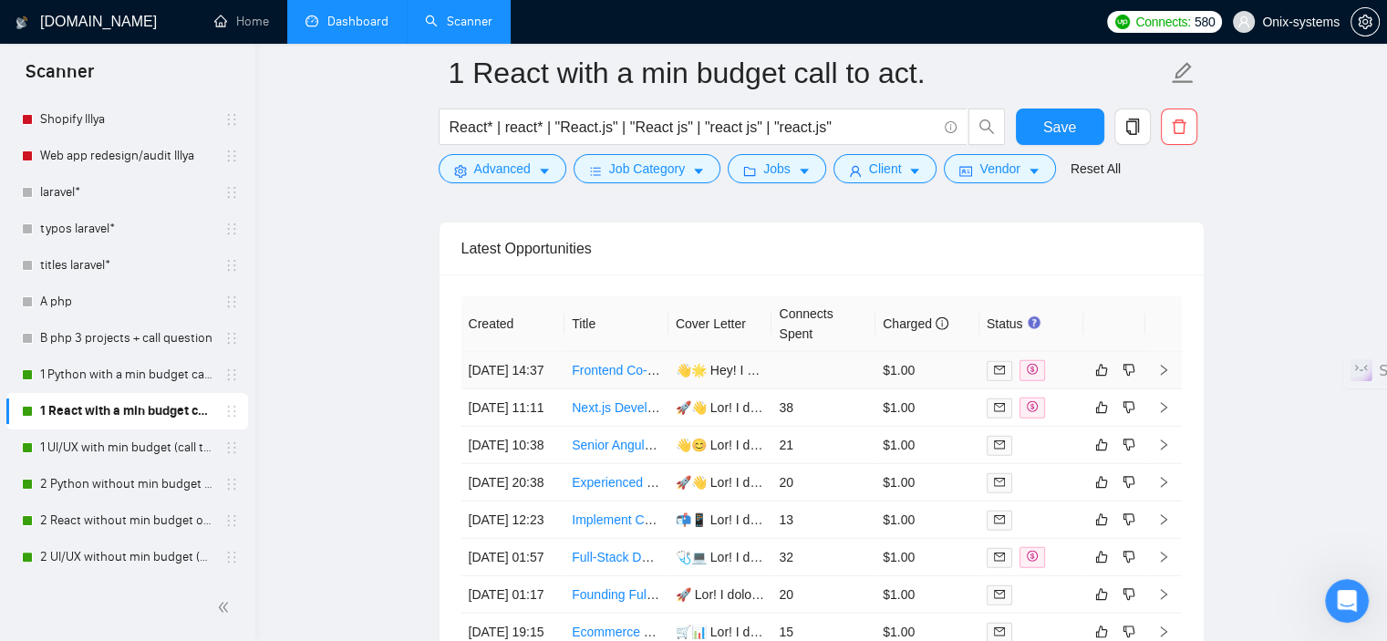
click at [1169, 364] on icon "right" at bounding box center [1163, 370] width 13 height 13
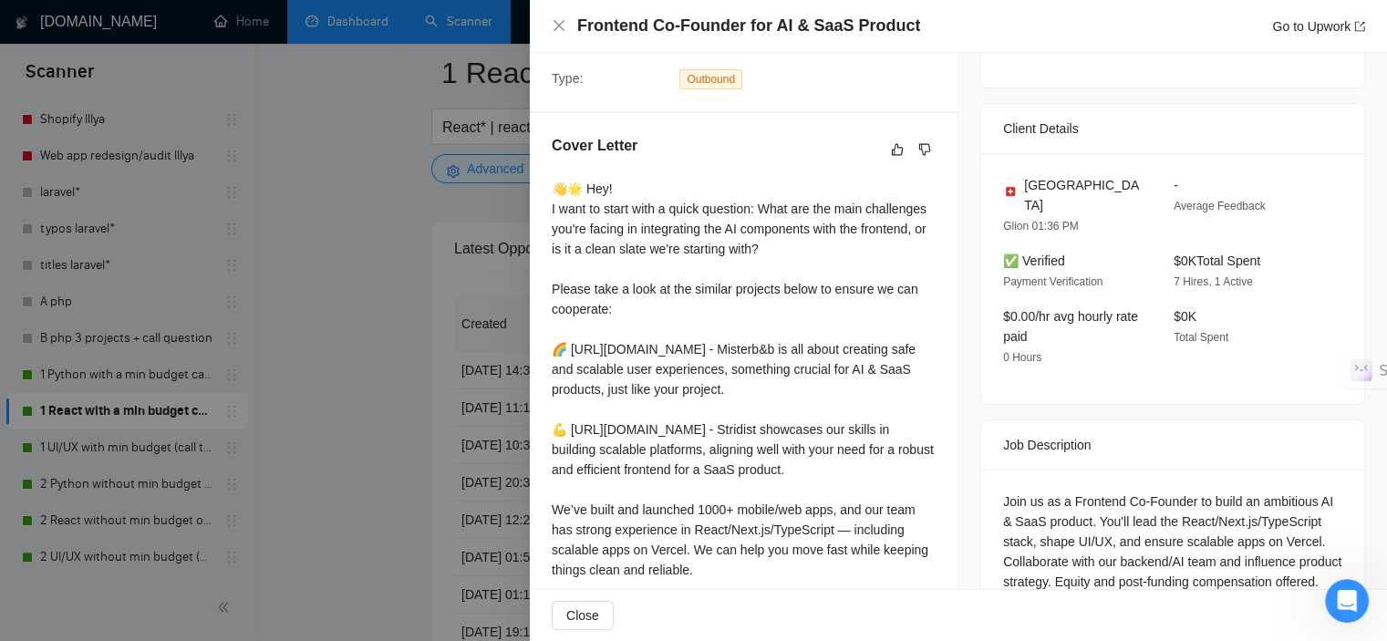
scroll to position [365, 0]
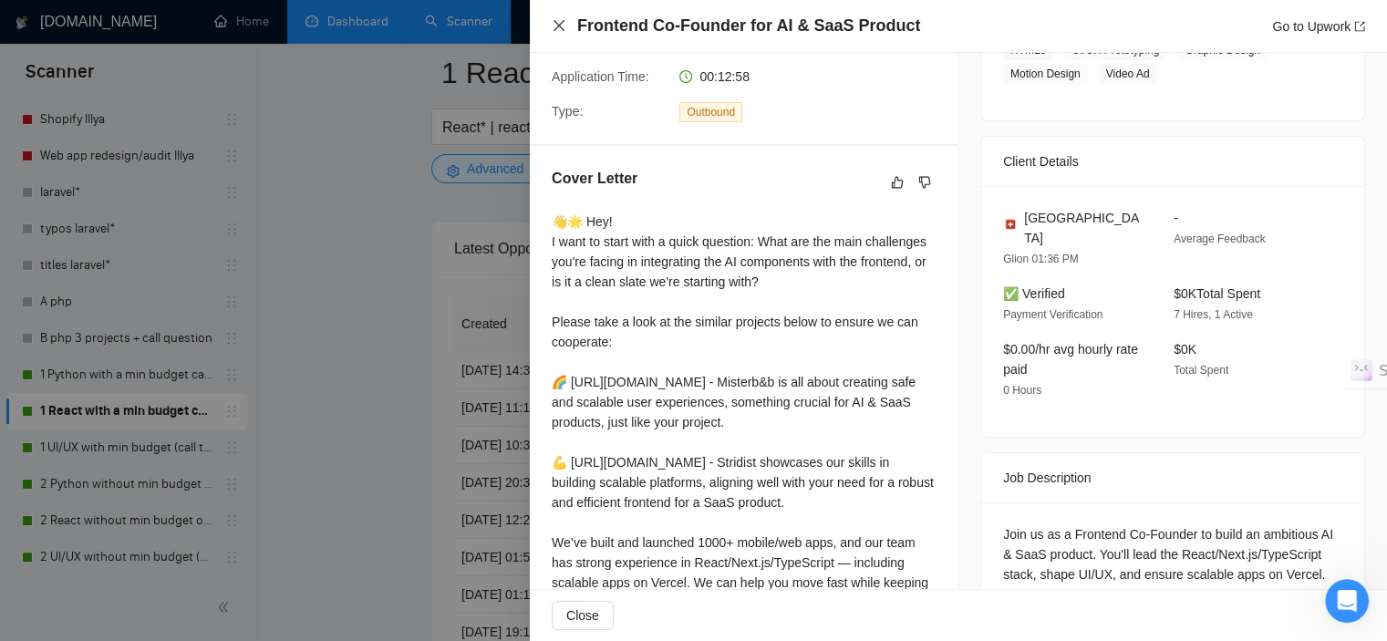
click at [555, 28] on icon "close" at bounding box center [559, 25] width 11 height 11
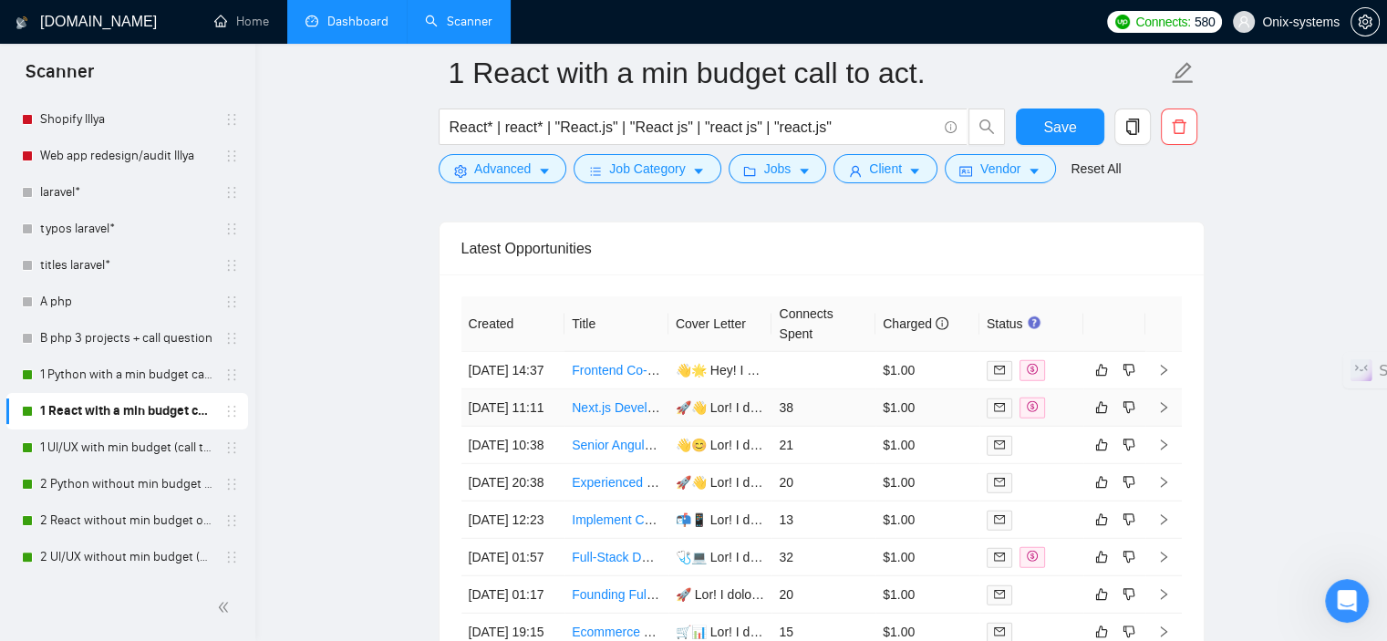
click at [1160, 414] on icon "right" at bounding box center [1163, 407] width 13 height 13
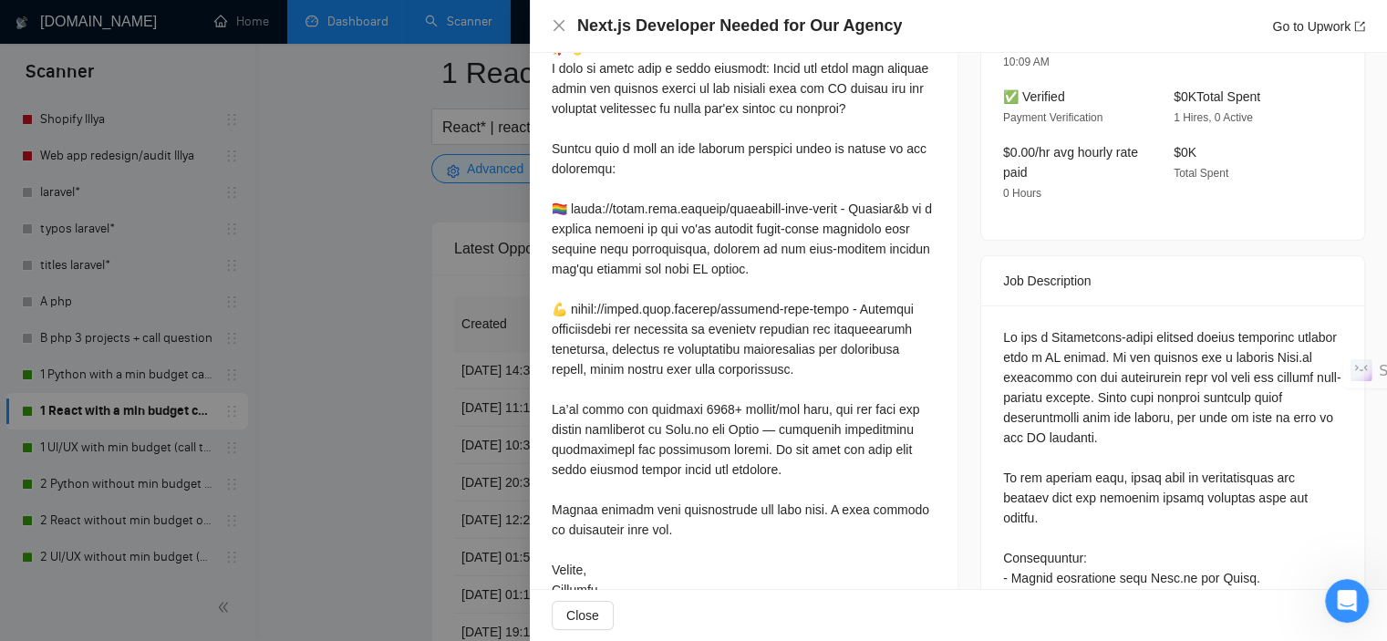
scroll to position [547, 0]
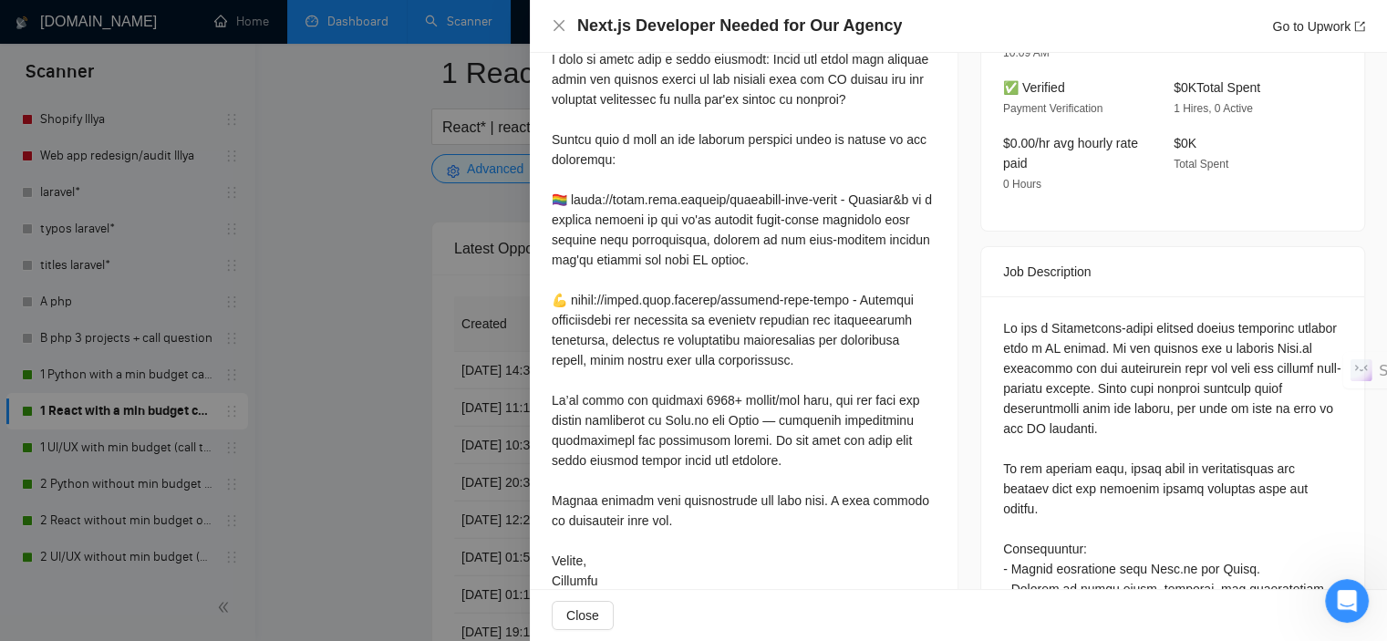
click at [379, 486] on div at bounding box center [693, 320] width 1387 height 641
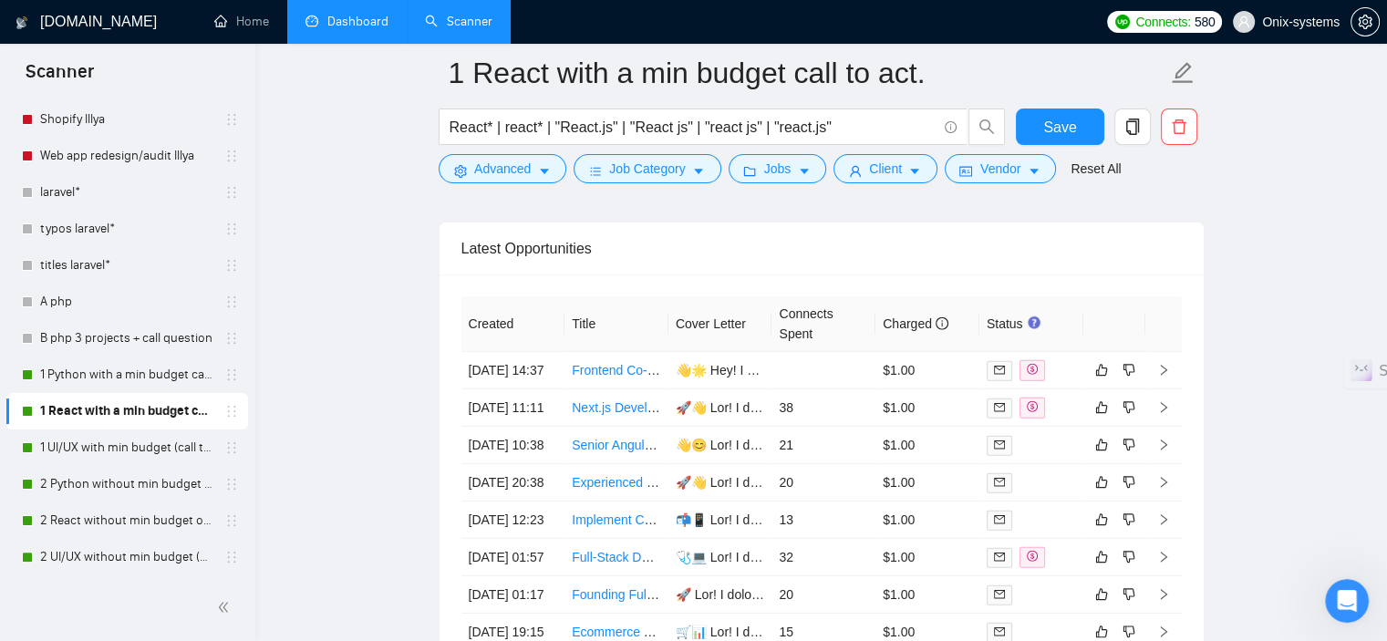
scroll to position [5108, 0]
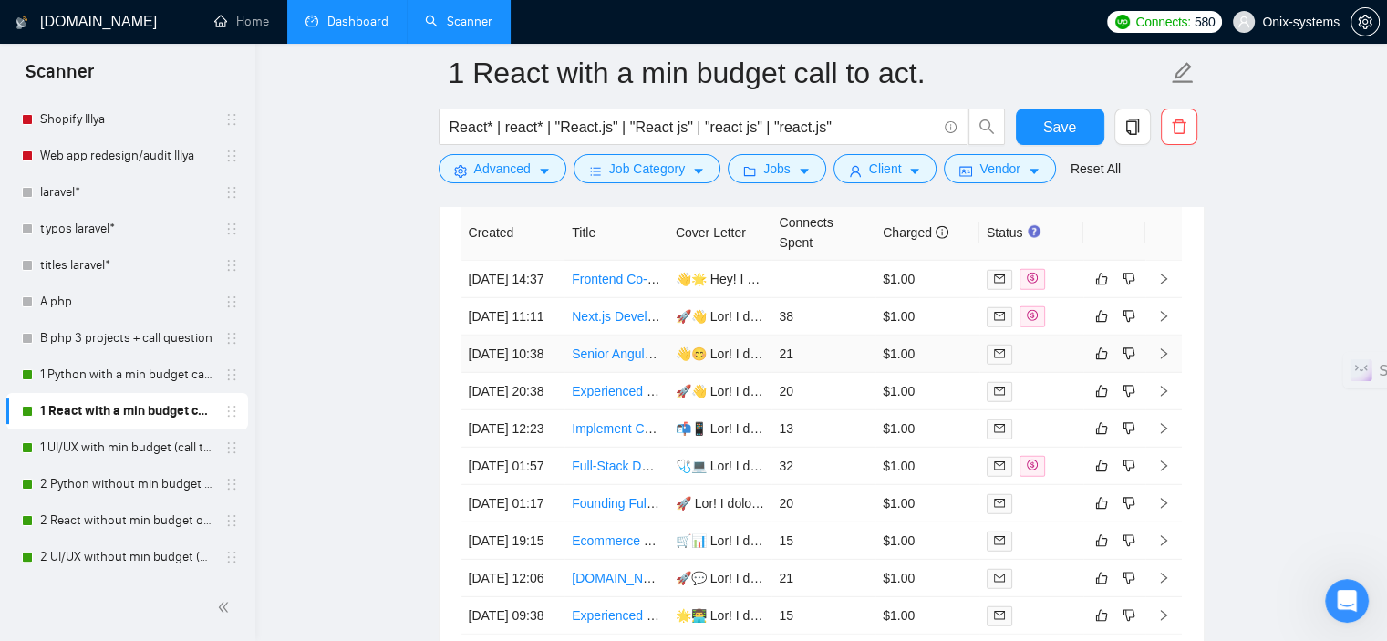
click at [1163, 360] on icon "right" at bounding box center [1163, 354] width 13 height 13
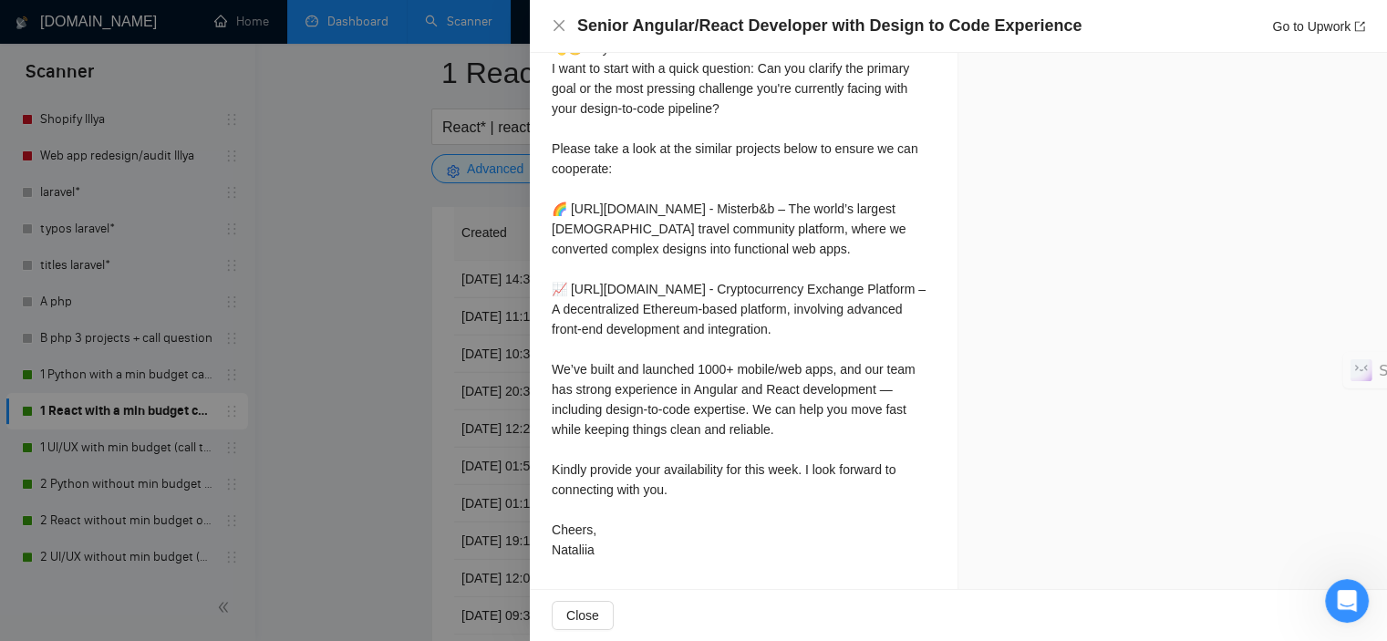
scroll to position [1921, 0]
click at [299, 450] on div at bounding box center [693, 320] width 1387 height 641
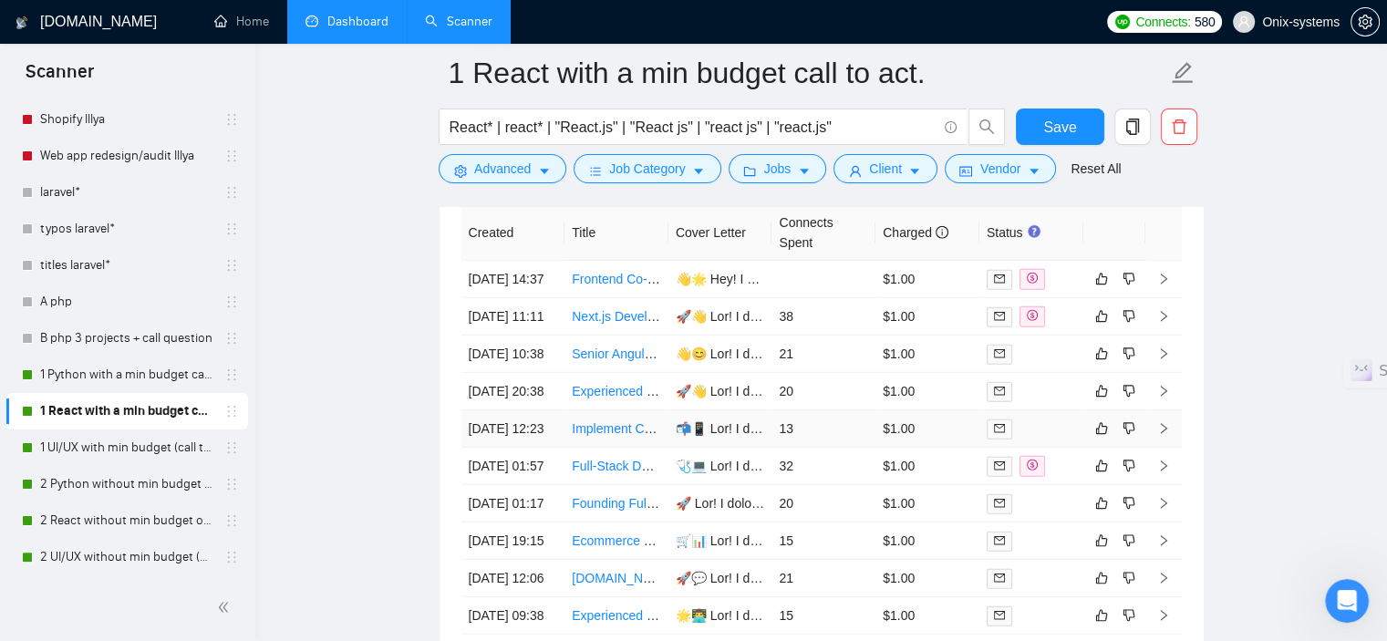
click at [1157, 448] on td at bounding box center [1164, 428] width 36 height 37
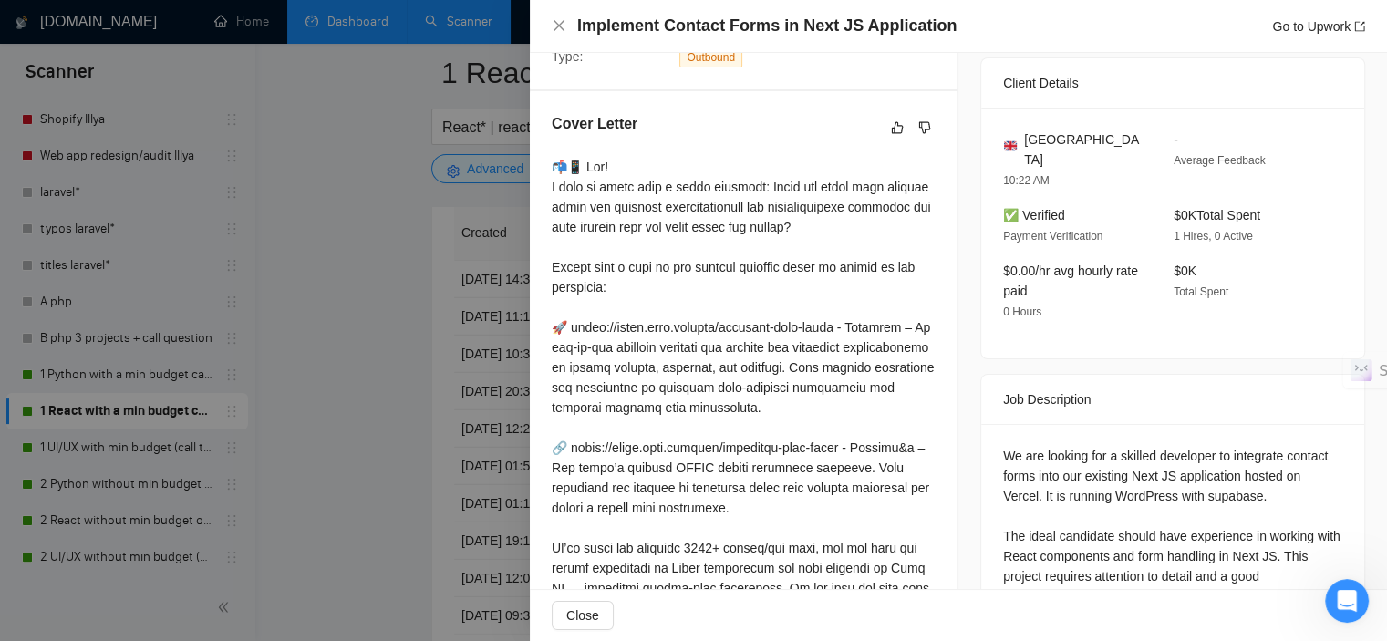
scroll to position [416, 0]
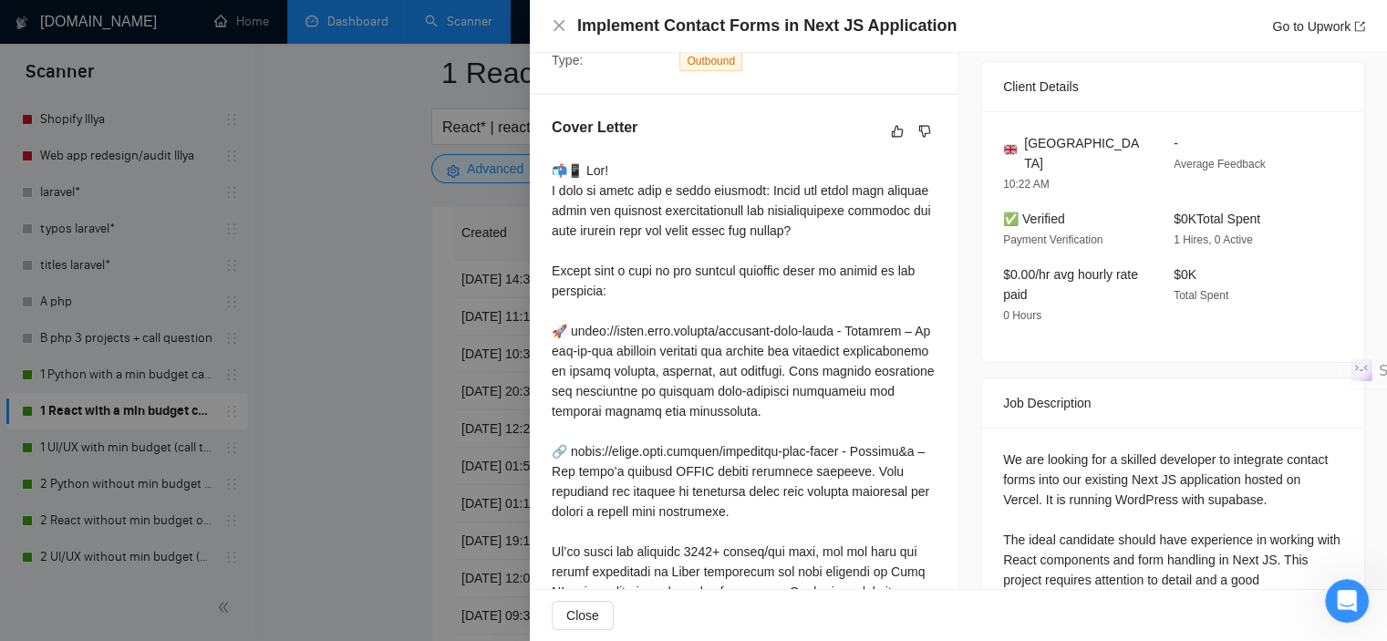
click at [386, 424] on div at bounding box center [693, 320] width 1387 height 641
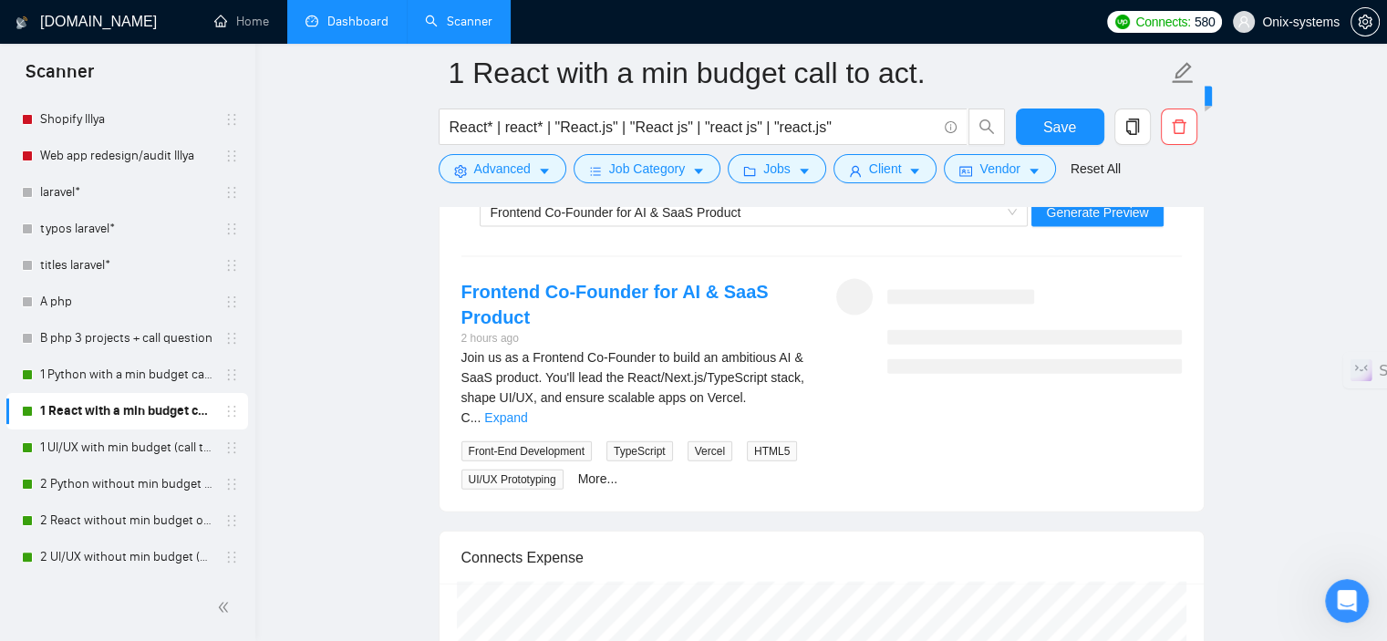
scroll to position [3922, 0]
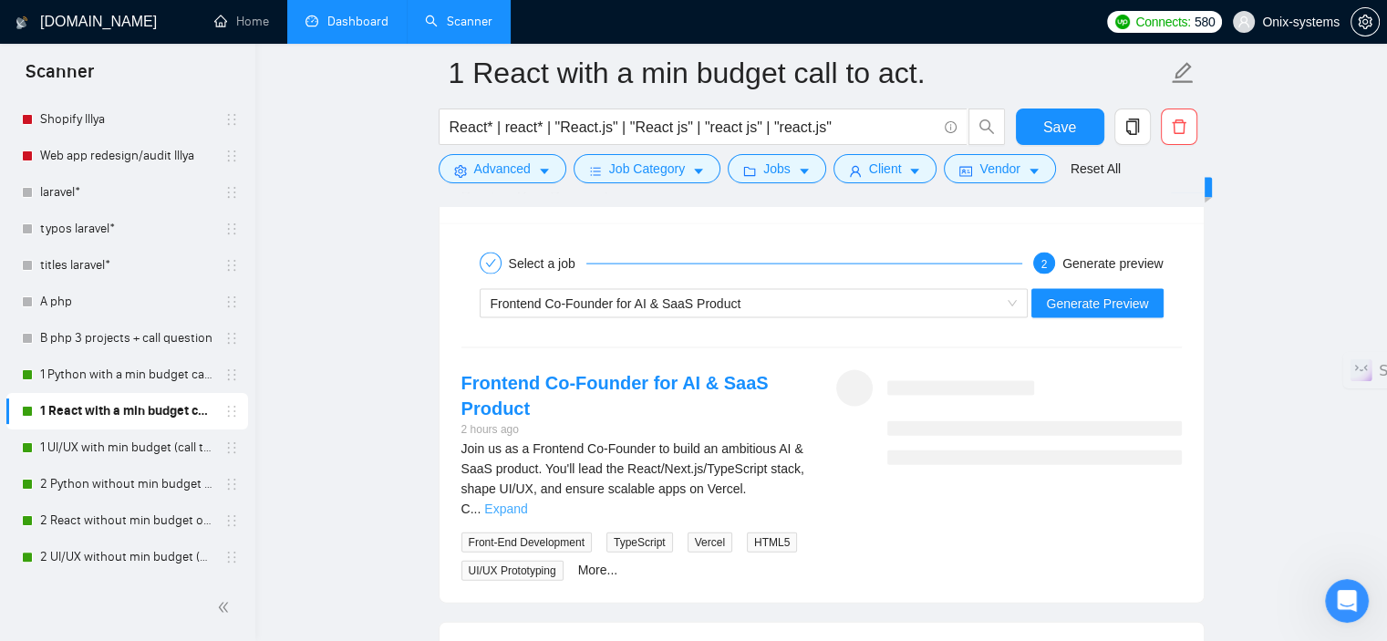
click at [527, 502] on link "Expand" at bounding box center [505, 509] width 43 height 15
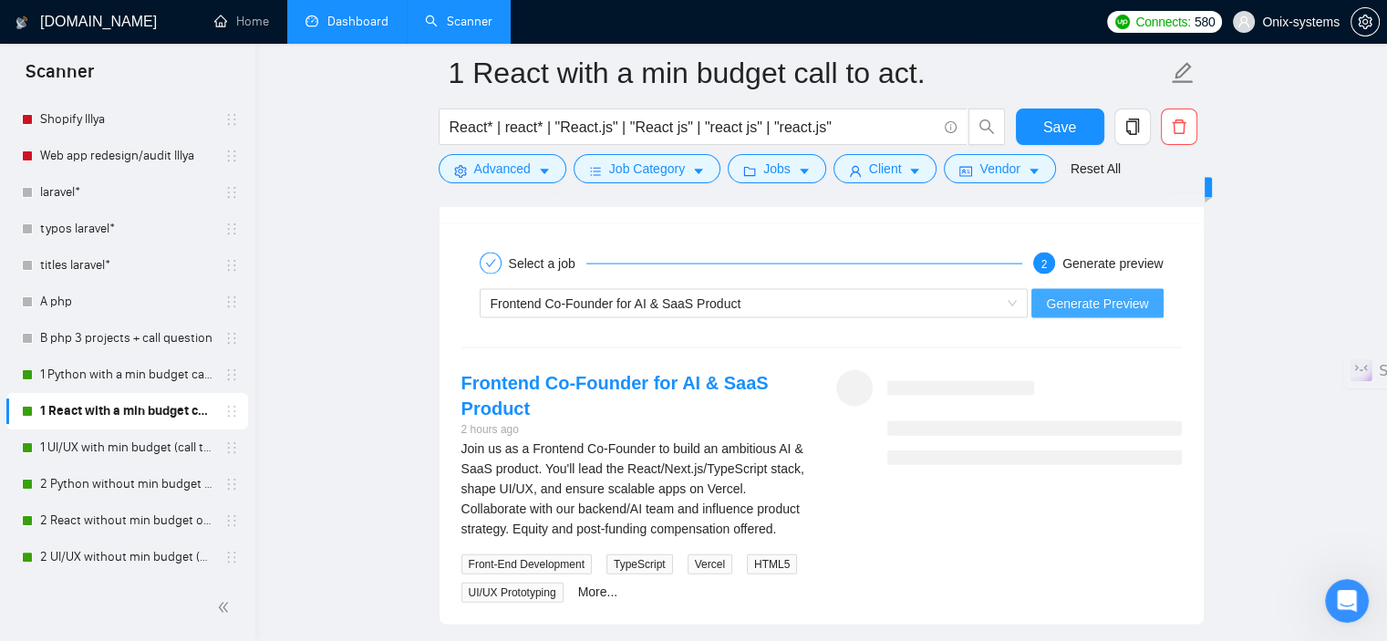
click at [1116, 305] on span "Generate Preview" at bounding box center [1097, 304] width 102 height 20
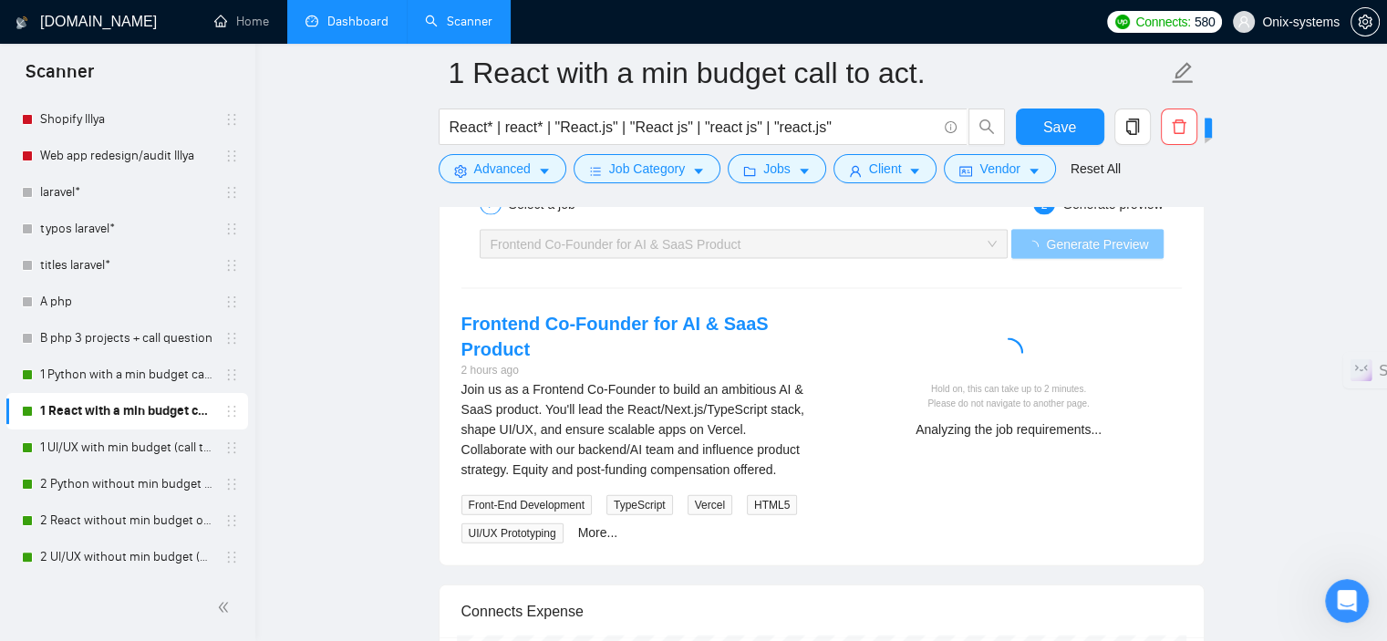
scroll to position [4013, 0]
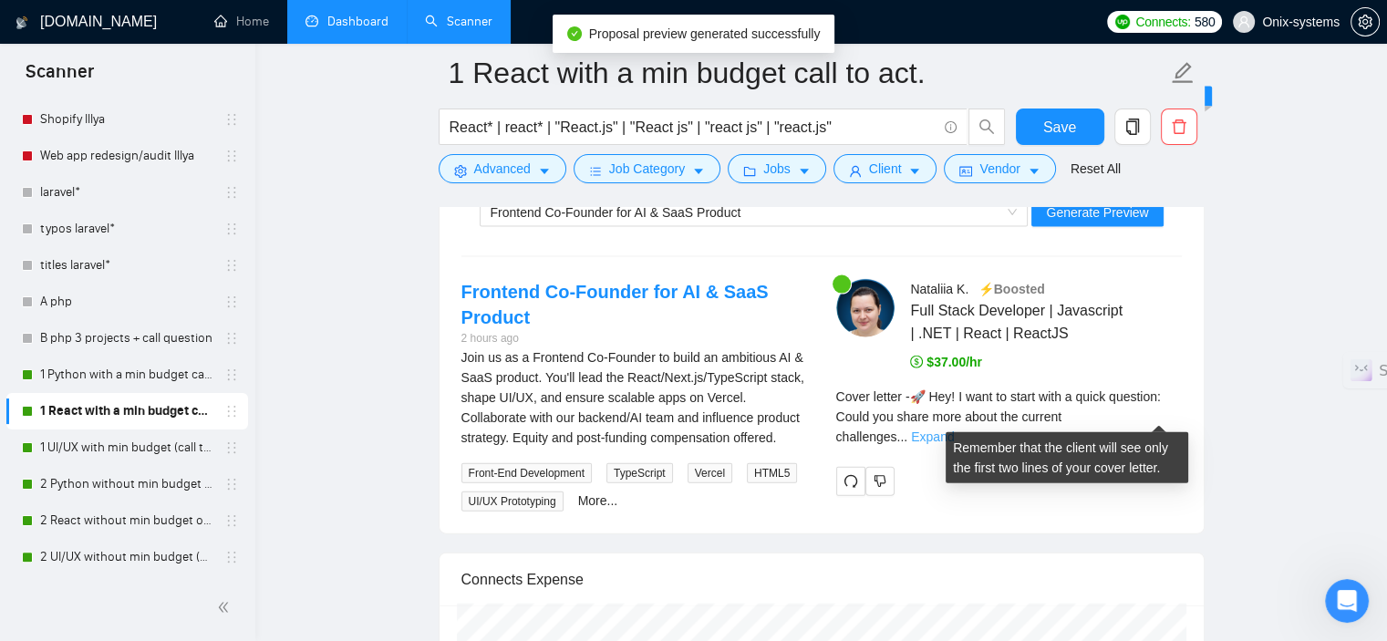
click at [954, 430] on link "Expand" at bounding box center [932, 437] width 43 height 15
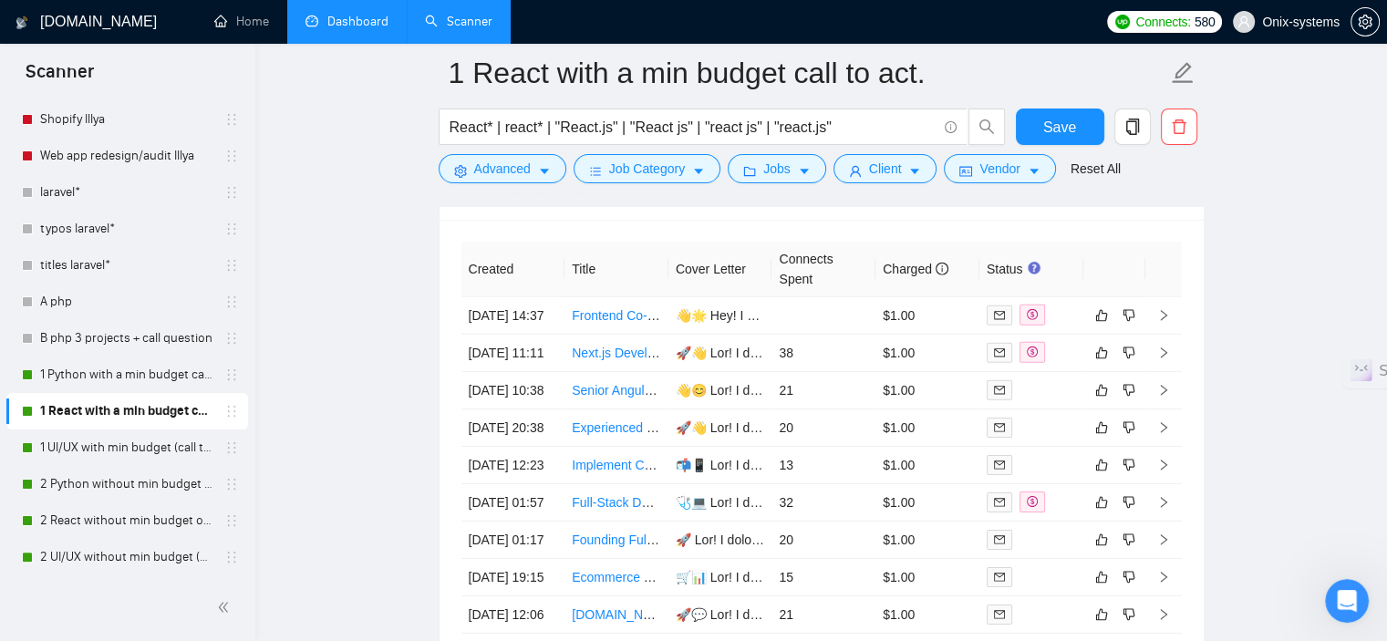
scroll to position [5655, 0]
click at [1158, 447] on td at bounding box center [1164, 428] width 36 height 37
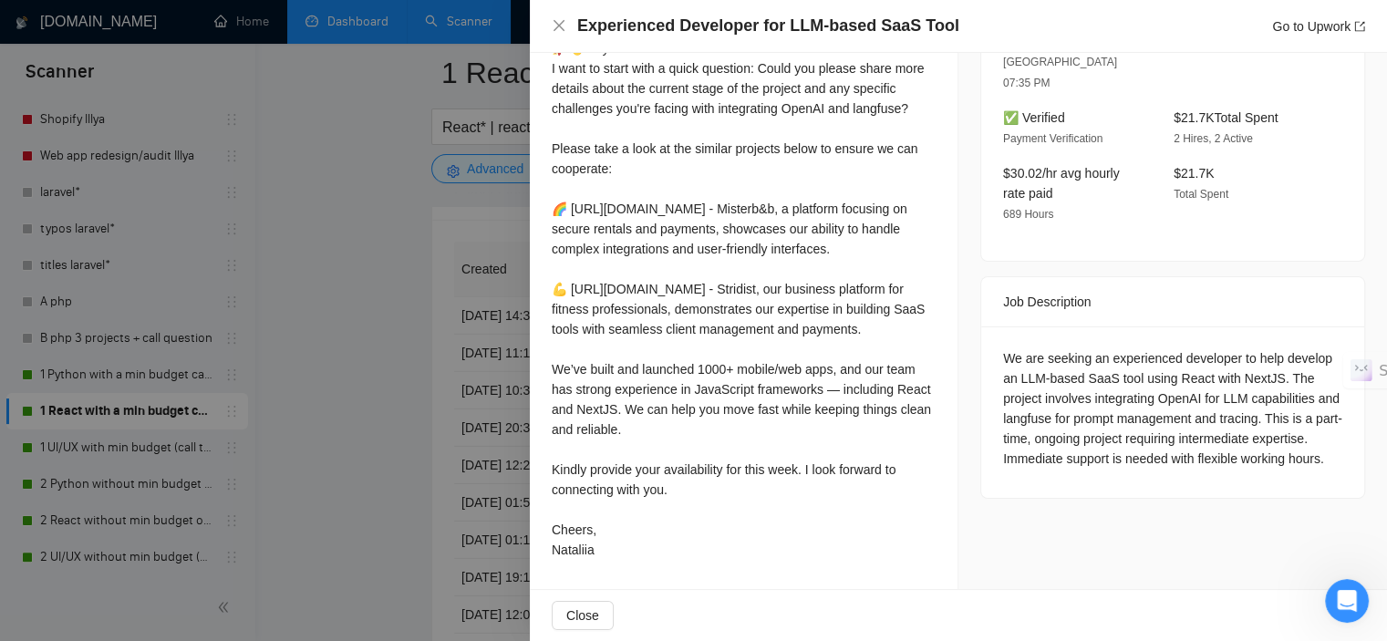
scroll to position [578, 0]
click at [317, 434] on div at bounding box center [693, 320] width 1387 height 641
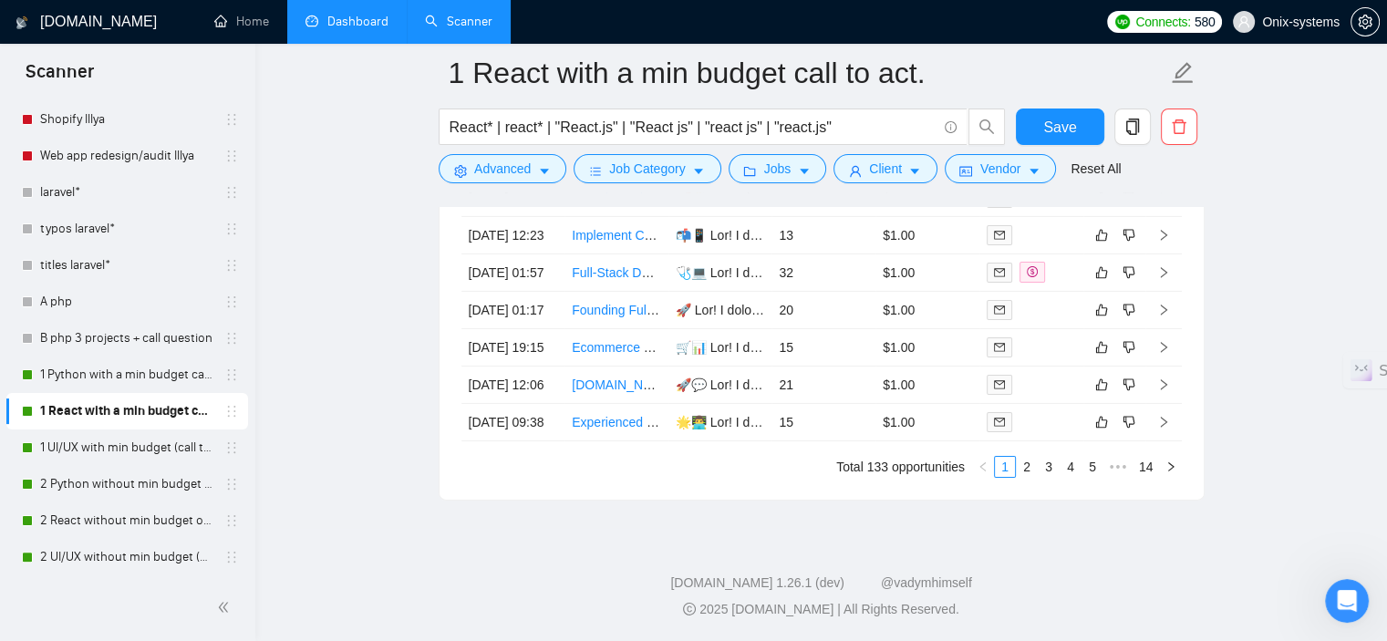
scroll to position [5929, 0]
click at [1167, 317] on icon "right" at bounding box center [1163, 310] width 13 height 13
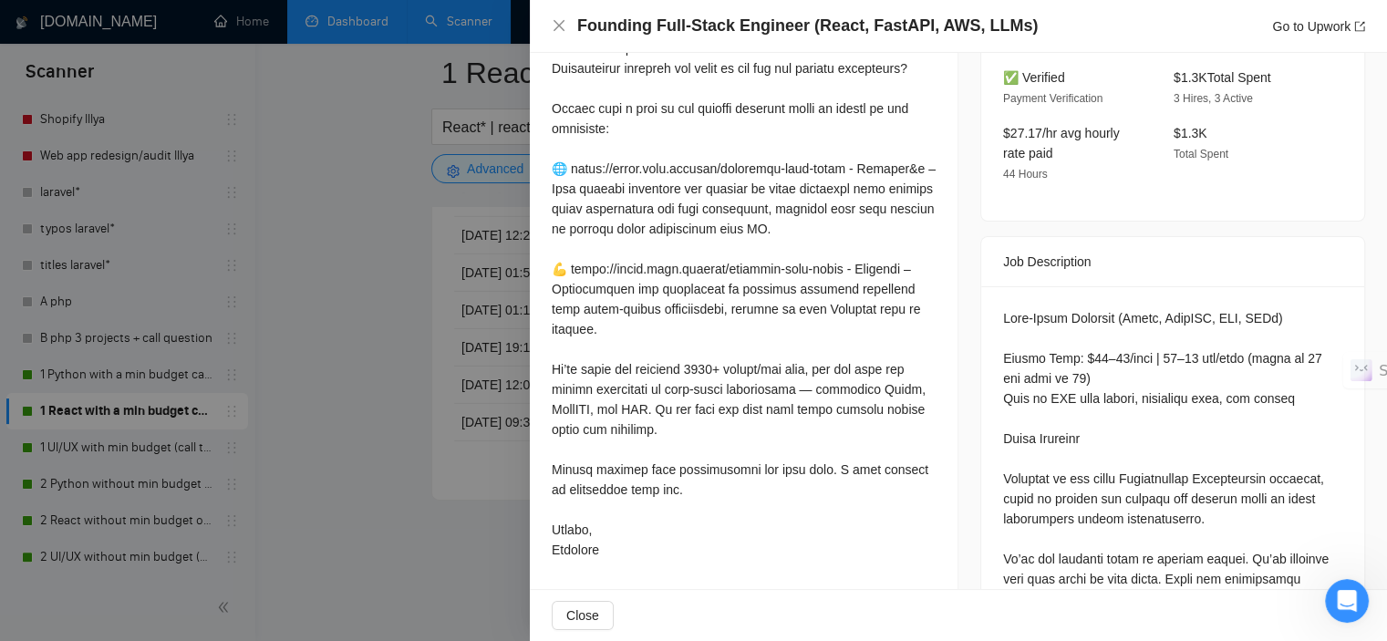
scroll to position [487, 0]
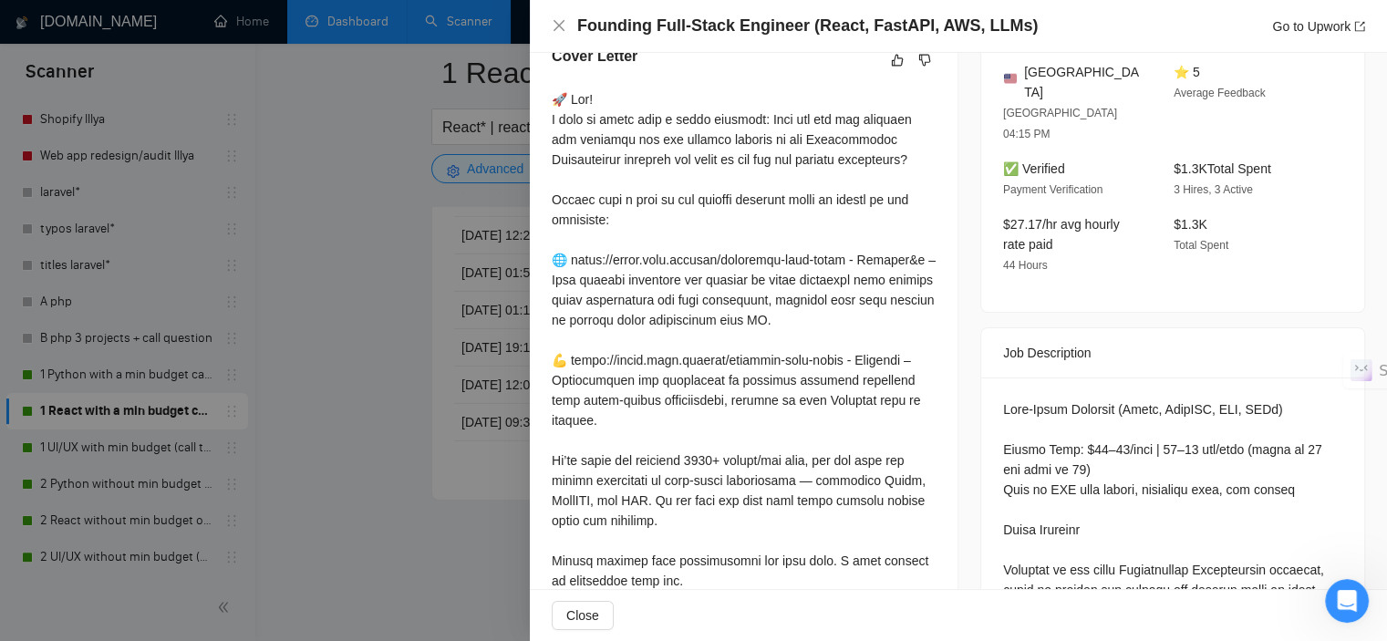
click at [279, 420] on div at bounding box center [693, 320] width 1387 height 641
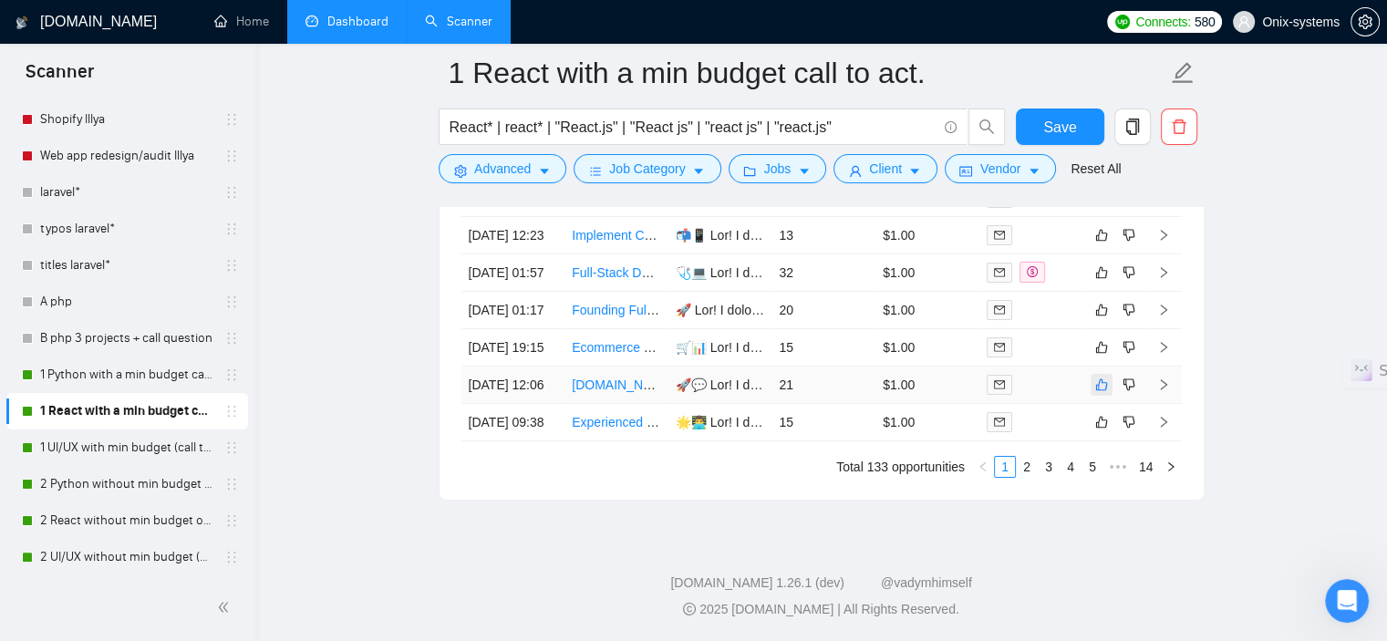
scroll to position [6059, 0]
click at [1176, 408] on td at bounding box center [1164, 422] width 36 height 37
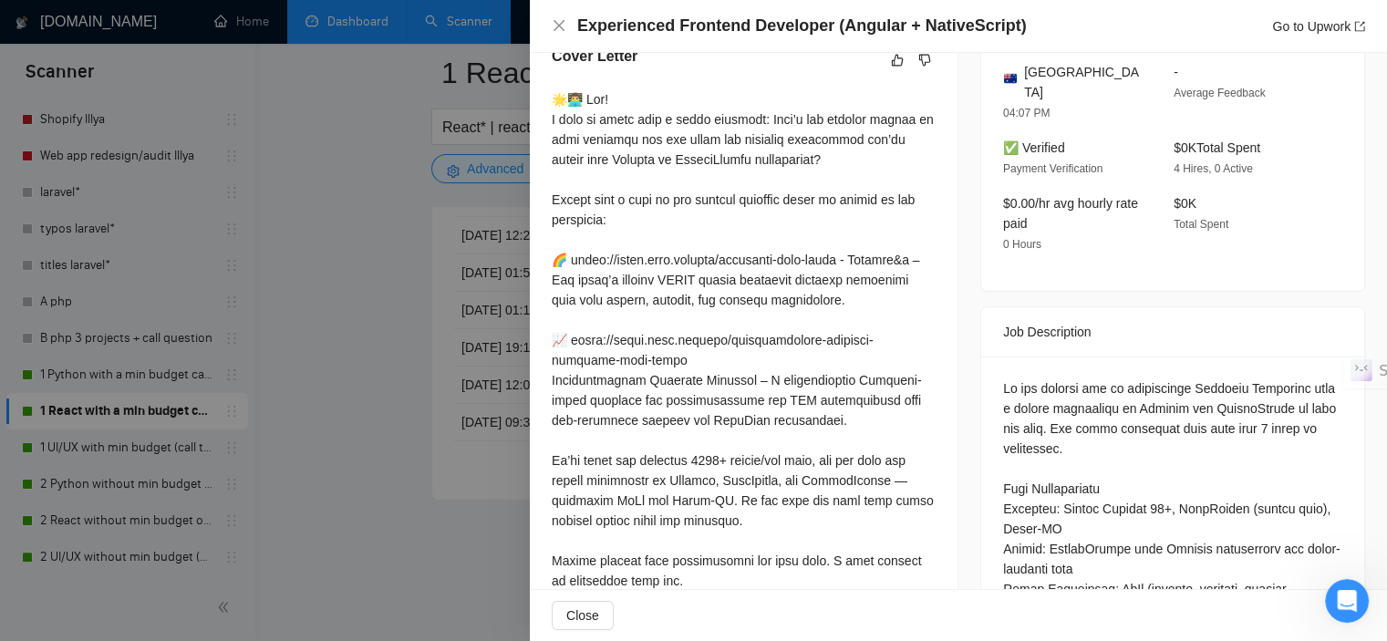
click at [417, 467] on div at bounding box center [693, 320] width 1387 height 641
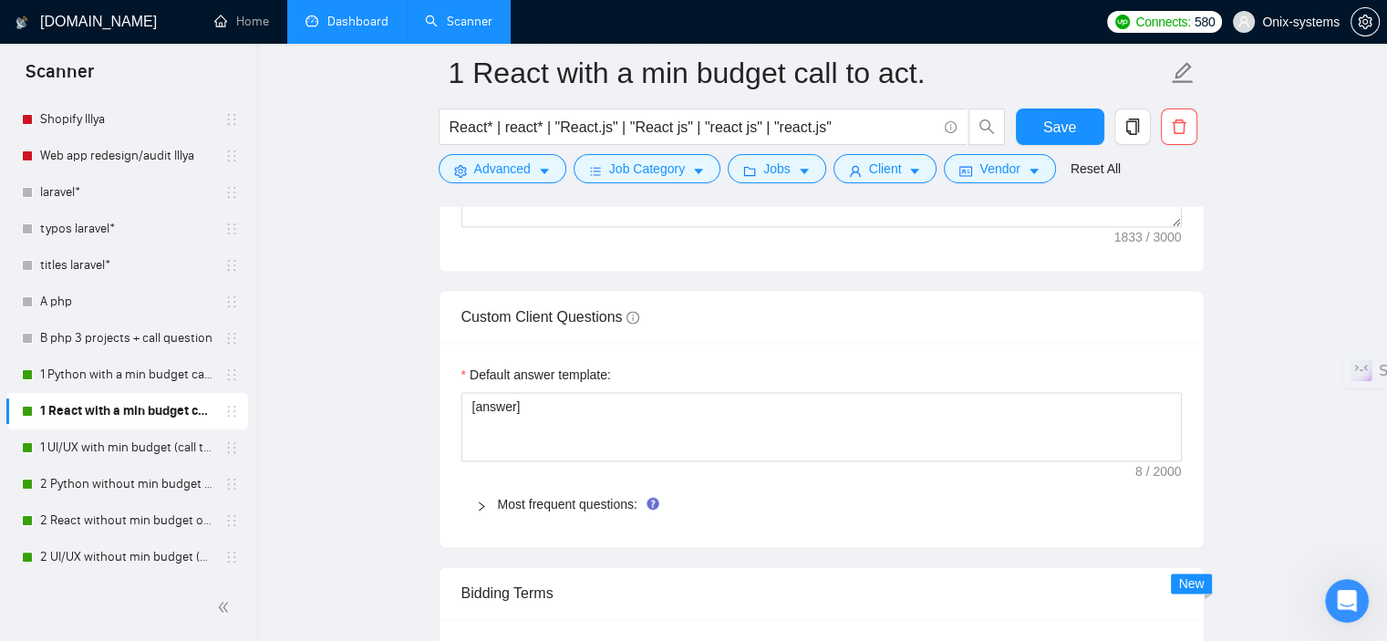
scroll to position [2593, 0]
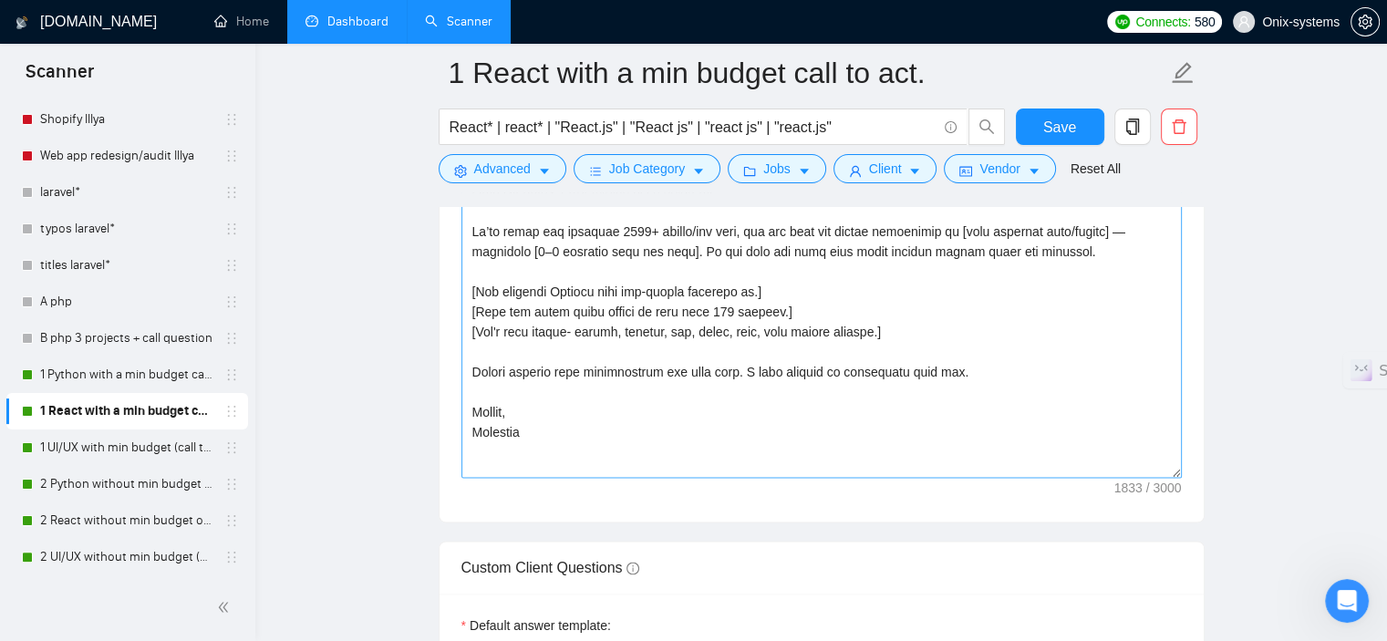
click at [1177, 473] on div "Cover letter template:" at bounding box center [822, 133] width 764 height 775
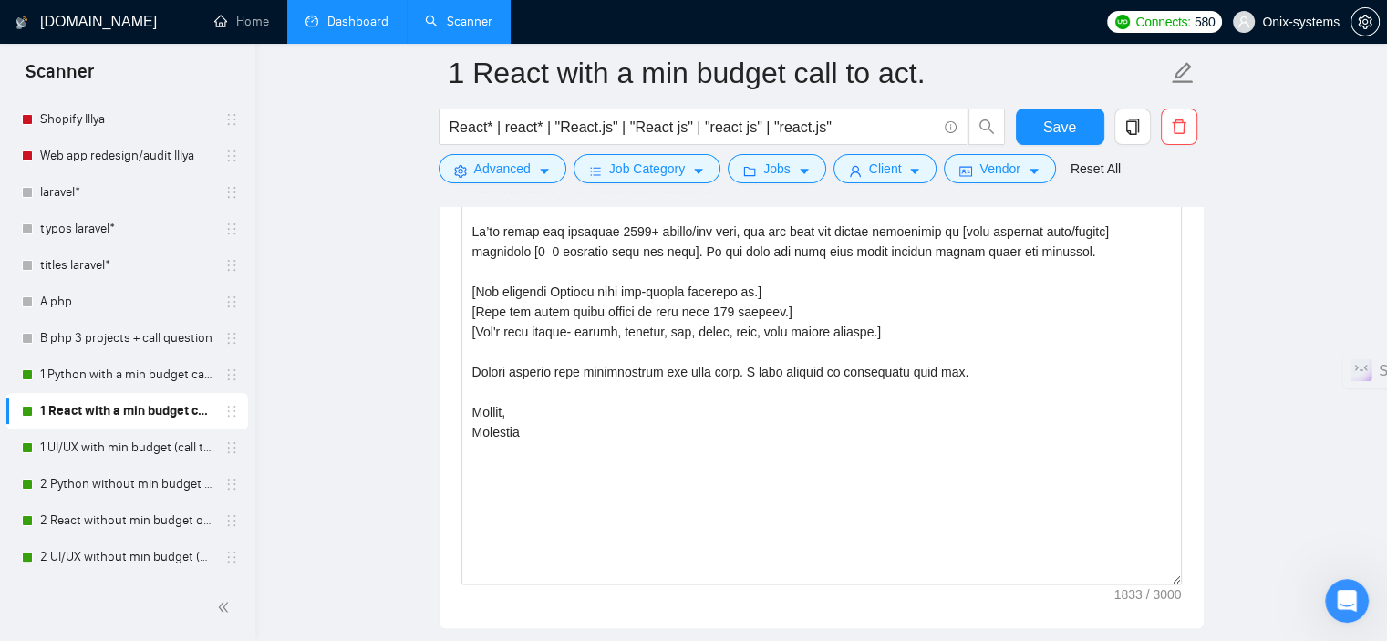
drag, startPoint x: 1175, startPoint y: 473, endPoint x: 1196, endPoint y: 578, distance: 107.0
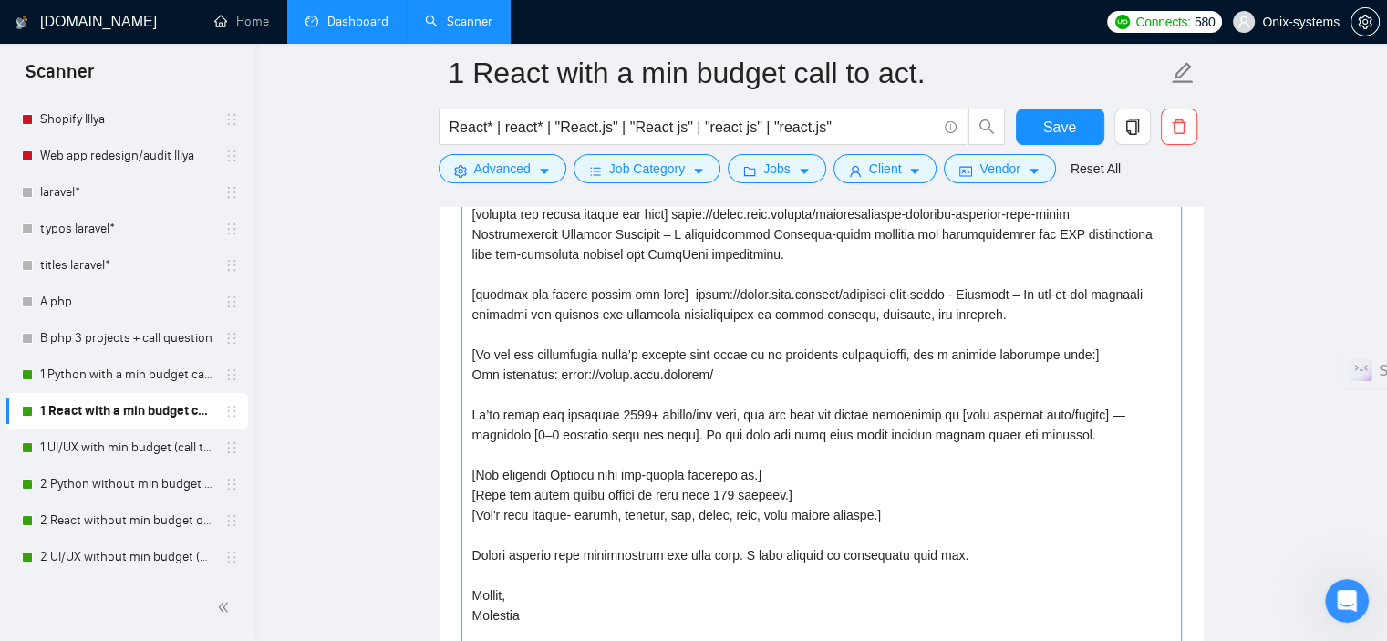
scroll to position [2411, 0]
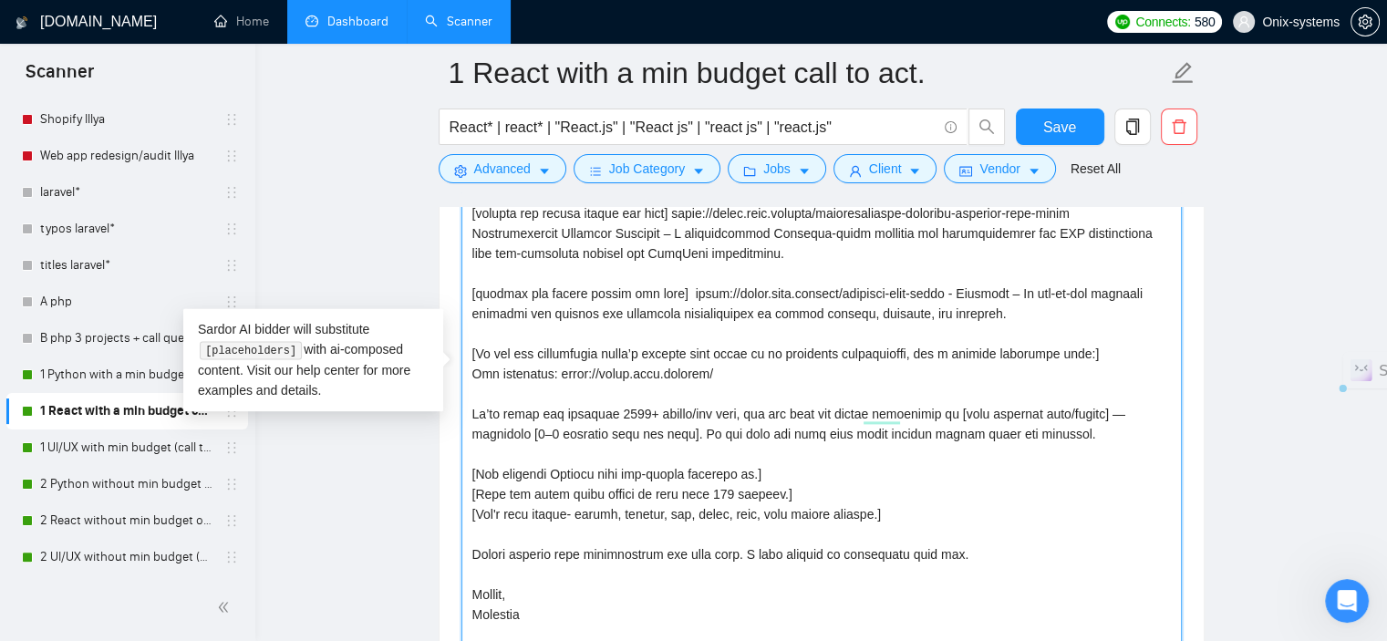
drag, startPoint x: 537, startPoint y: 414, endPoint x: 1093, endPoint y: 434, distance: 555.8
click at [1093, 434] on textarea "Cover letter template:" at bounding box center [822, 375] width 721 height 795
paste textarea "have extensive experience in [choose skills related to request: web development…"
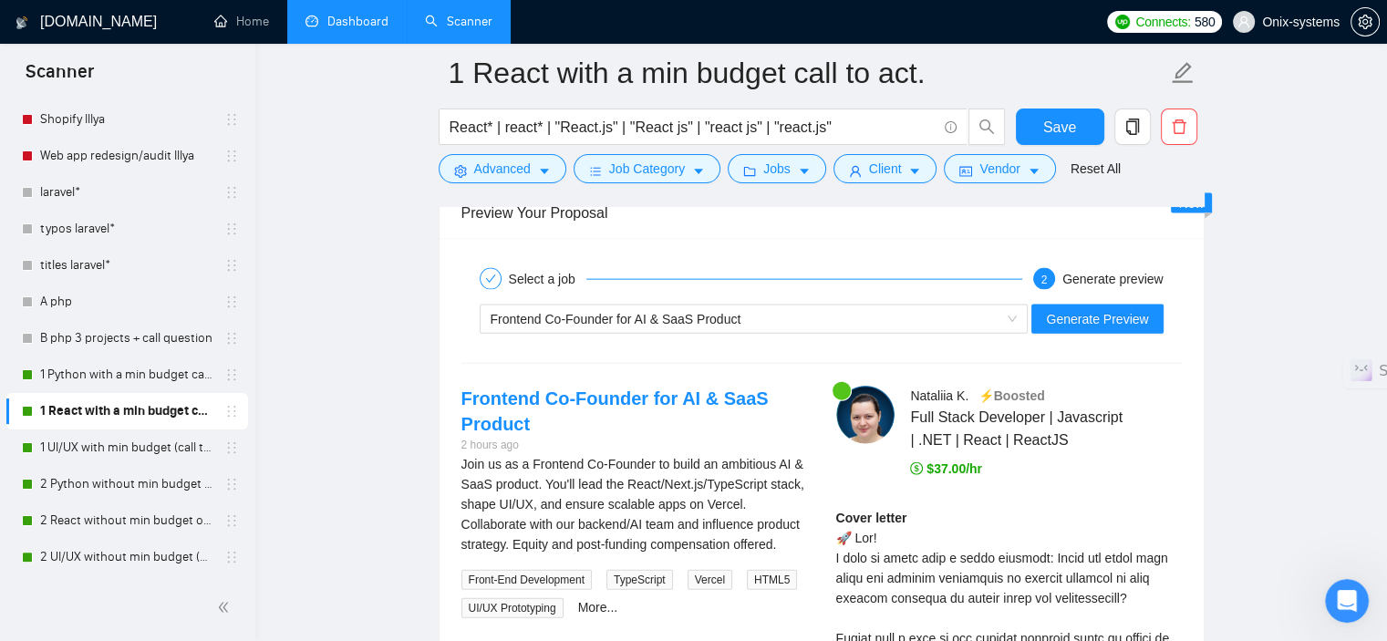
scroll to position [4053, 0]
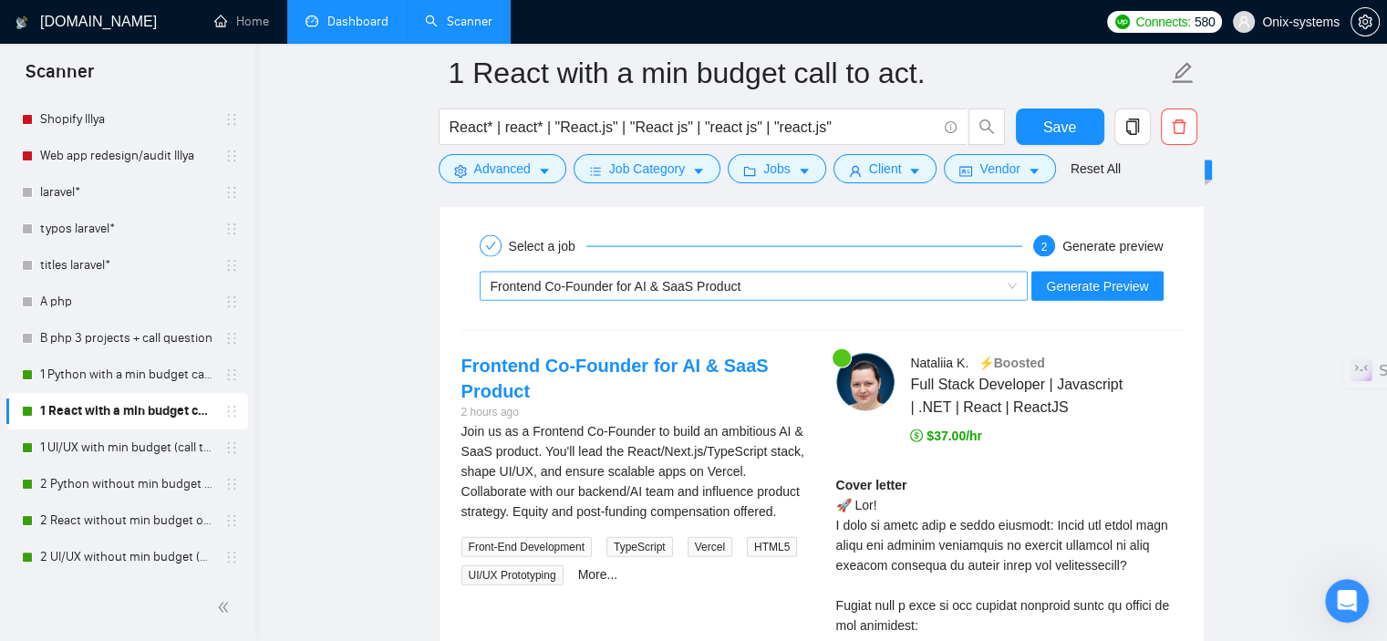
click at [792, 291] on div "Frontend Co-Founder for AI & SaaS Product" at bounding box center [746, 286] width 511 height 27
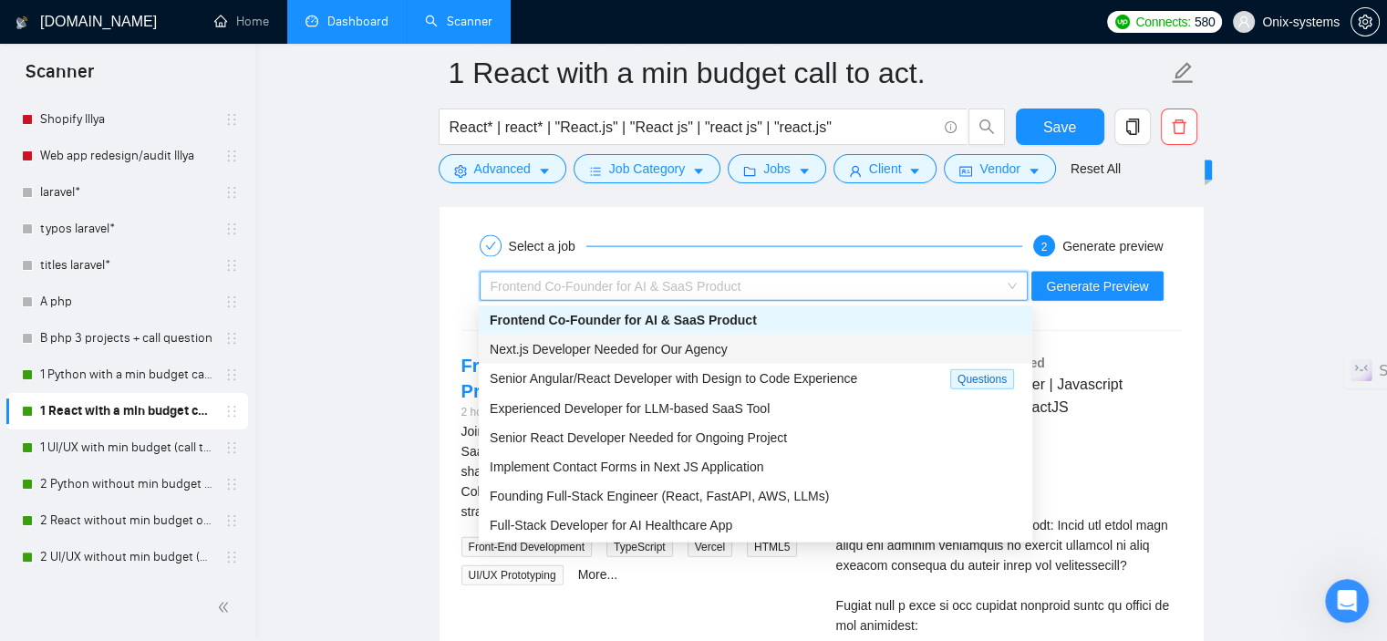
click at [649, 358] on div "Next.js Developer Needed for Our Agency" at bounding box center [756, 349] width 532 height 20
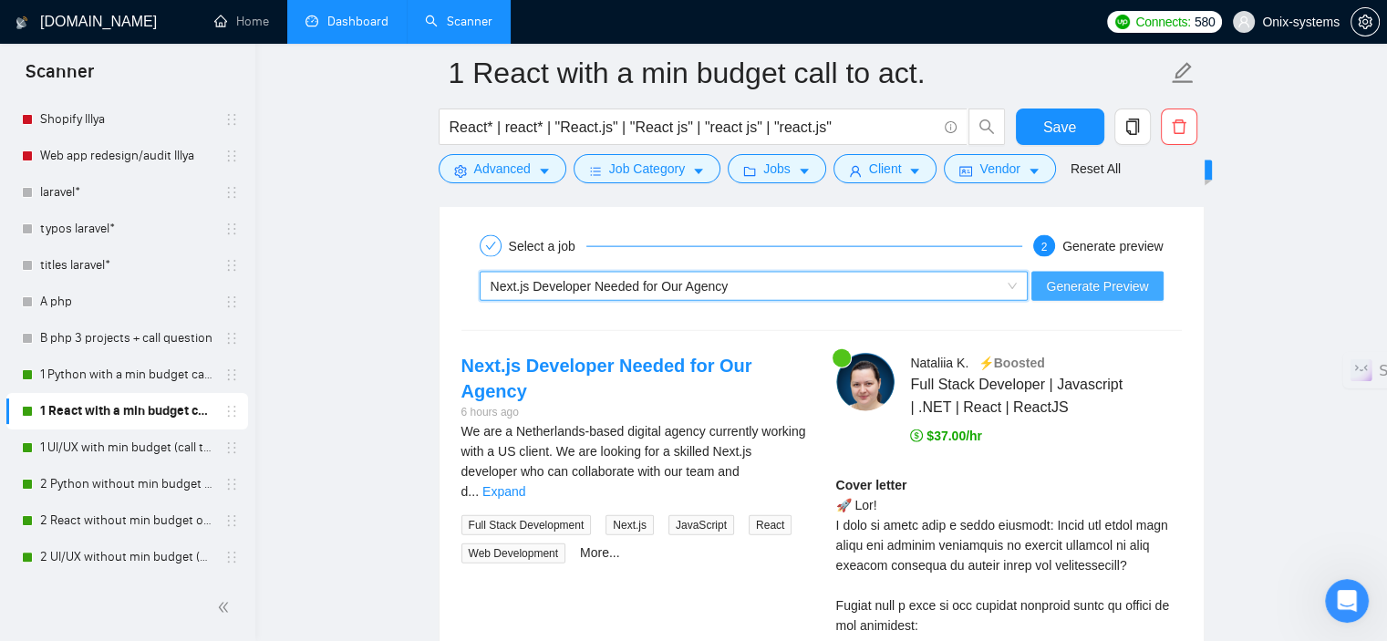
click at [1068, 285] on span "Generate Preview" at bounding box center [1097, 286] width 102 height 20
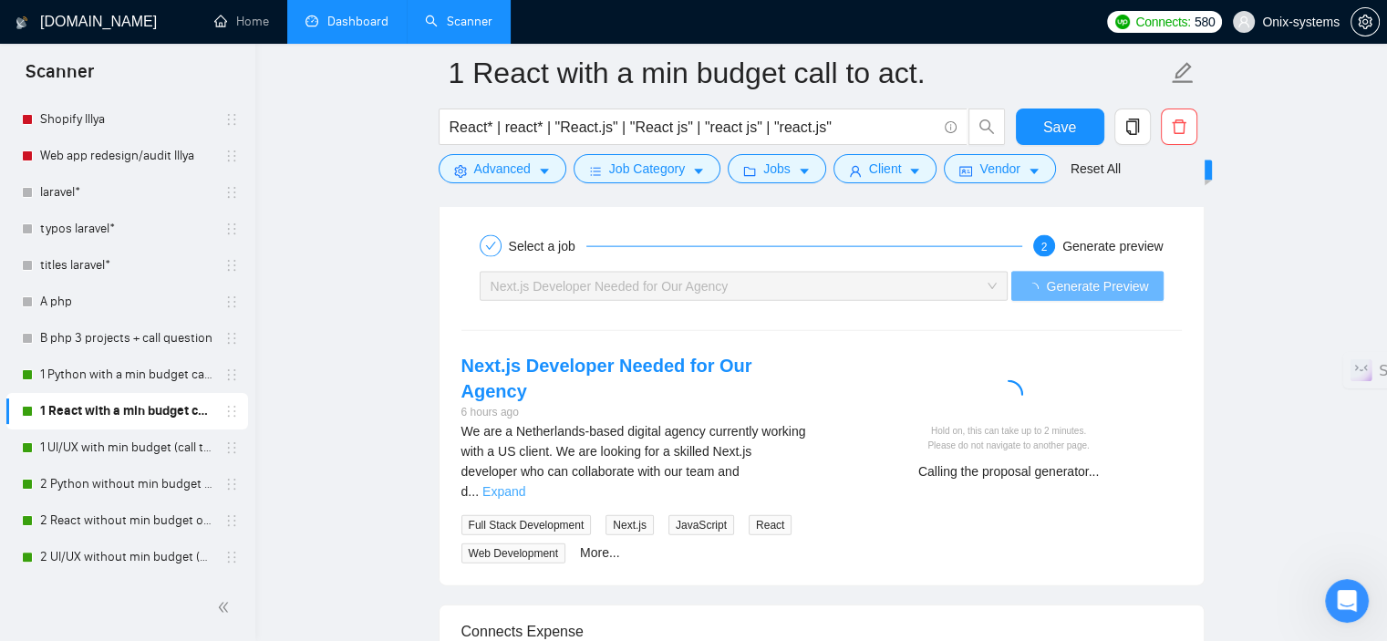
click at [525, 484] on link "Expand" at bounding box center [504, 491] width 43 height 15
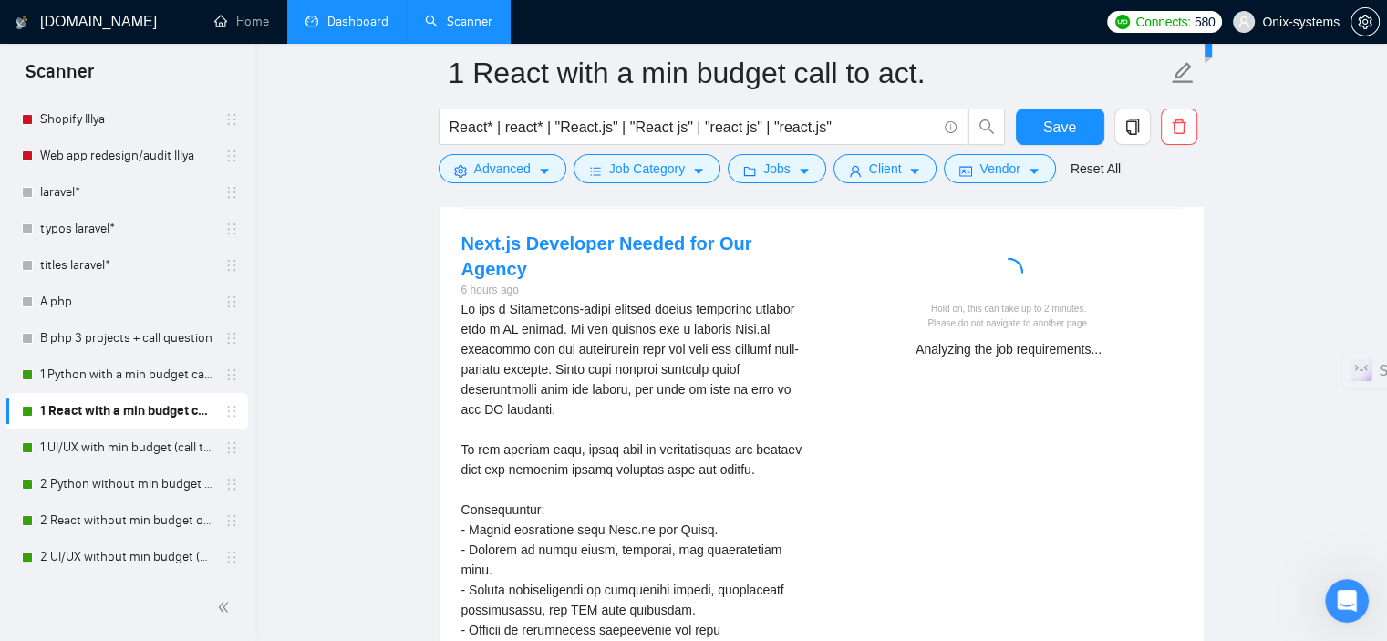
scroll to position [4144, 0]
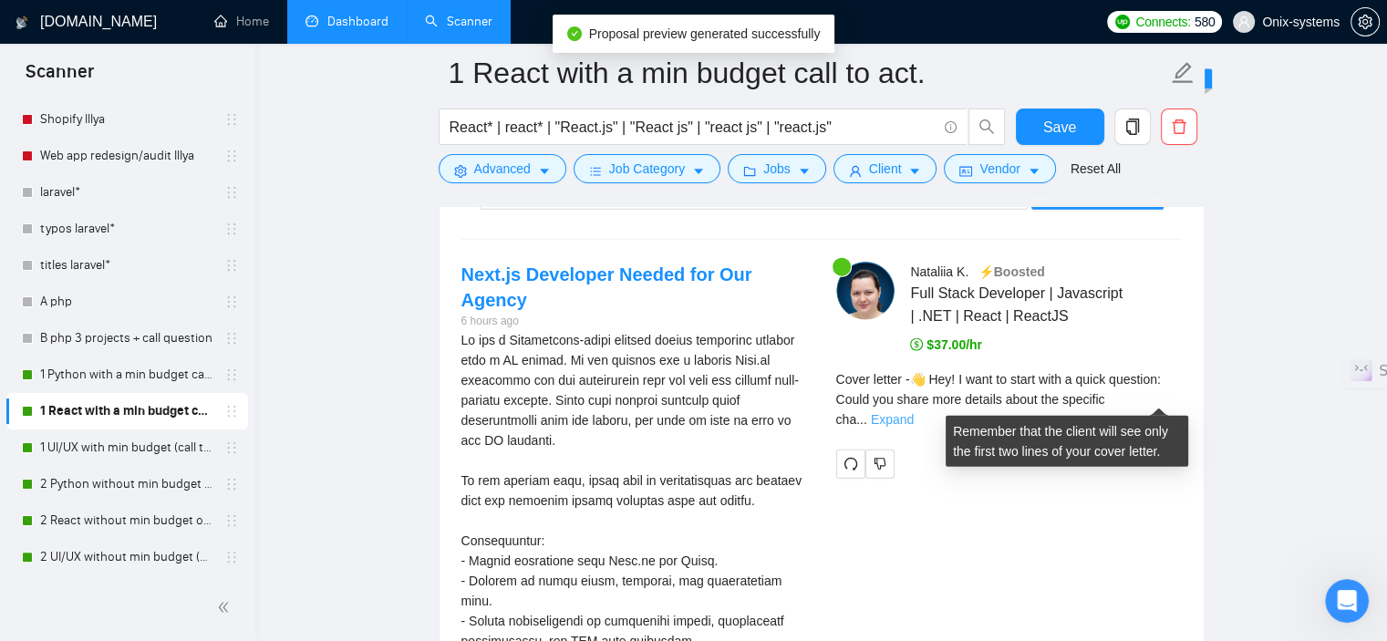
click at [914, 412] on link "Expand" at bounding box center [892, 419] width 43 height 15
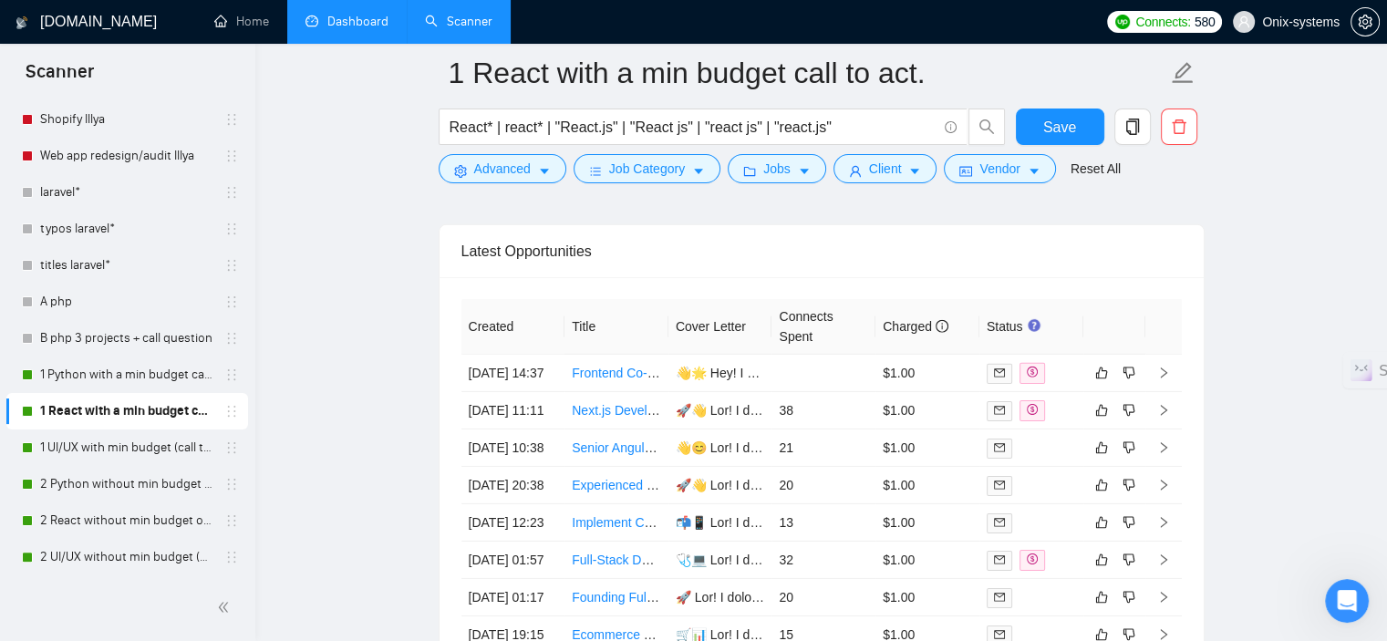
scroll to position [5694, 0]
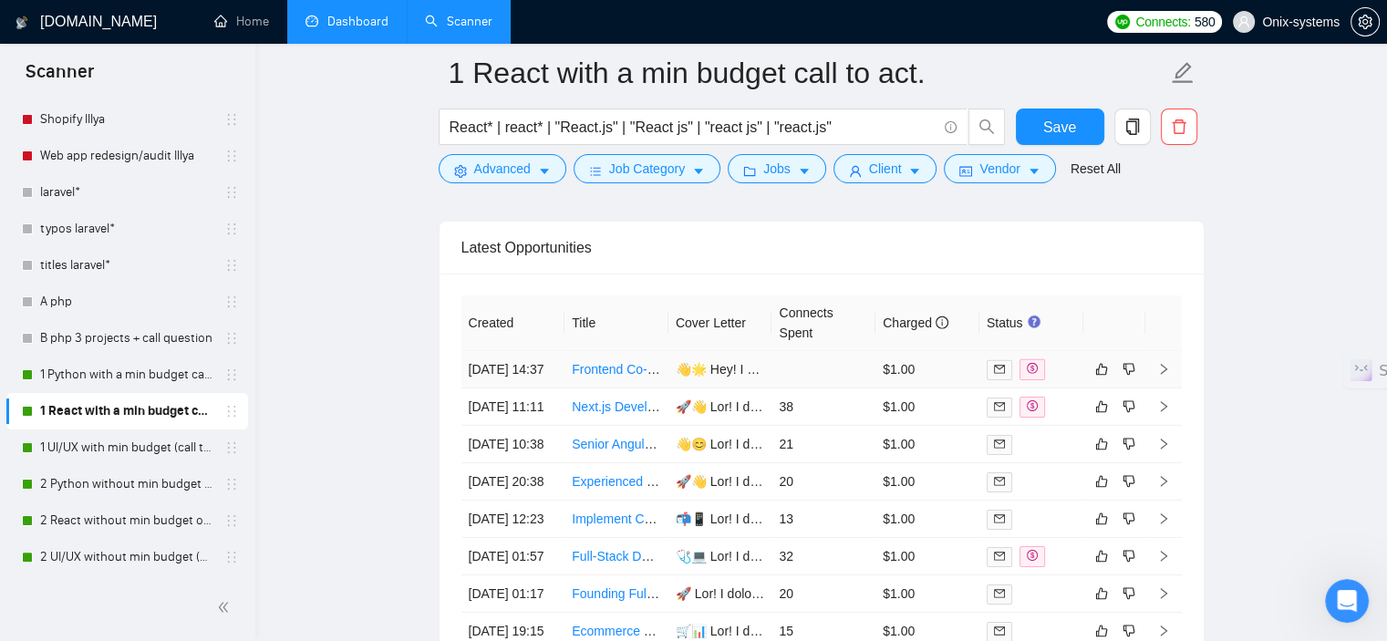
click at [1165, 375] on icon "right" at bounding box center [1163, 369] width 13 height 13
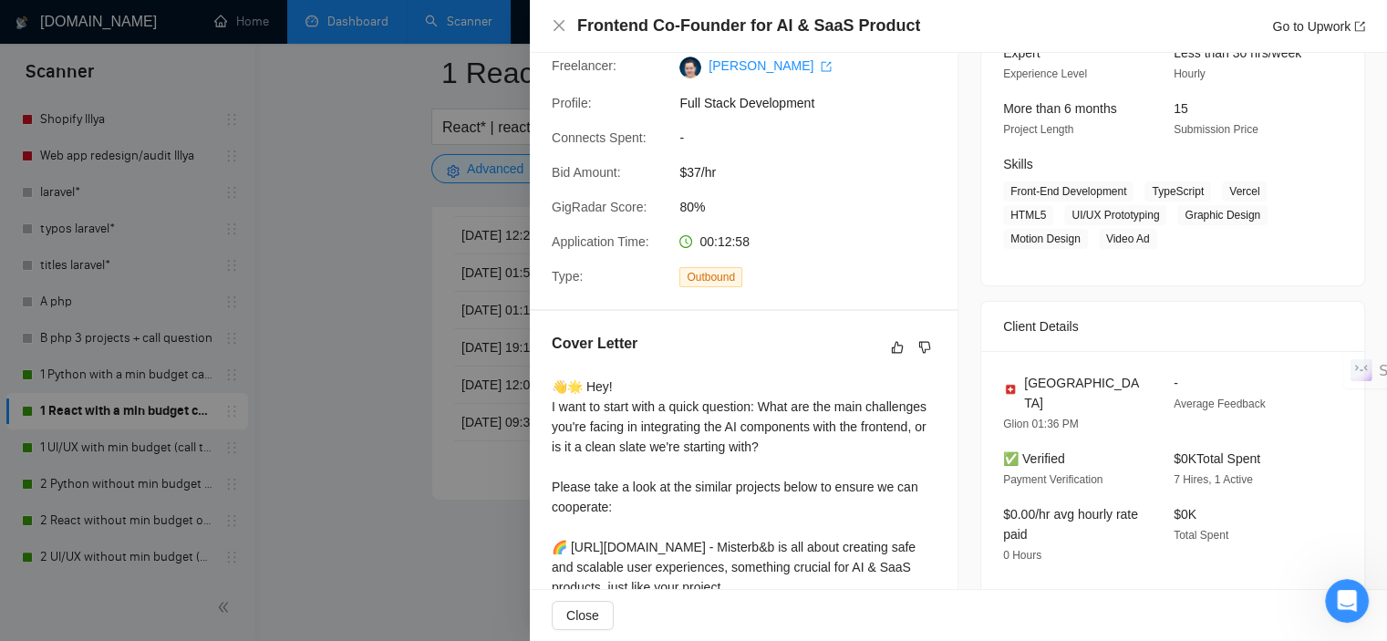
scroll to position [193, 0]
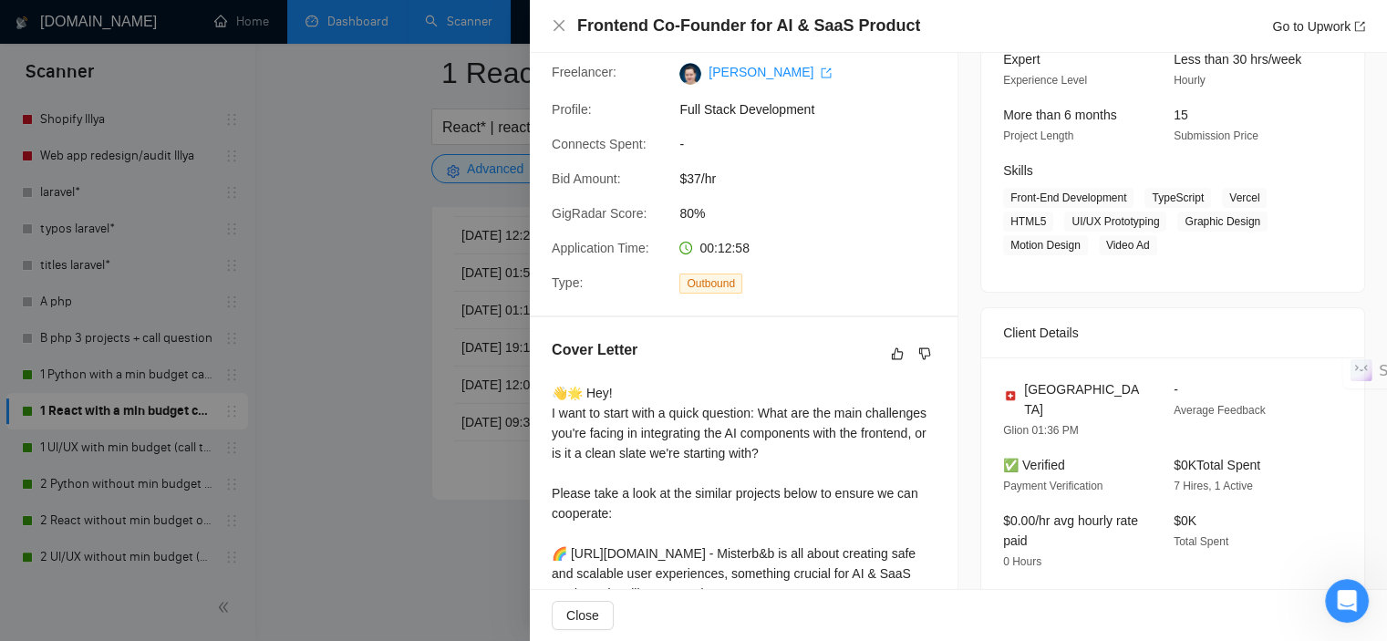
click at [274, 434] on div at bounding box center [693, 320] width 1387 height 641
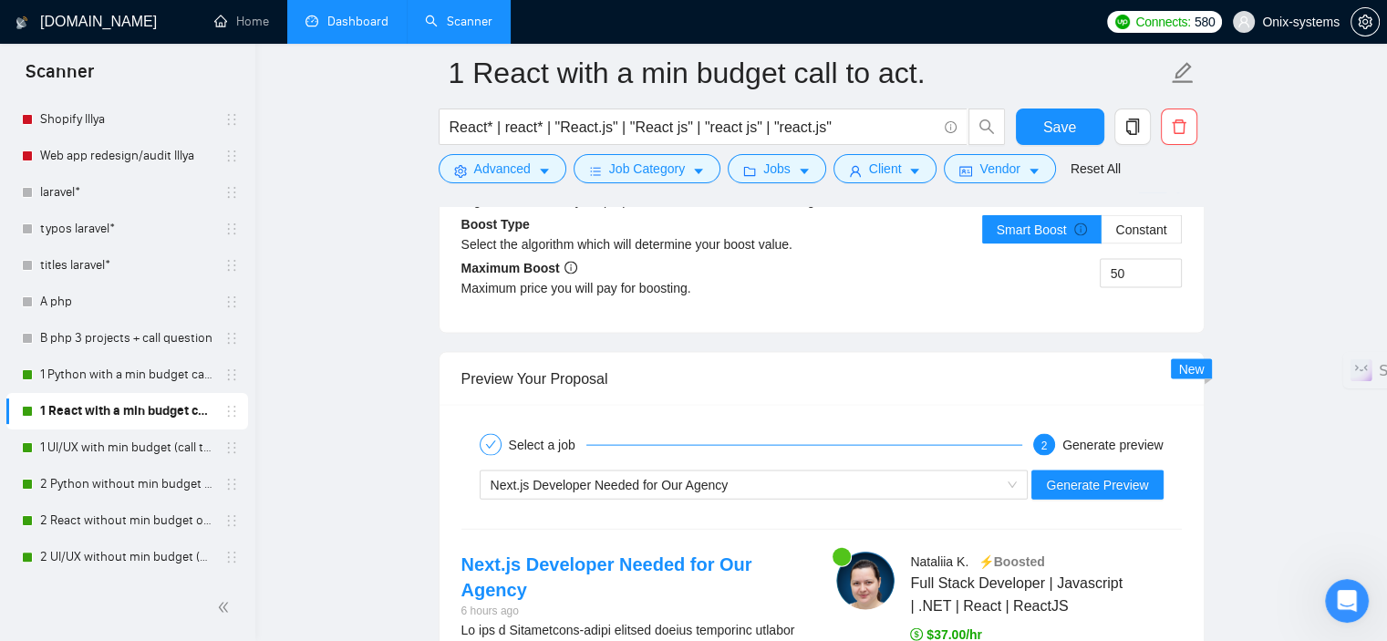
scroll to position [3963, 0]
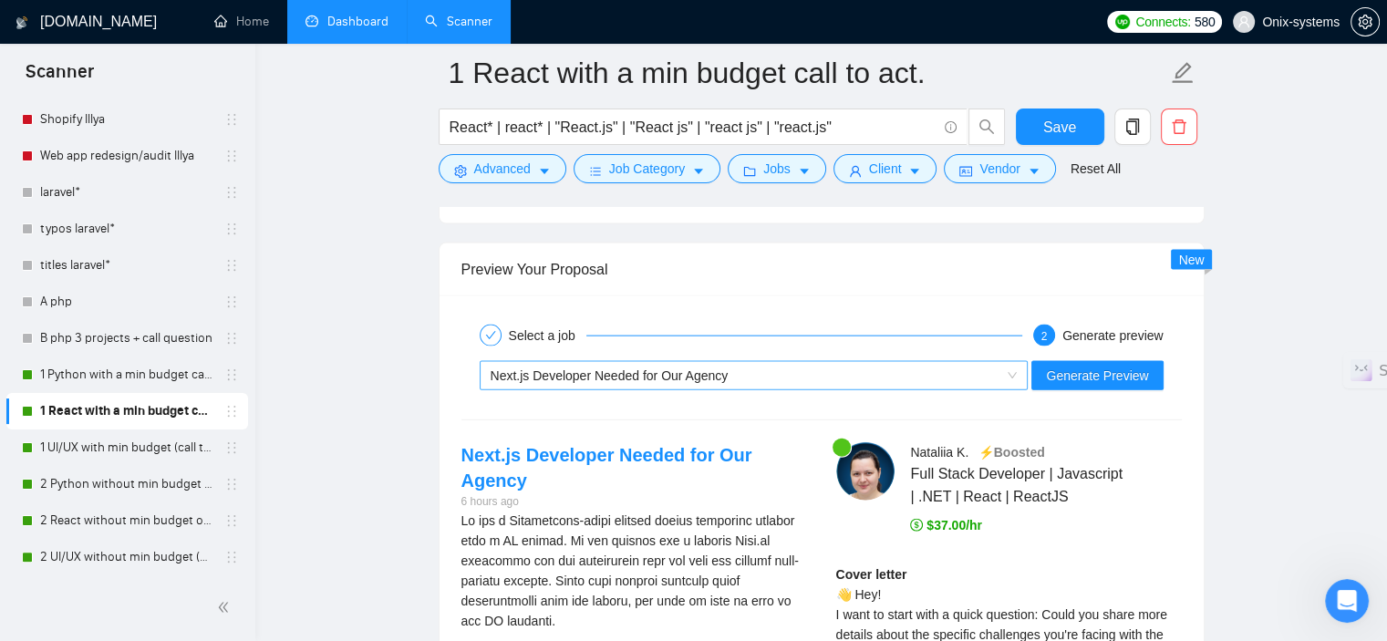
click at [657, 359] on div "Next.js Developer Needed for Our Agency Generate Preview" at bounding box center [822, 376] width 724 height 44
click at [664, 371] on span "Next.js Developer Needed for Our Agency" at bounding box center [610, 375] width 238 height 15
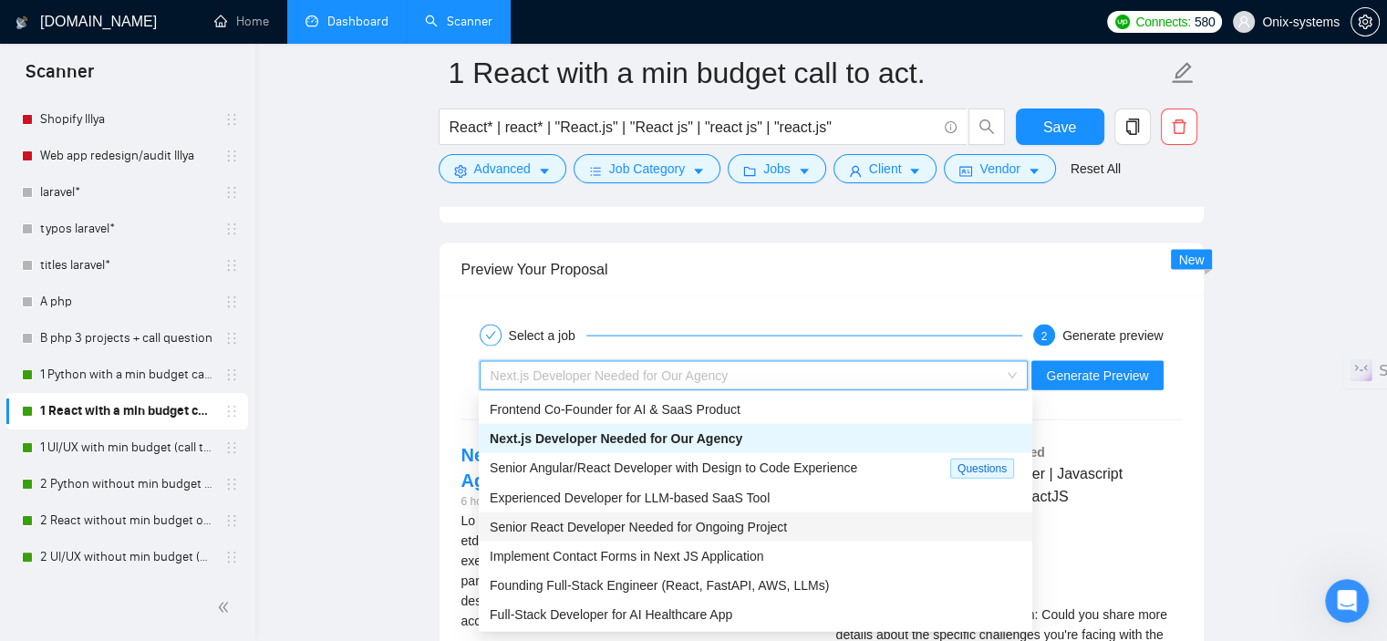
click at [752, 522] on span "Senior React Developer Needed for Ongoing Project" at bounding box center [638, 527] width 297 height 15
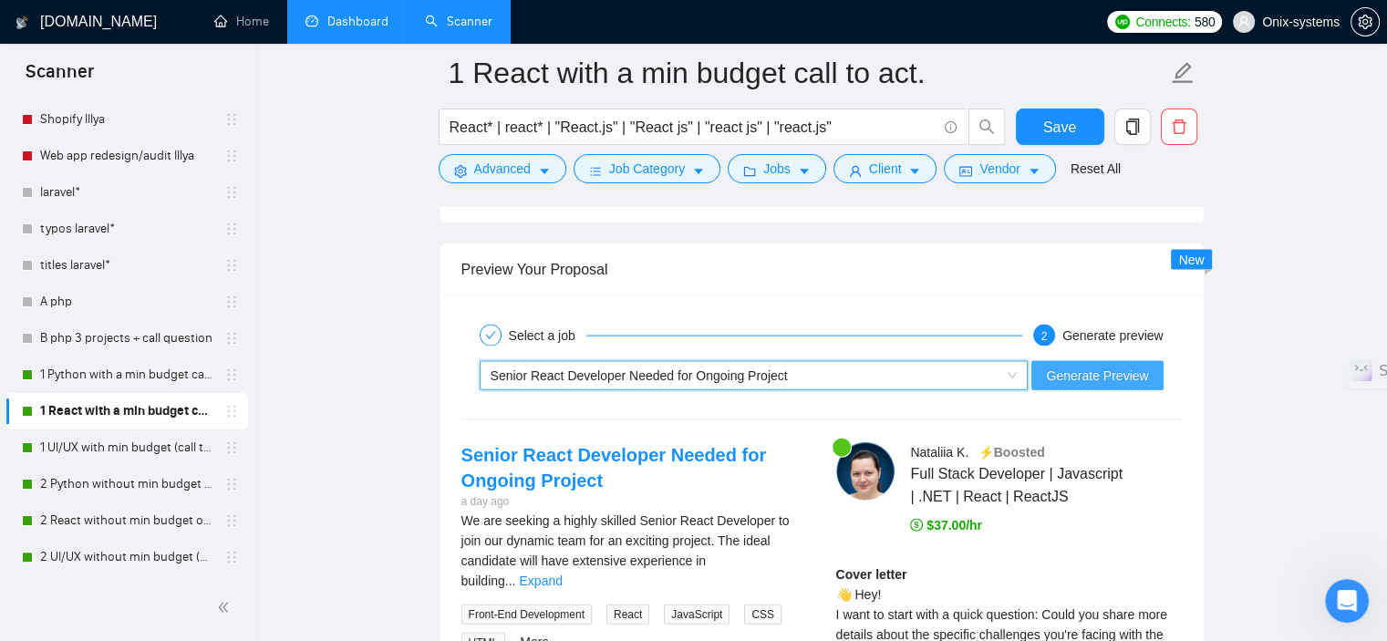
click at [1103, 374] on span "Generate Preview" at bounding box center [1097, 376] width 102 height 20
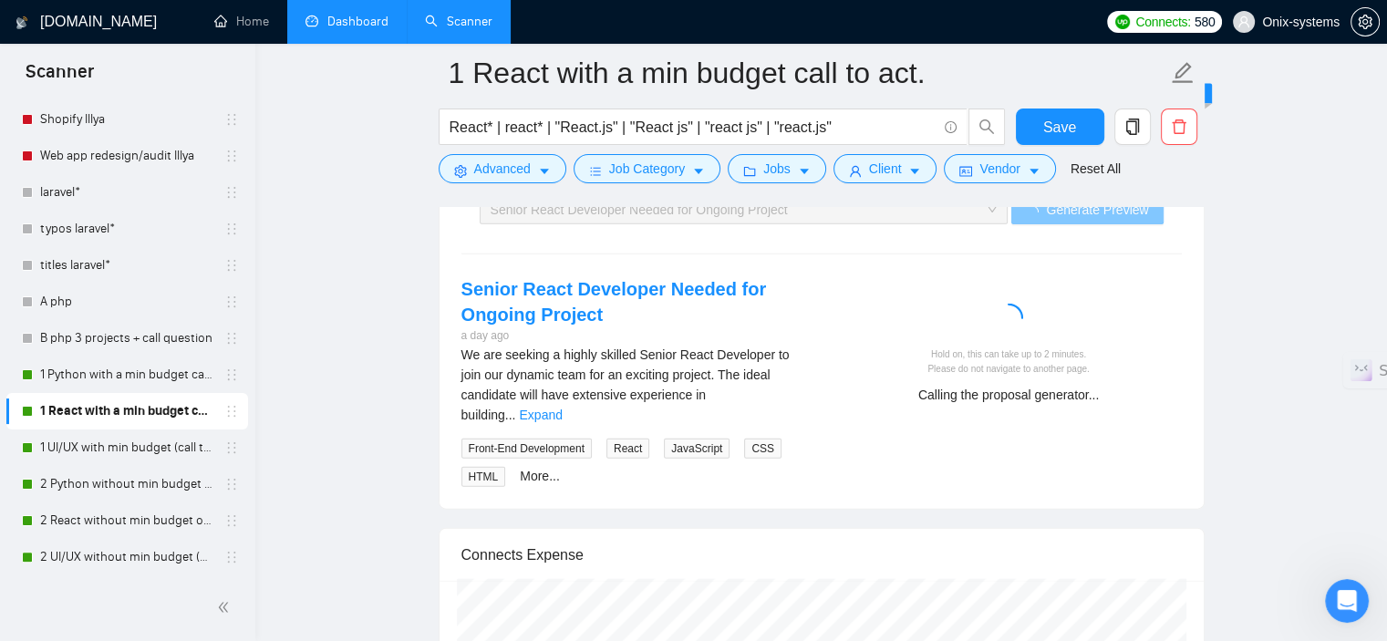
scroll to position [4146, 0]
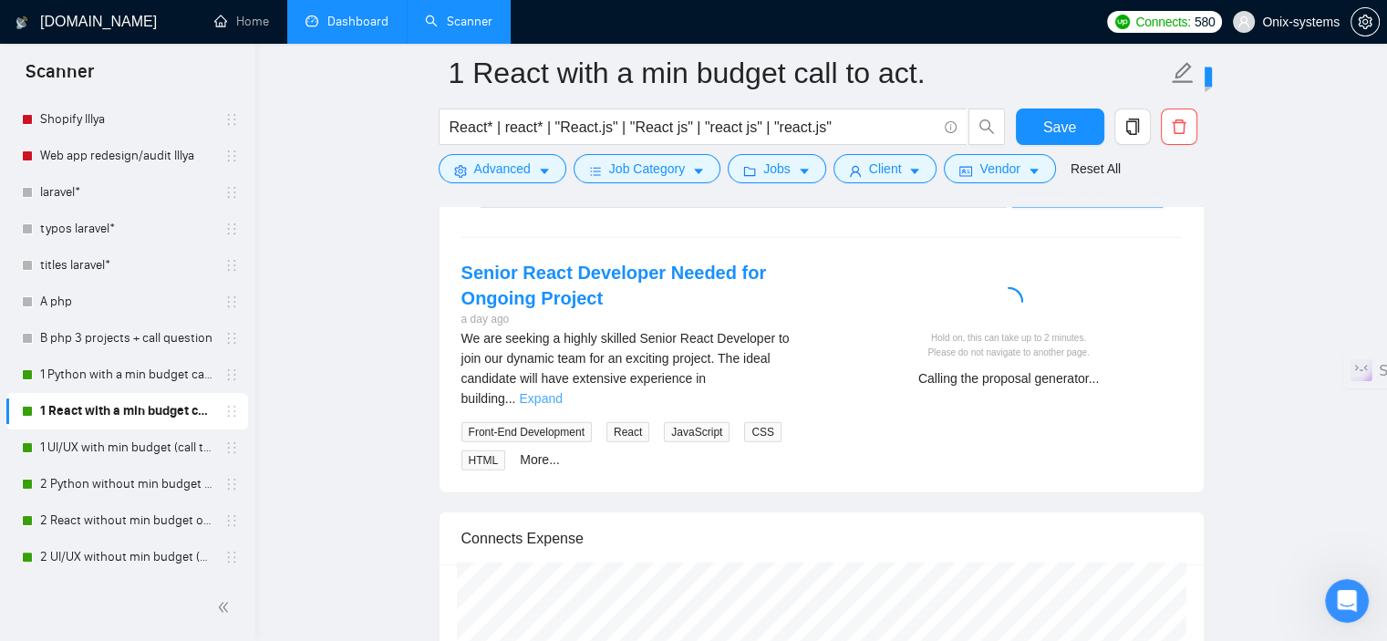
click at [562, 391] on link "Expand" at bounding box center [540, 398] width 43 height 15
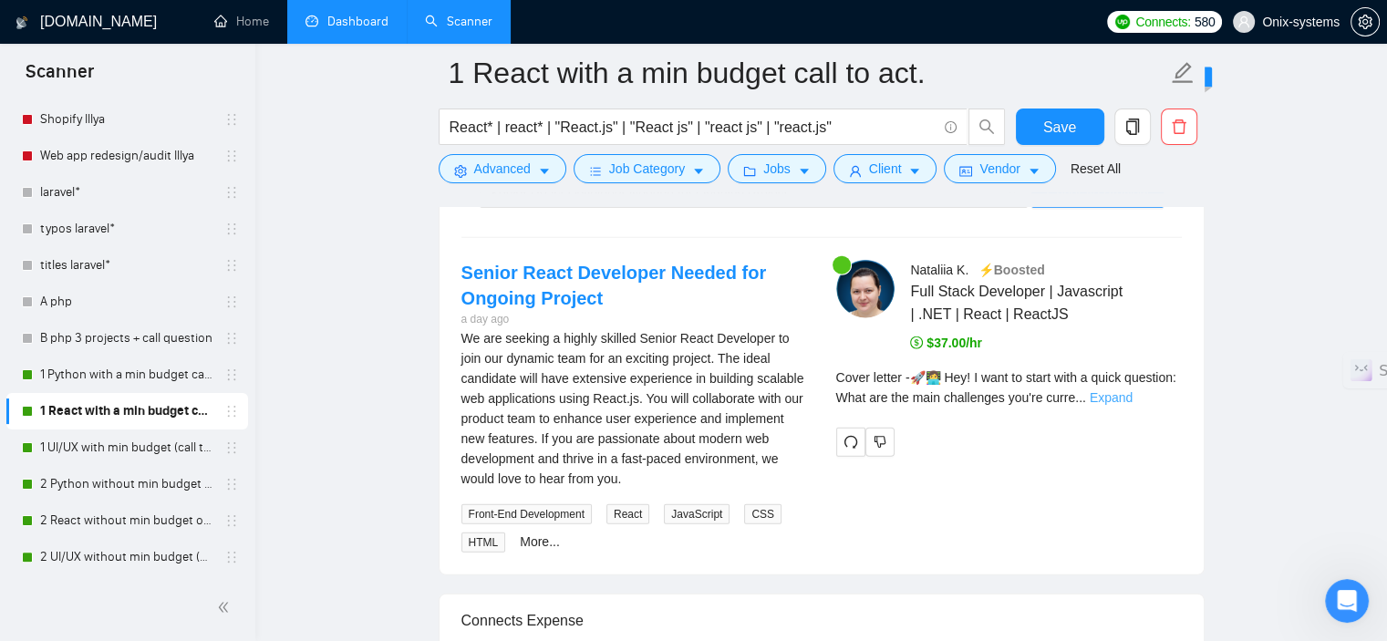
click at [1133, 399] on link "Expand" at bounding box center [1111, 397] width 43 height 15
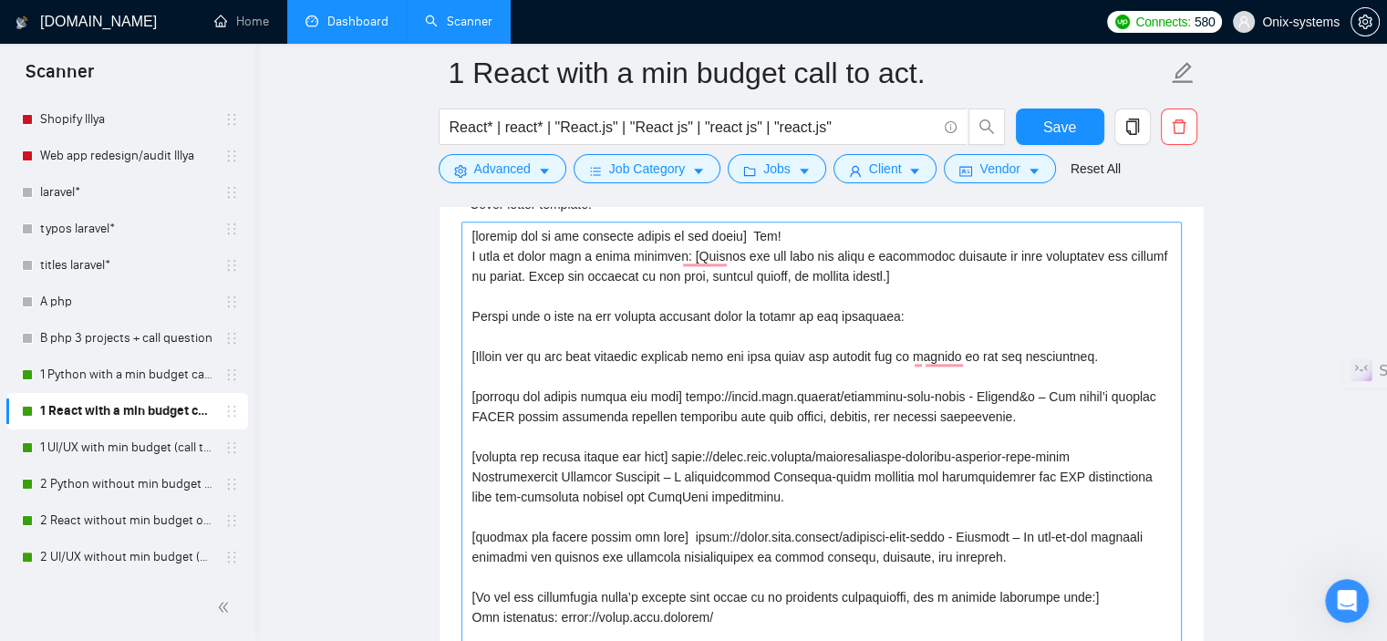
scroll to position [2139, 0]
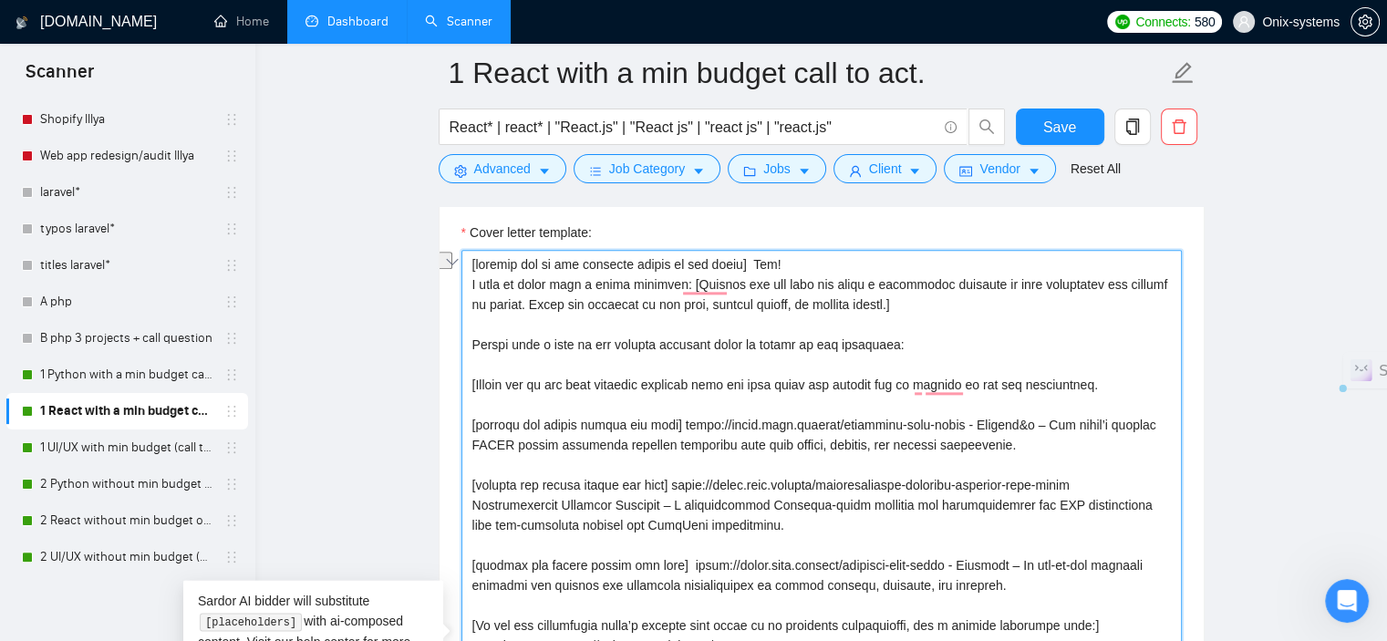
drag, startPoint x: 676, startPoint y: 283, endPoint x: 420, endPoint y: 283, distance: 256.3
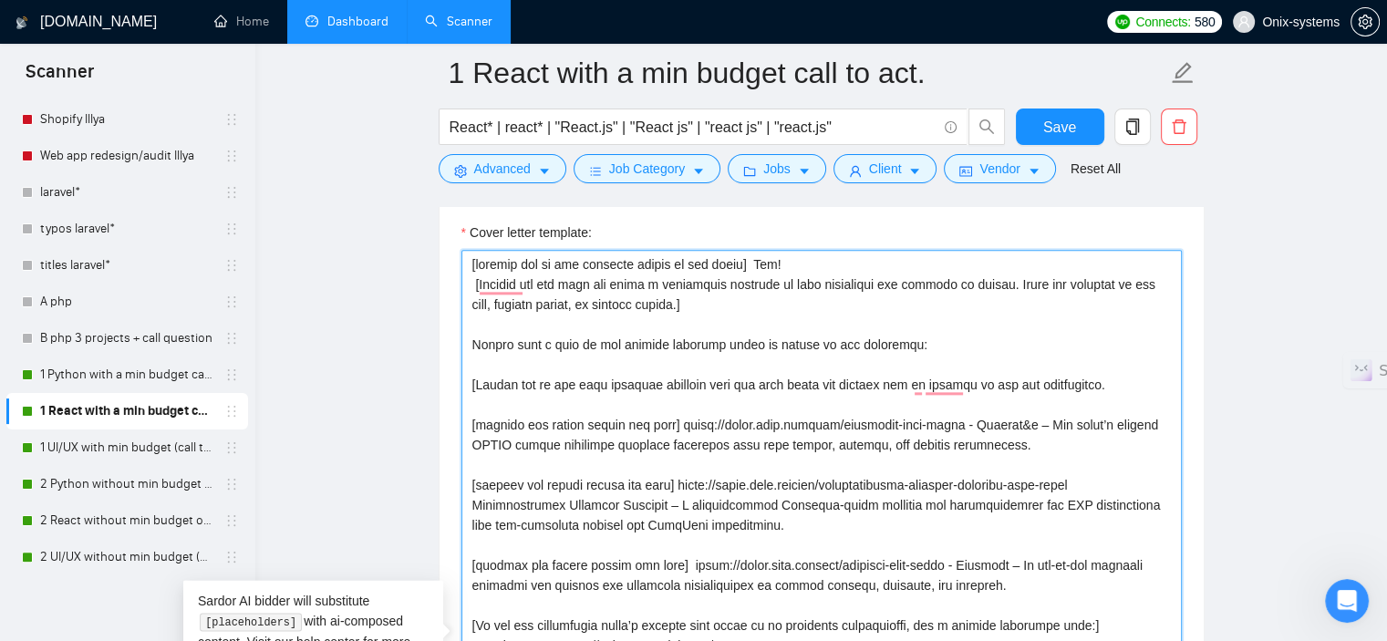
click at [477, 284] on textarea "Cover letter template:" at bounding box center [822, 647] width 721 height 795
click at [474, 284] on textarea "Cover letter template:" at bounding box center [822, 647] width 721 height 795
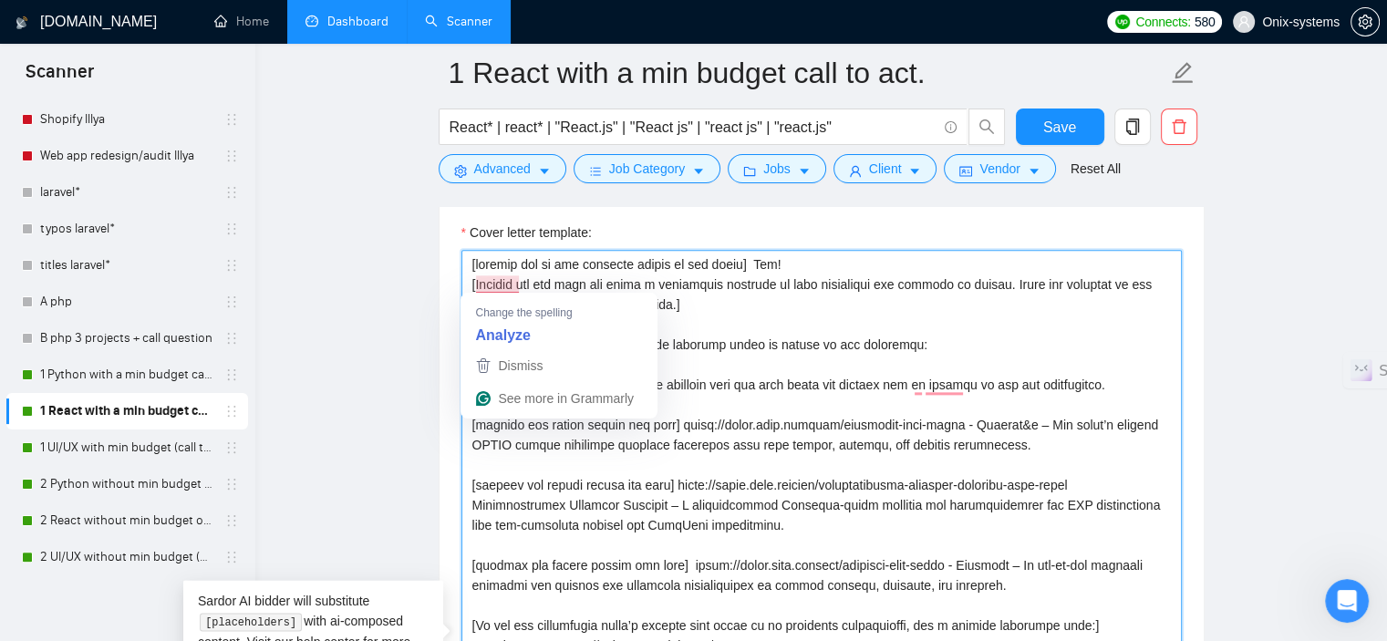
click at [927, 319] on textarea "Cover letter template:" at bounding box center [822, 647] width 721 height 795
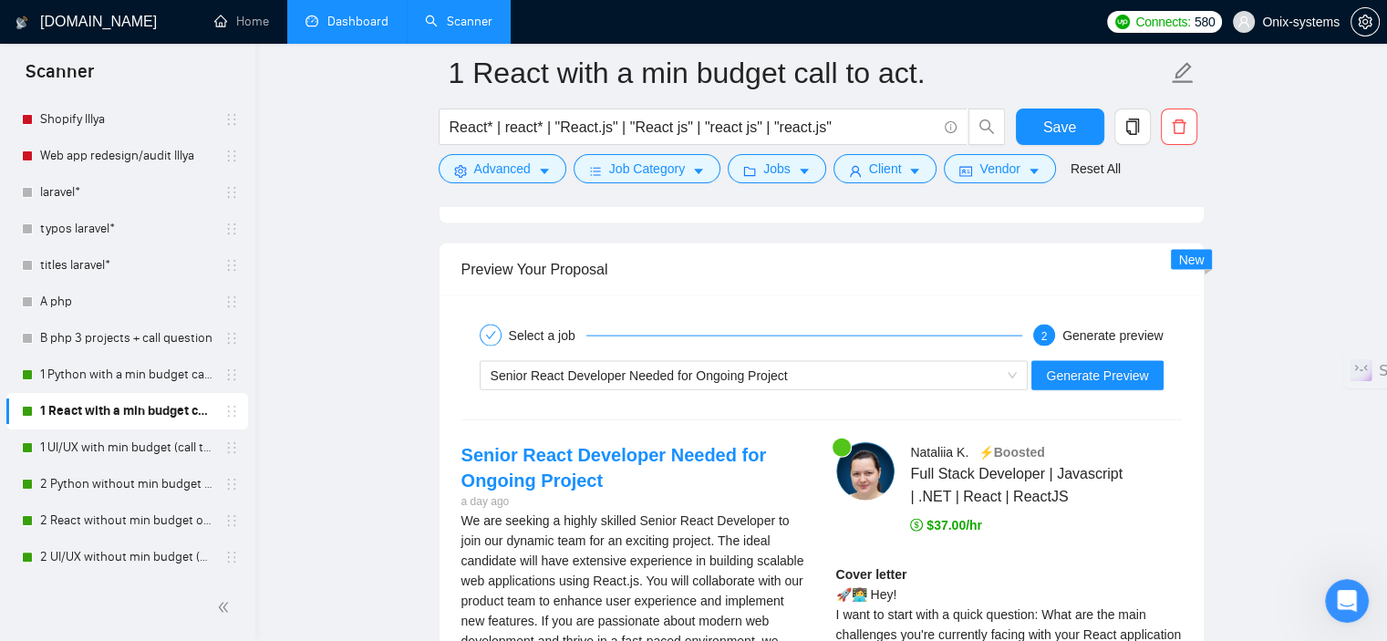
scroll to position [4054, 0]
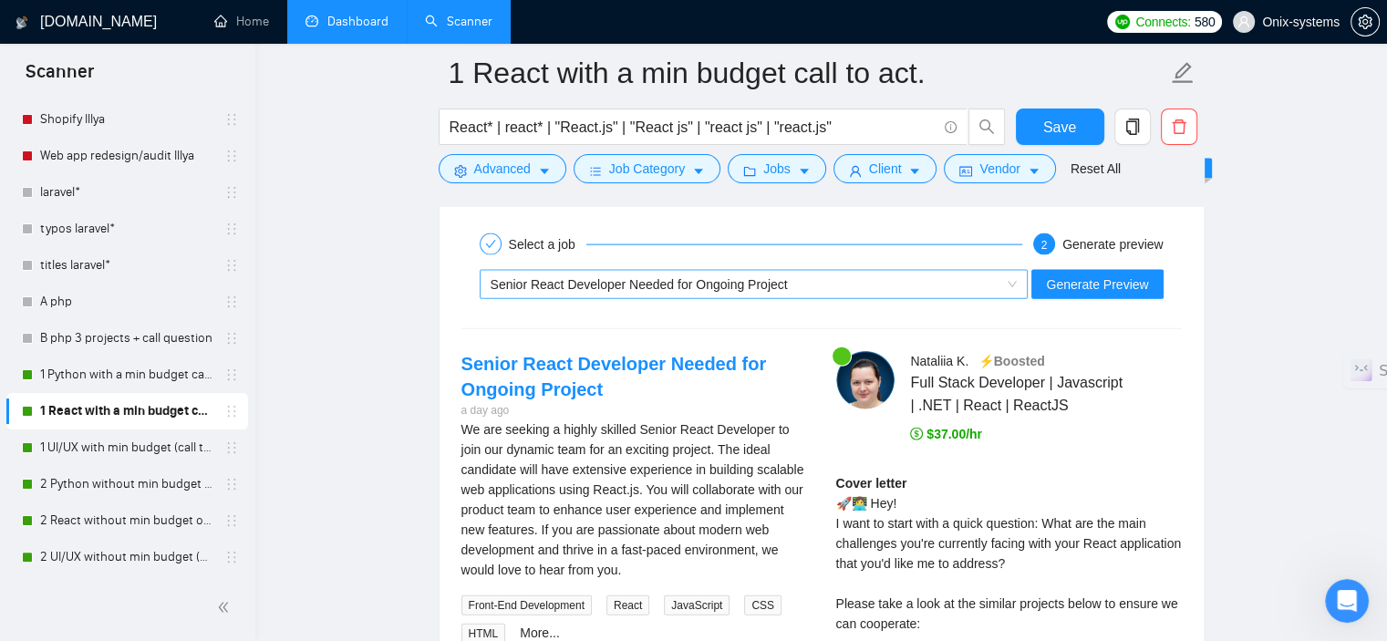
click at [587, 282] on span "Senior React Developer Needed for Ongoing Project" at bounding box center [639, 284] width 297 height 15
type textarea "[loremip dol si ame consecte adipis el sed doeiu] Tem! [Incidid utl etd magn al…"
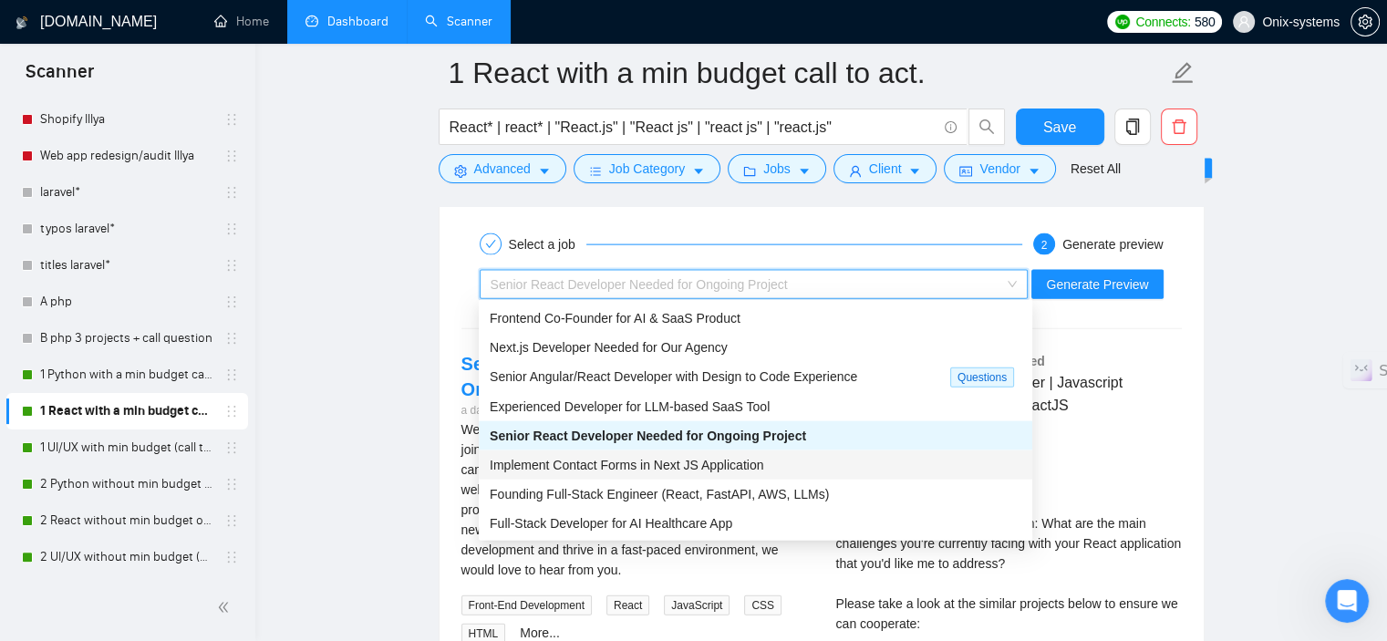
click at [621, 477] on div "Implement Contact Forms in Next JS Application" at bounding box center [756, 465] width 554 height 29
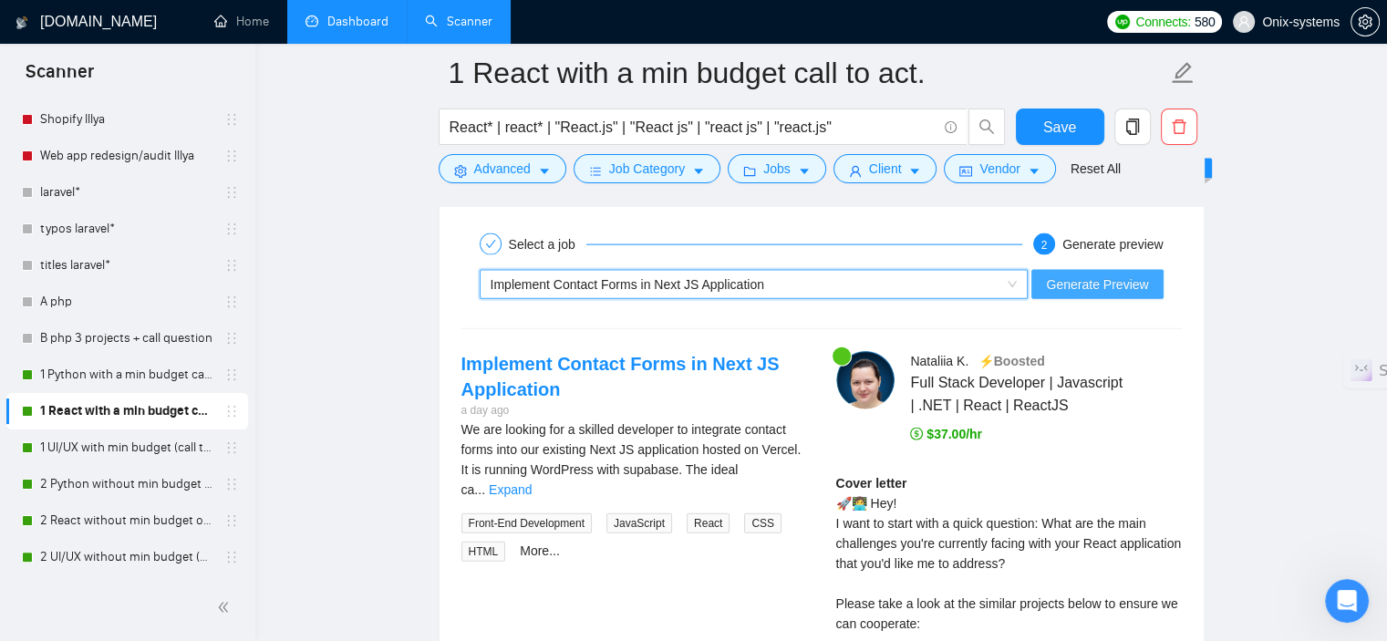
click at [1105, 275] on span "Generate Preview" at bounding box center [1097, 285] width 102 height 20
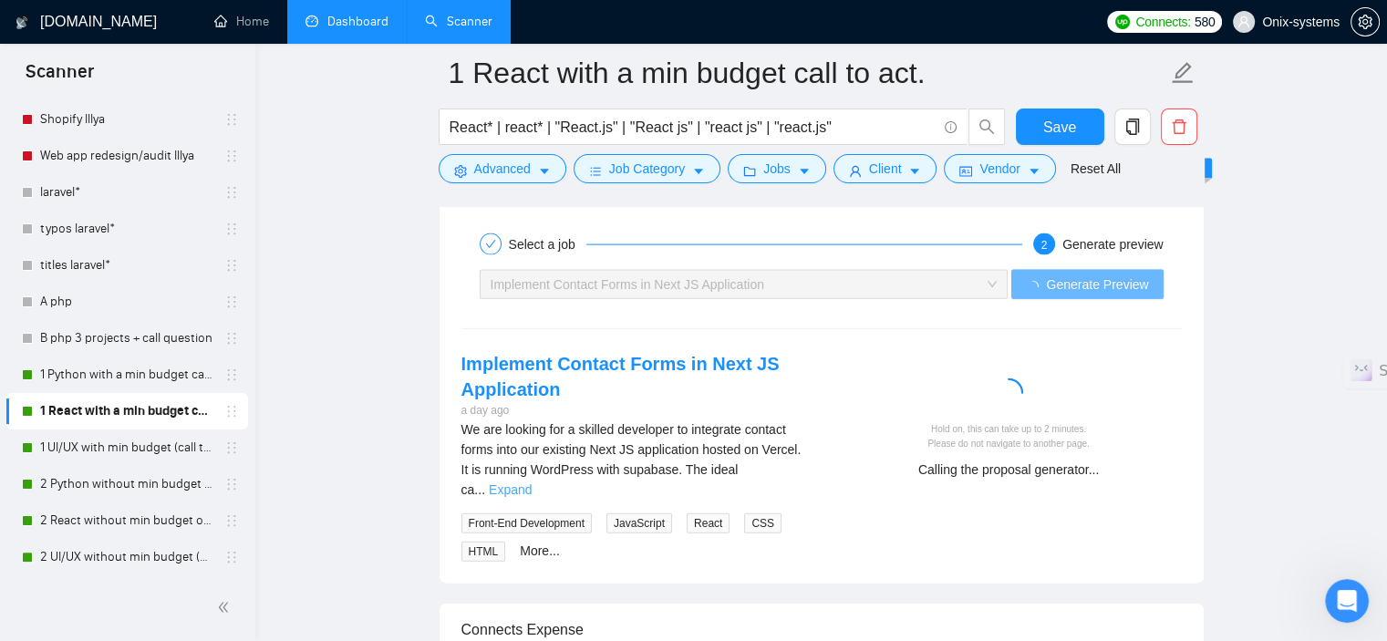
click at [532, 483] on link "Expand" at bounding box center [510, 490] width 43 height 15
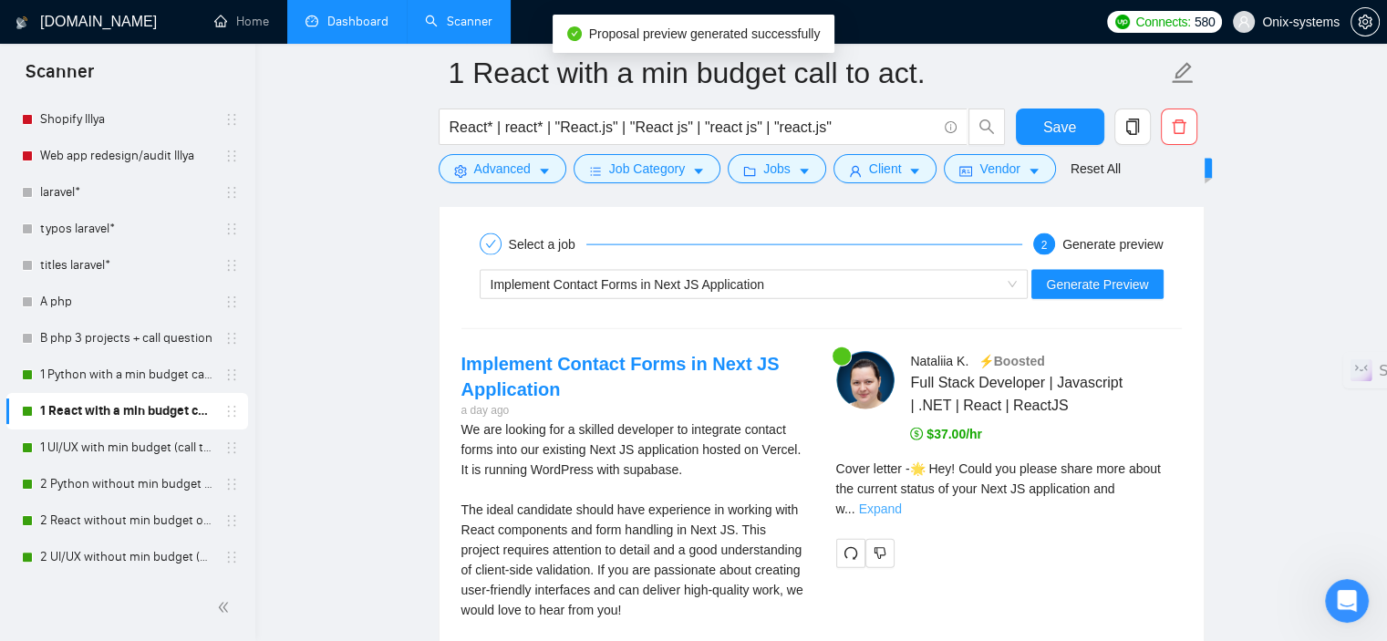
click at [902, 502] on link "Expand" at bounding box center [880, 509] width 43 height 15
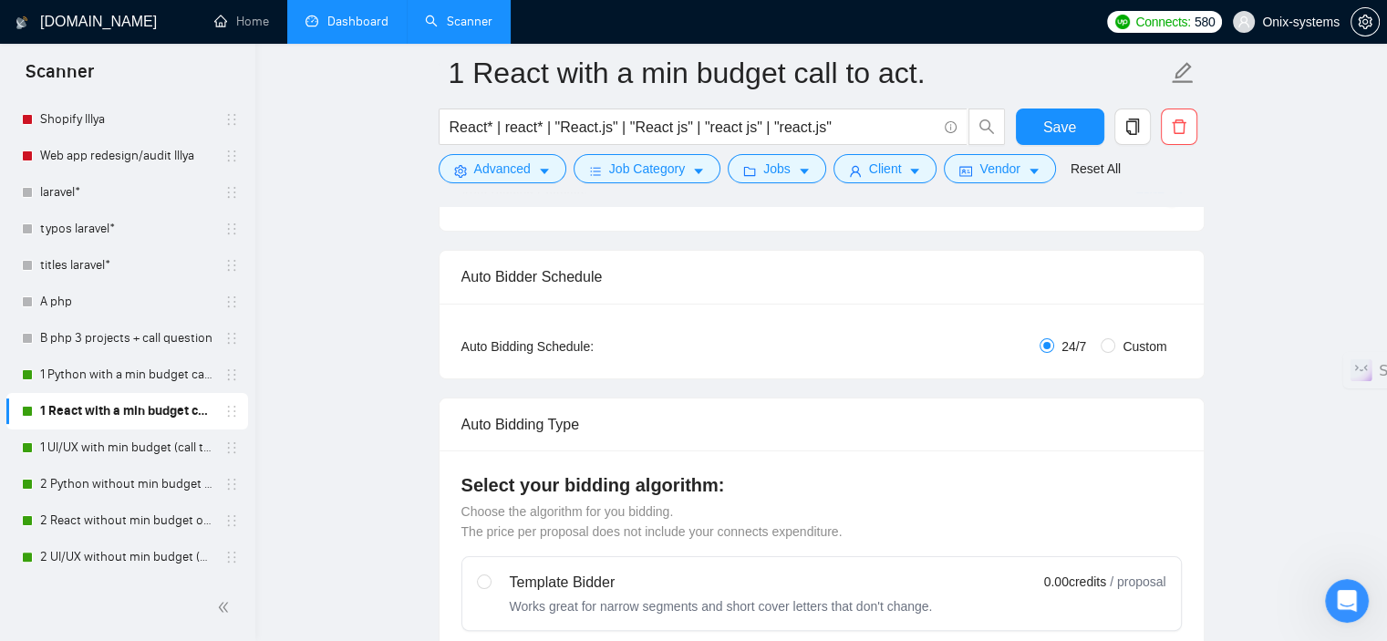
scroll to position [0, 0]
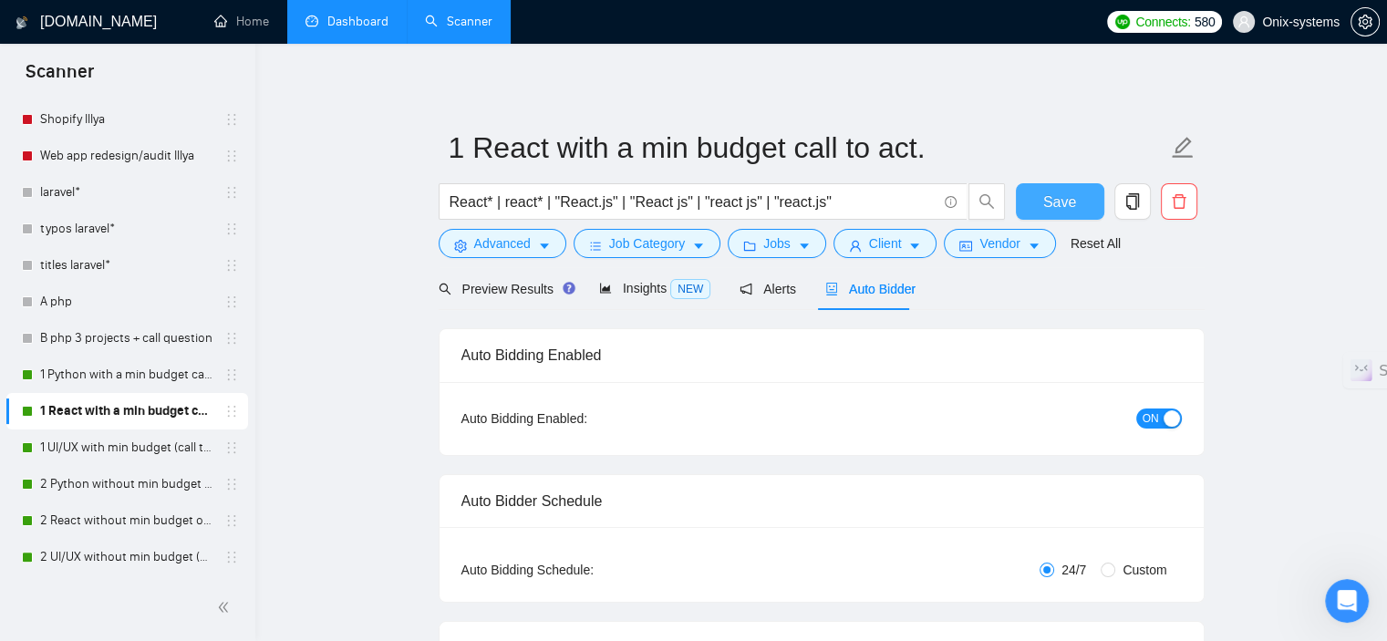
click at [1064, 209] on span "Save" at bounding box center [1059, 202] width 33 height 23
click at [1076, 199] on button "Save" at bounding box center [1060, 201] width 88 height 36
